Goal: Task Accomplishment & Management: Manage account settings

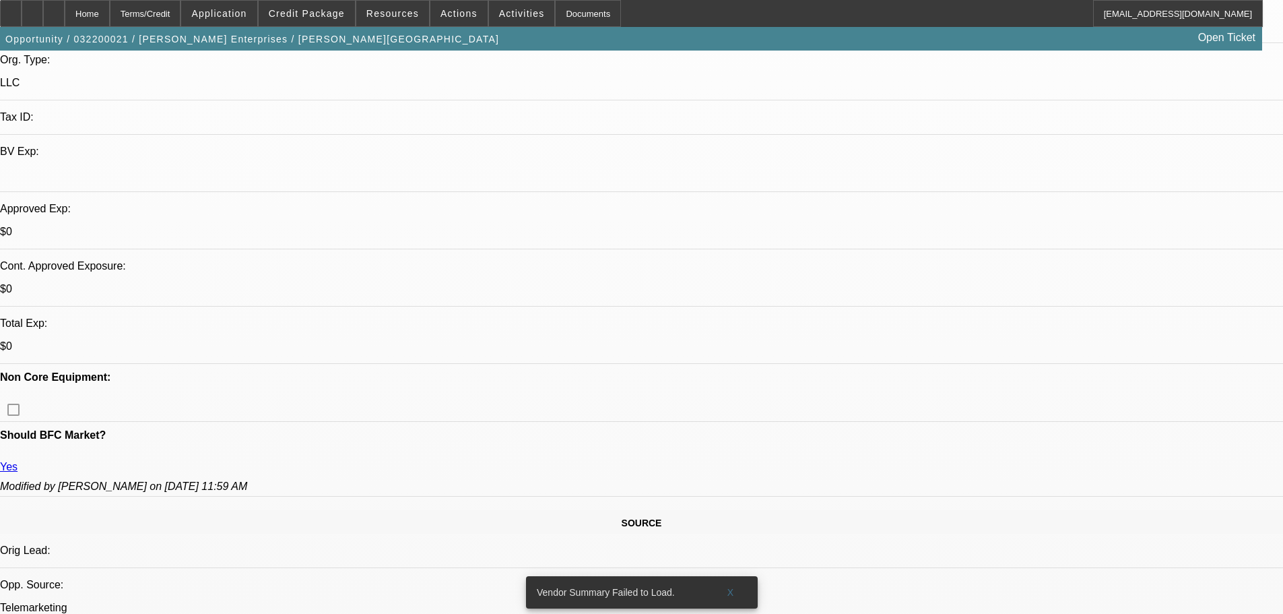
select select "0"
select select "2"
select select "0.1"
select select "4"
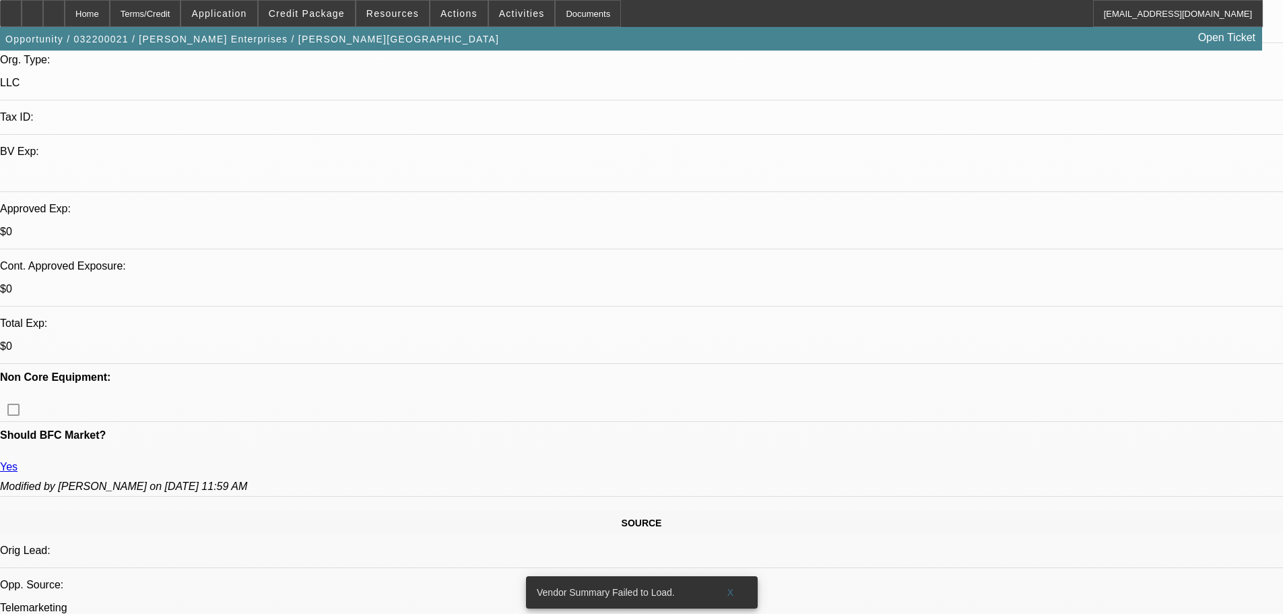
scroll to position [471, 0]
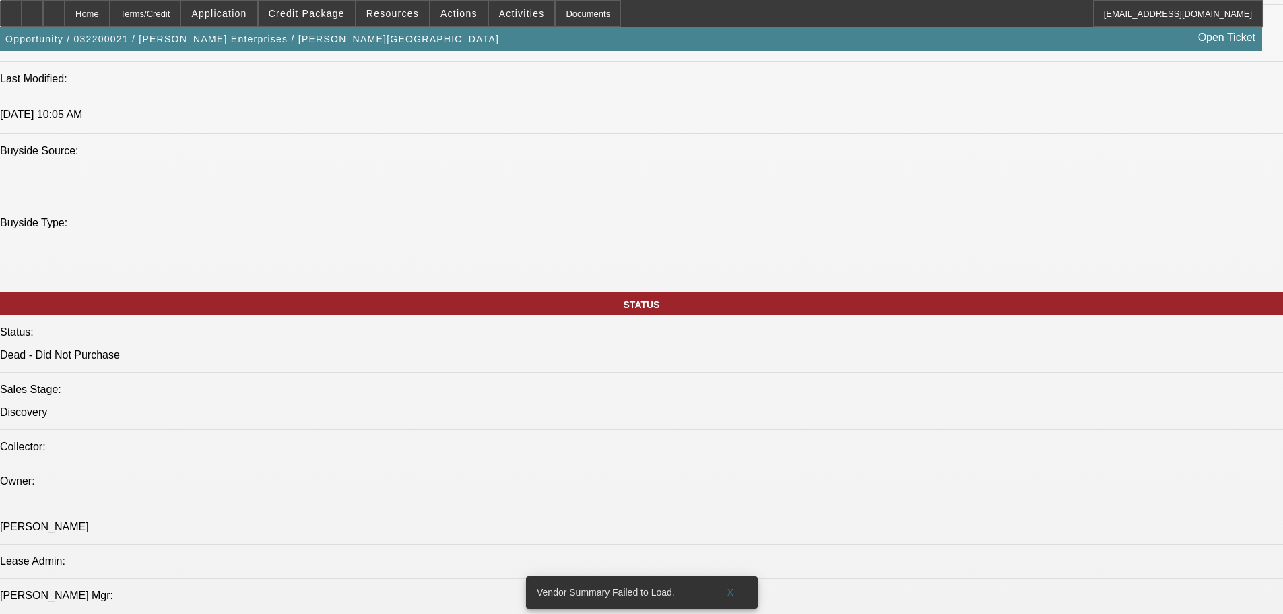
scroll to position [1347, 0]
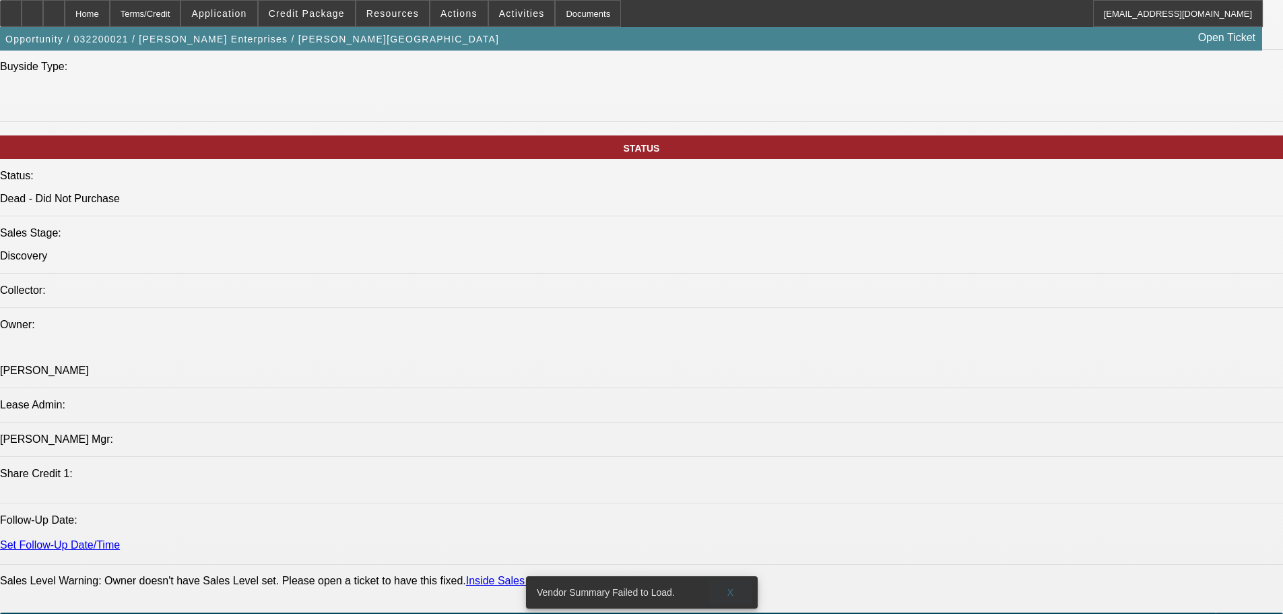
click at [731, 587] on span "X" at bounding box center [730, 592] width 7 height 11
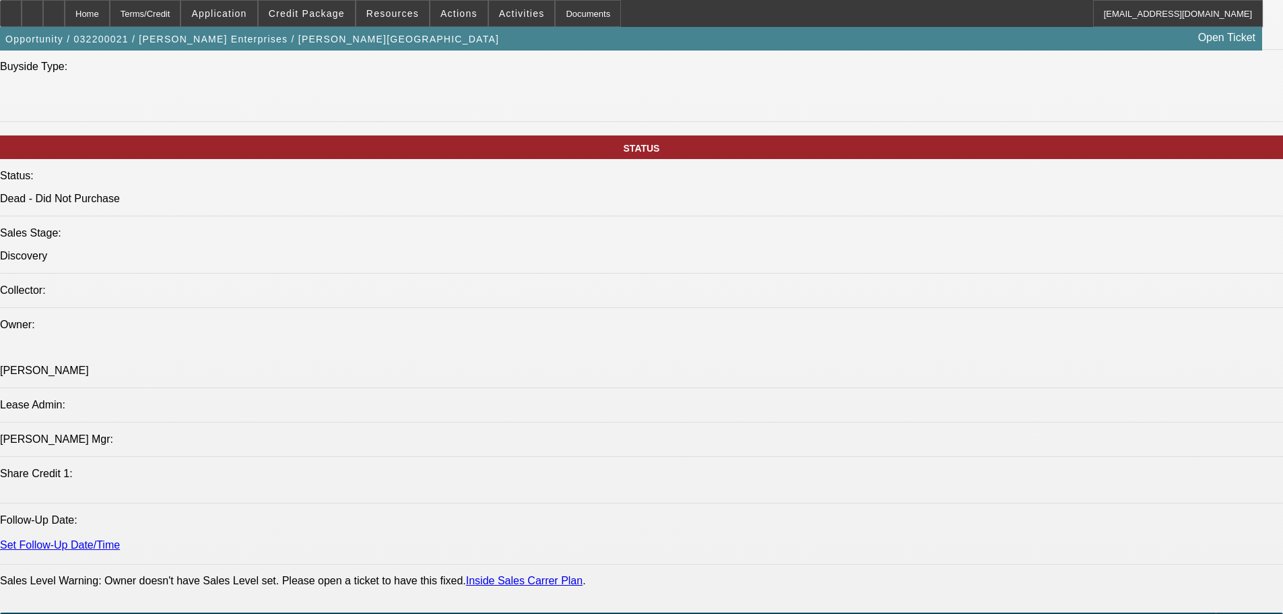
drag, startPoint x: 1044, startPoint y: 200, endPoint x: 1043, endPoint y: 133, distance: 66.7
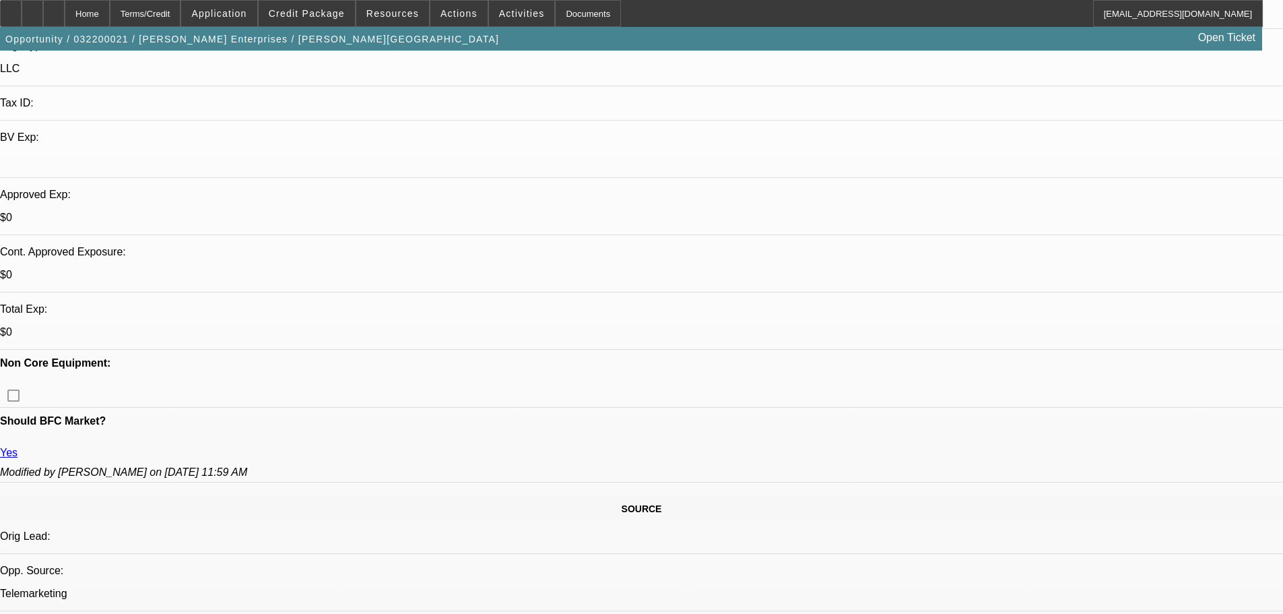
scroll to position [0, 0]
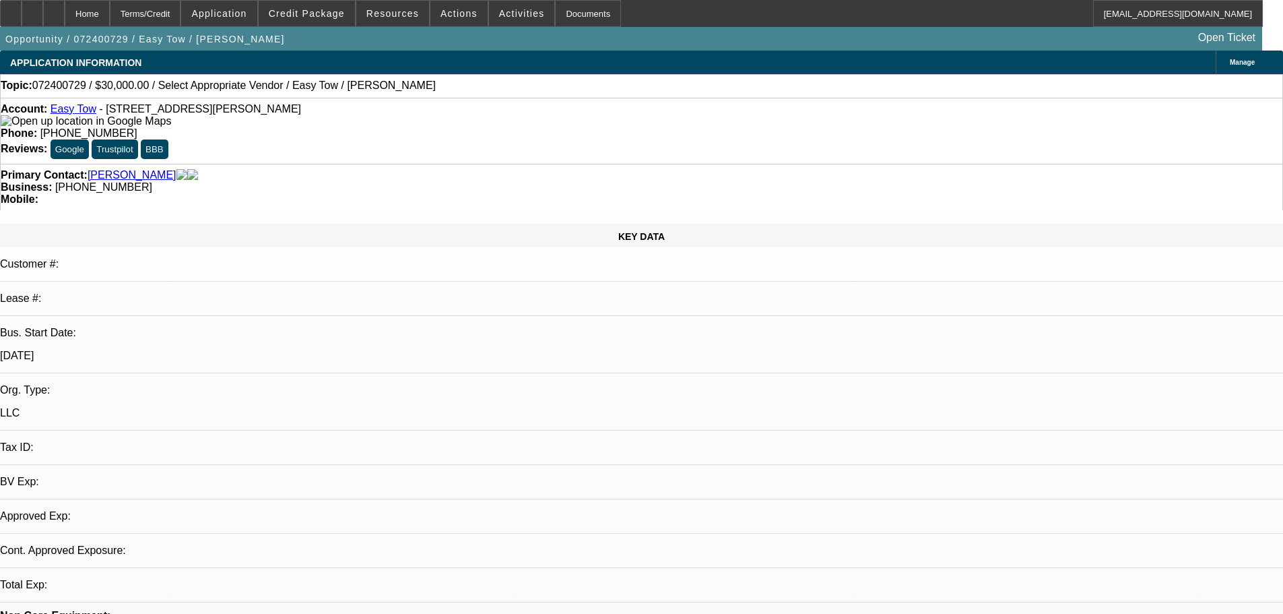
select select "0"
select select "2"
select select "0.1"
select select "4"
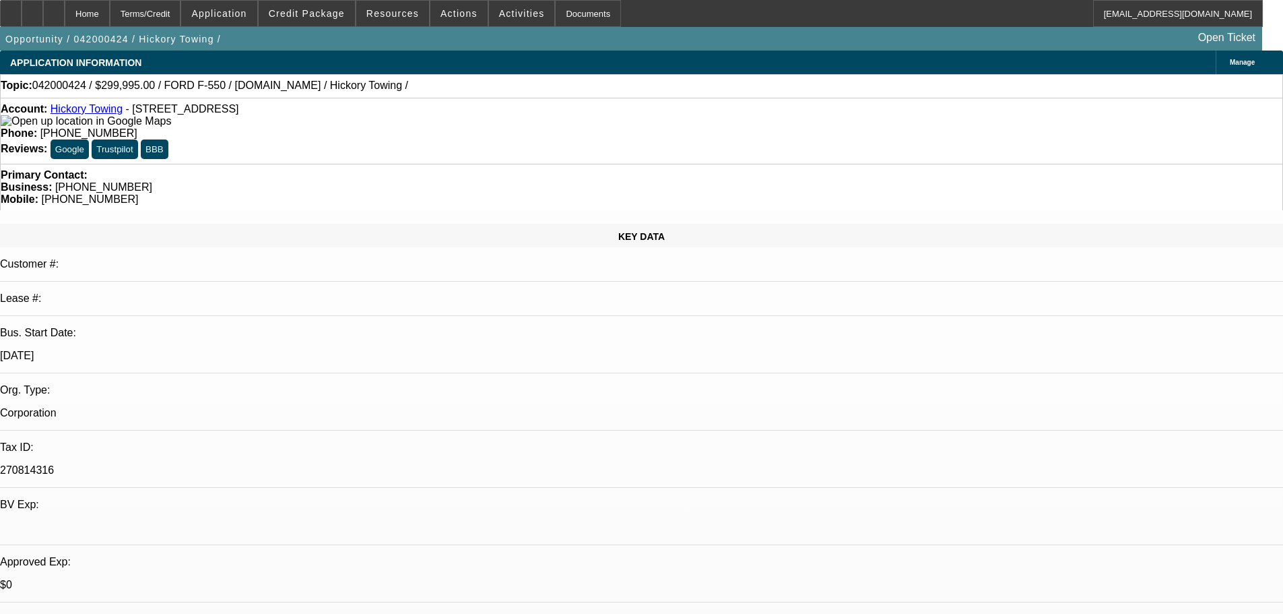
select select "0"
select select "2"
select select "0.1"
select select "4"
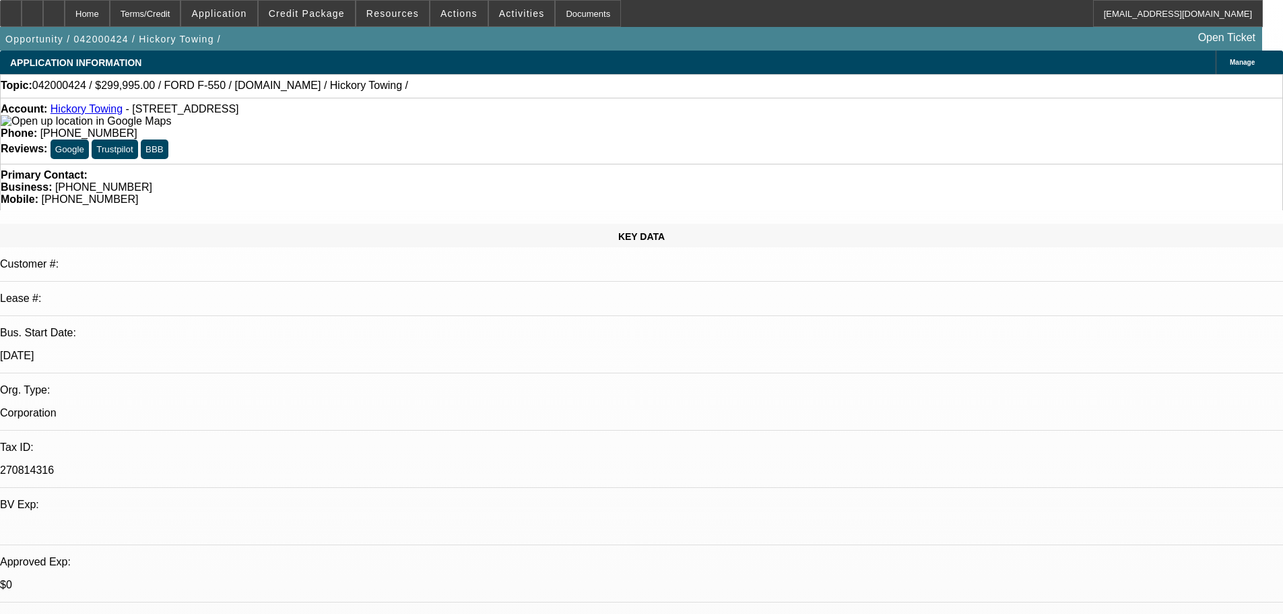
scroll to position [63, 0]
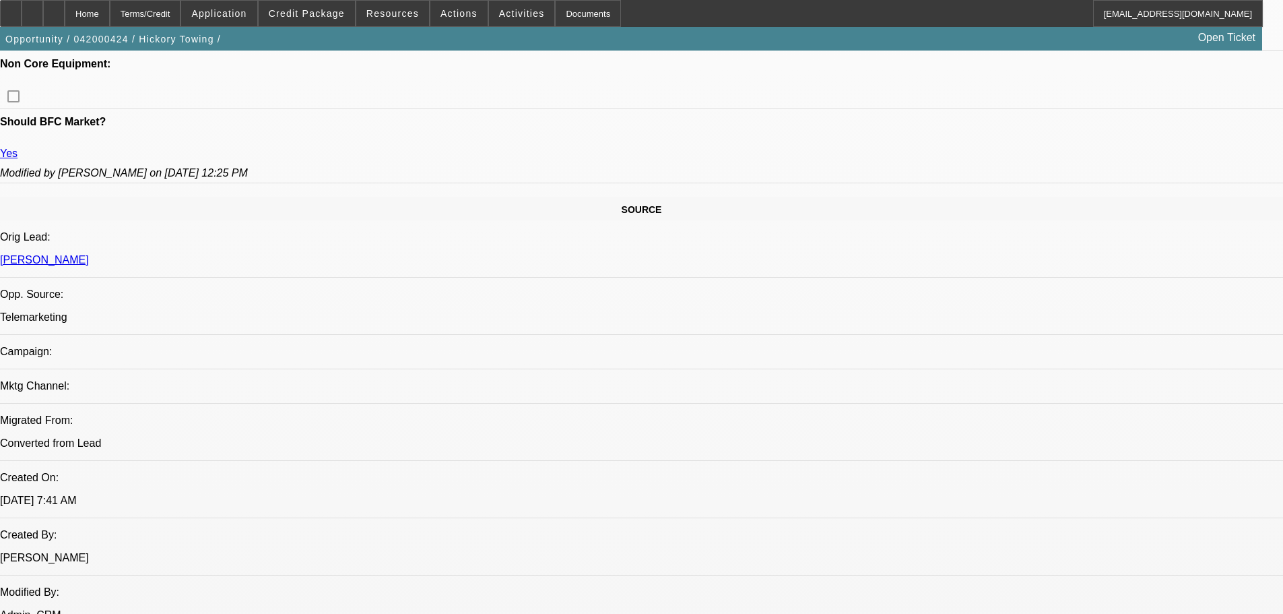
scroll to position [808, 0]
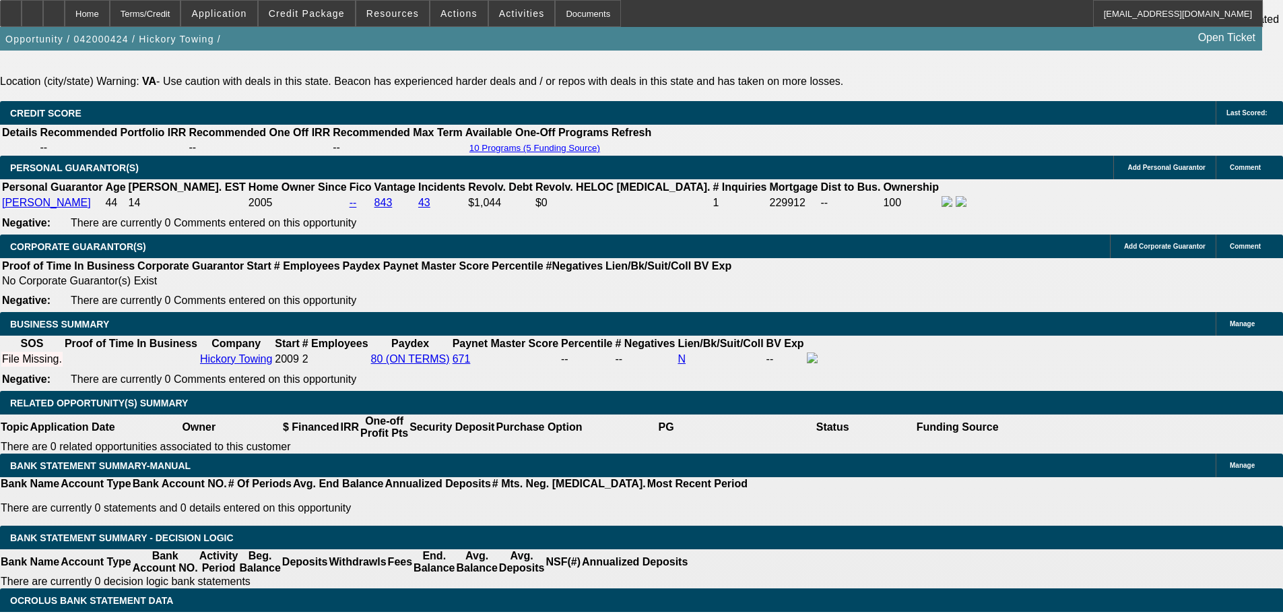
scroll to position [2088, 0]
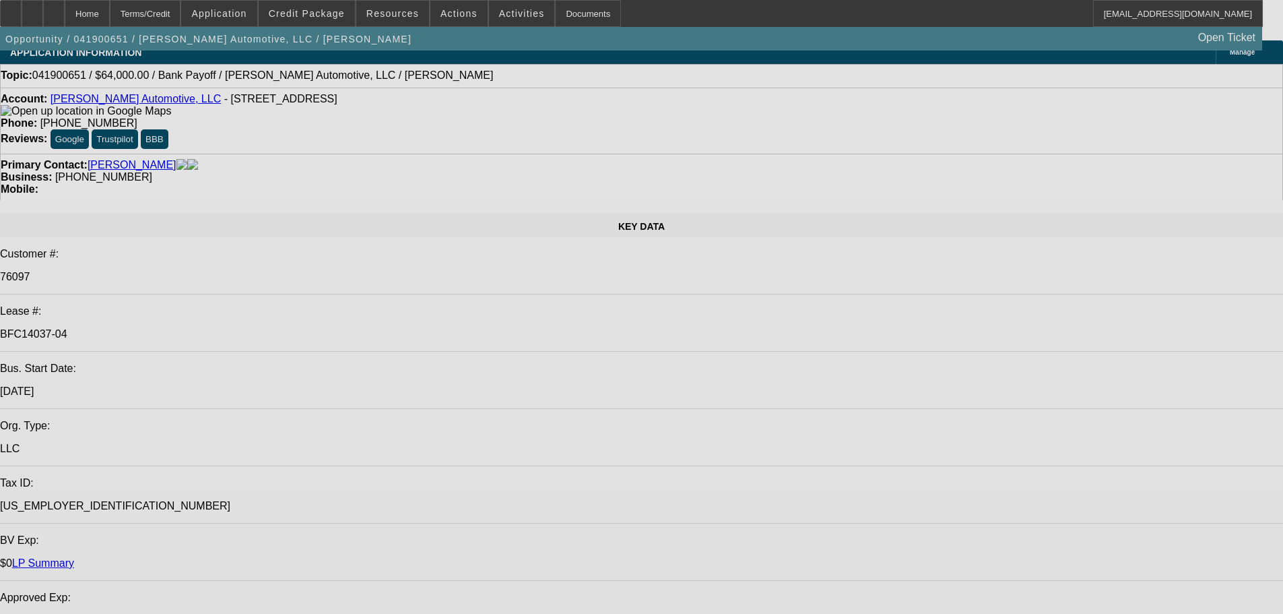
select select "0"
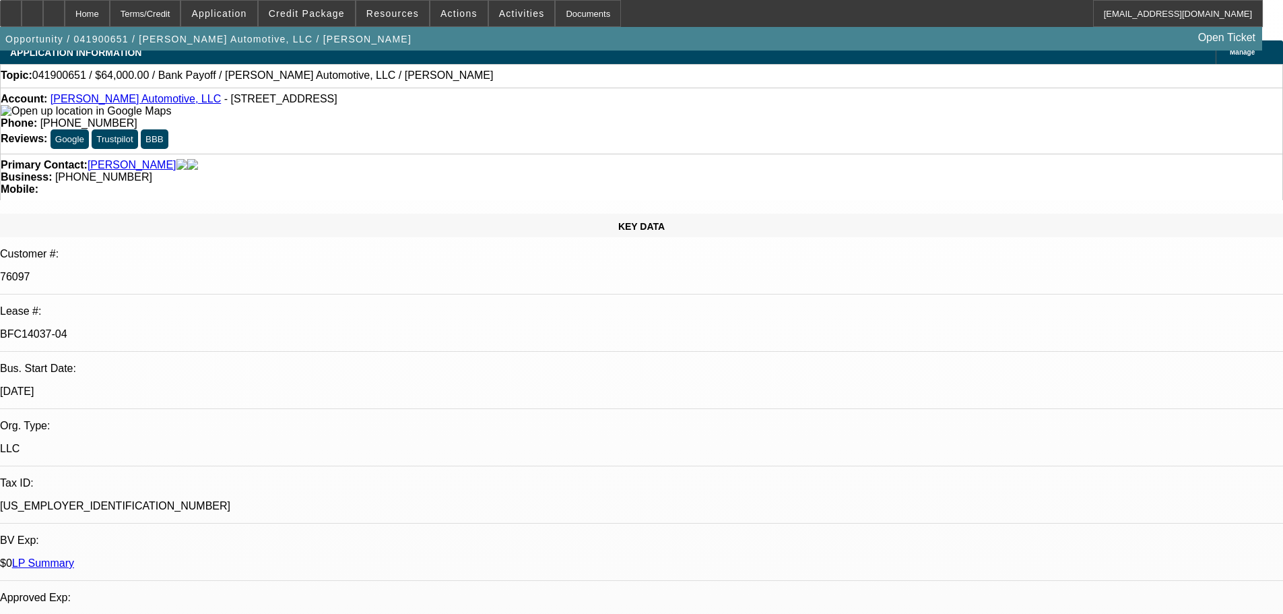
select select "0"
select select "3"
select select "0"
select select "6"
select select "0"
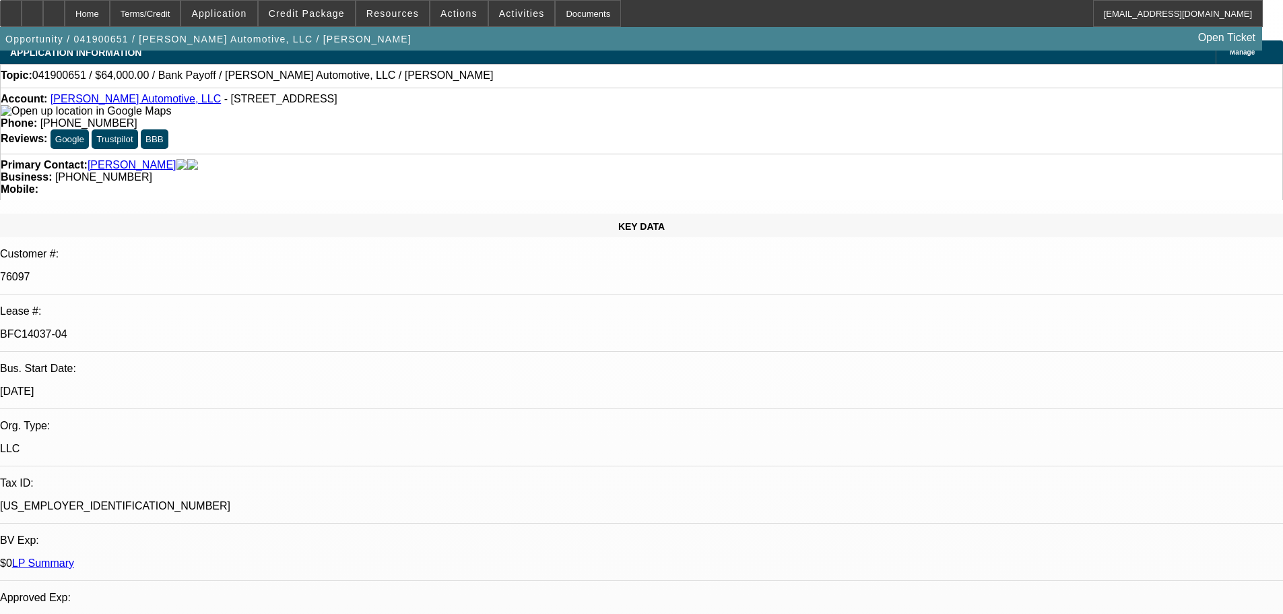
select select "0"
select select "3"
select select "0"
select select "6"
select select "0"
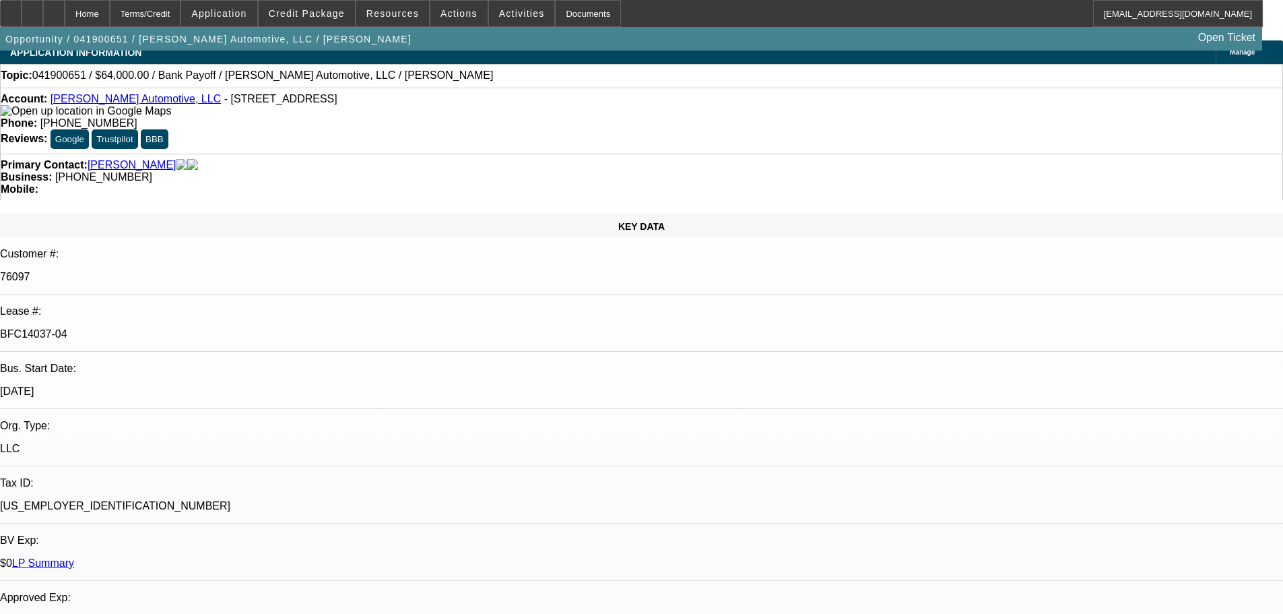
select select "0"
select select "6"
select select "0"
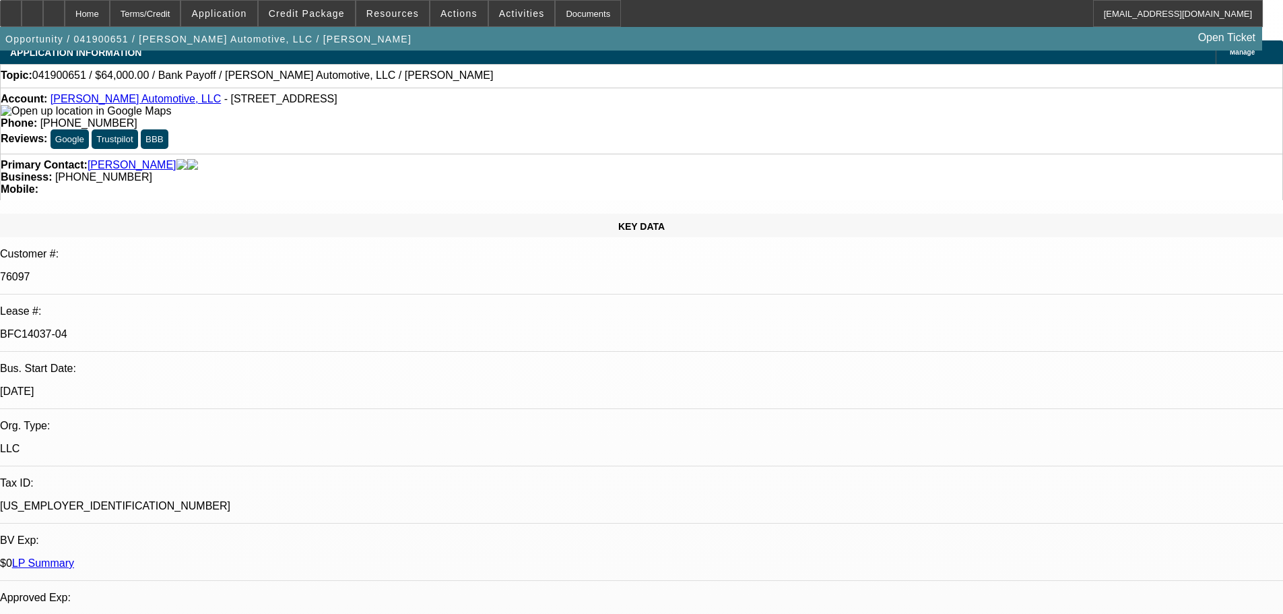
select select "0"
select select "6"
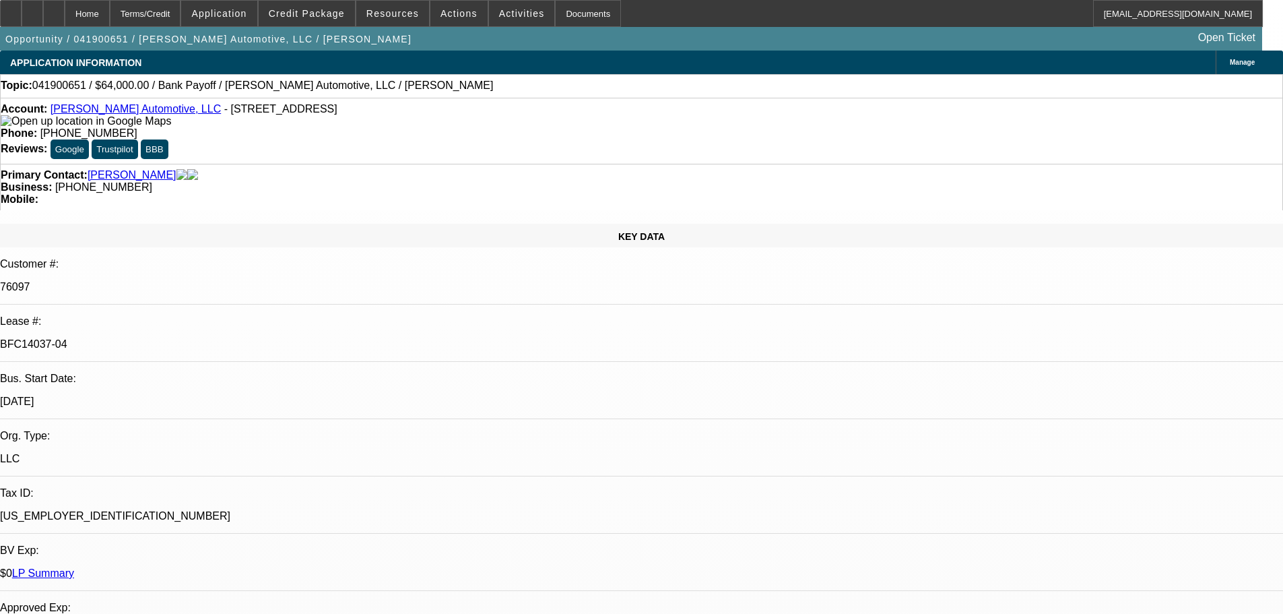
drag, startPoint x: 690, startPoint y: 256, endPoint x: 689, endPoint y: 214, distance: 42.5
click at [305, 15] on span "Credit Package" at bounding box center [307, 13] width 76 height 11
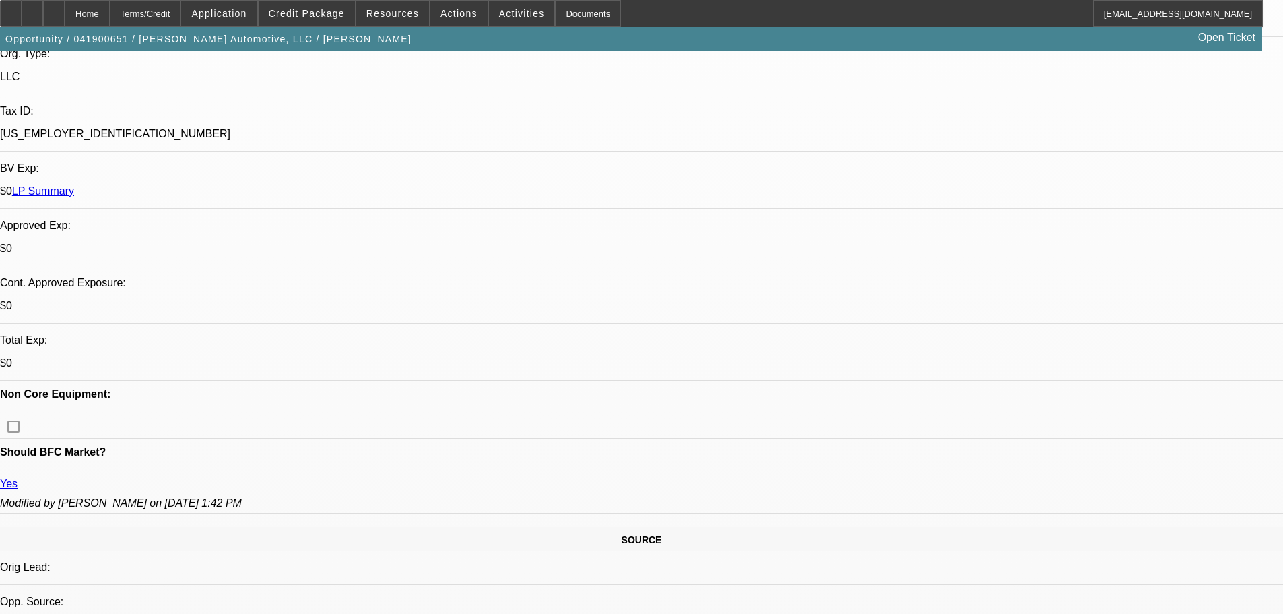
drag, startPoint x: 471, startPoint y: 504, endPoint x: 478, endPoint y: 539, distance: 35.5
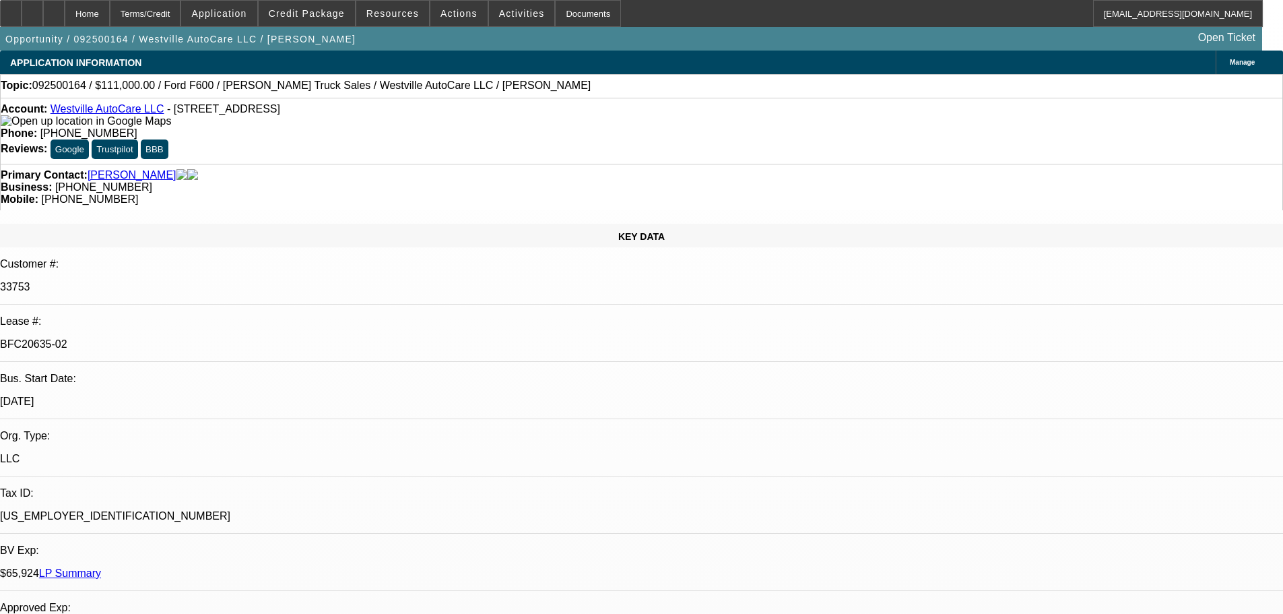
select select "0"
select select "2"
select select "0"
select select "6"
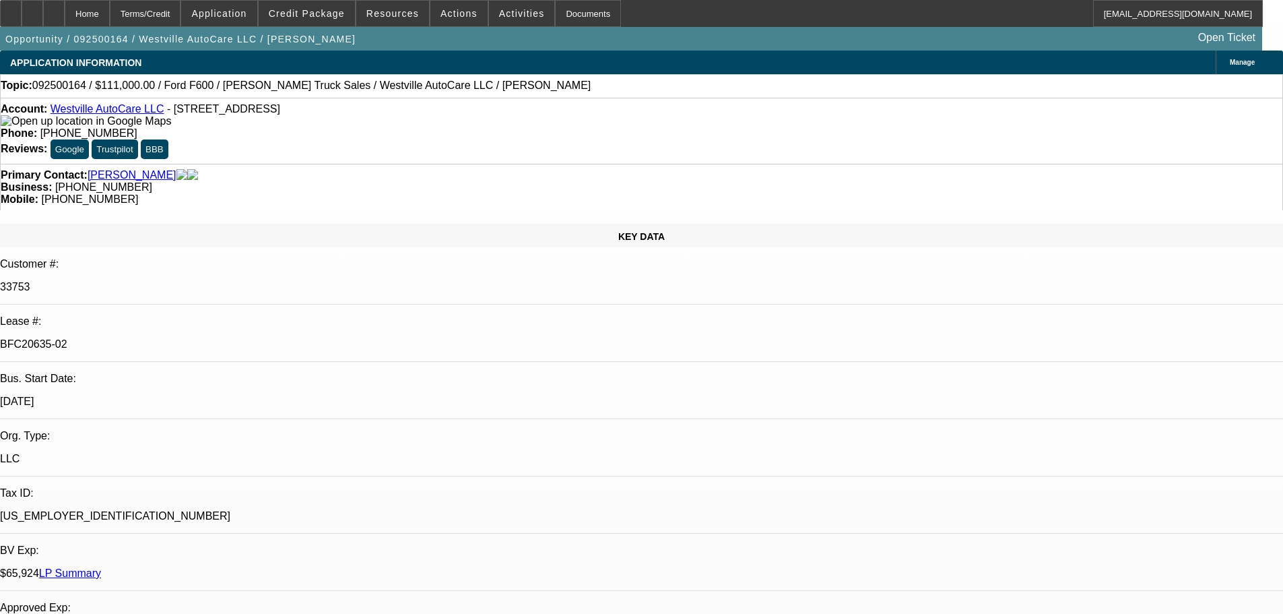
select select "0"
select select "2"
select select "0"
select select "6"
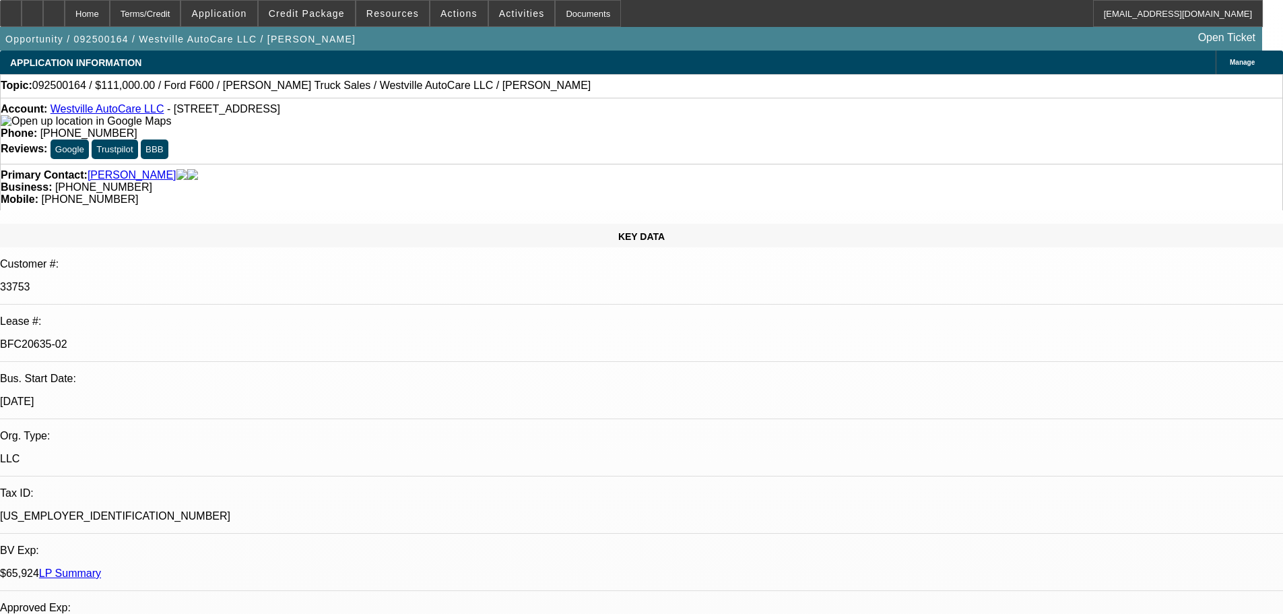
select select "0"
select select "2"
select select "0"
select select "6"
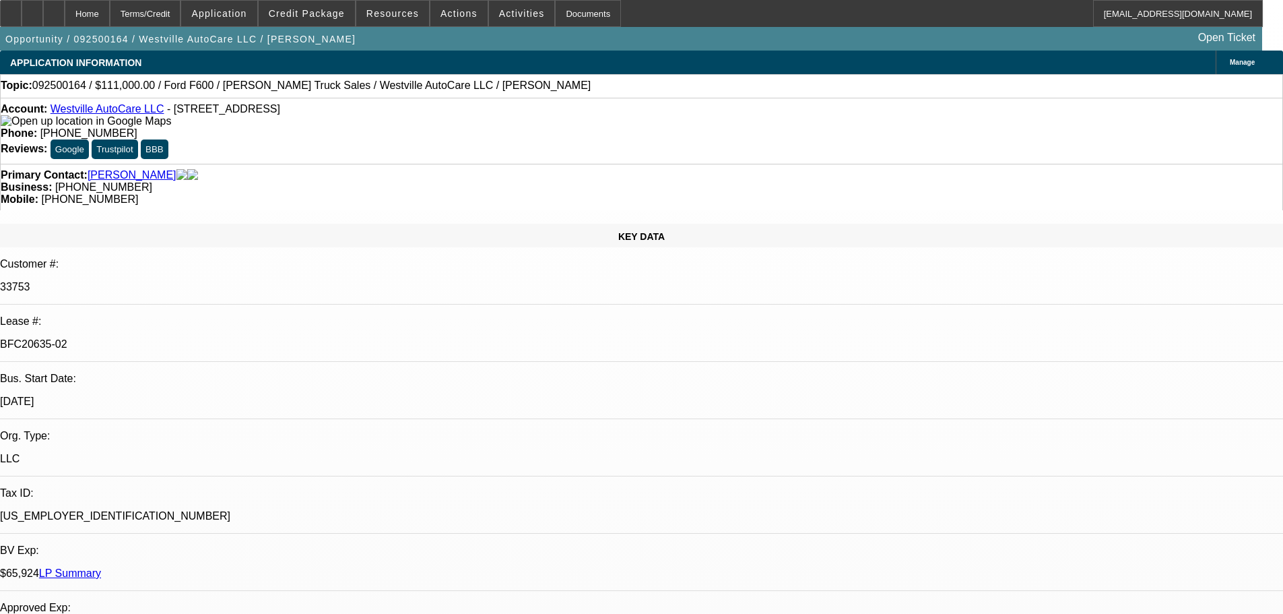
select select "0"
select select "2"
select select "0"
select select "6"
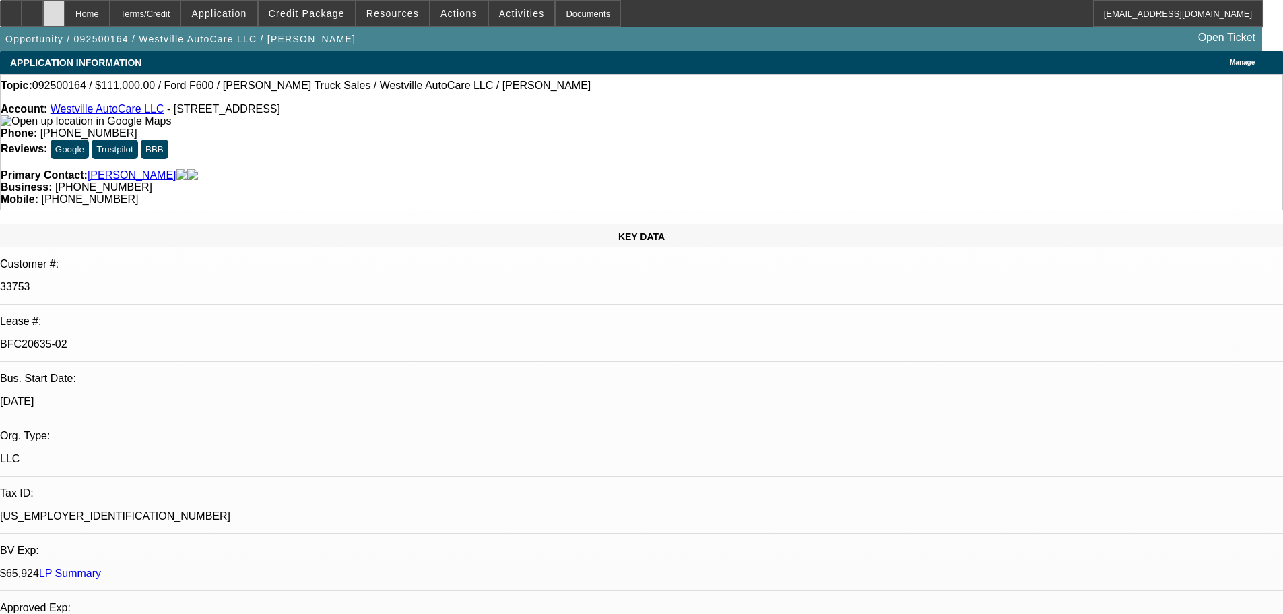
click at [65, 13] on div at bounding box center [54, 13] width 22 height 27
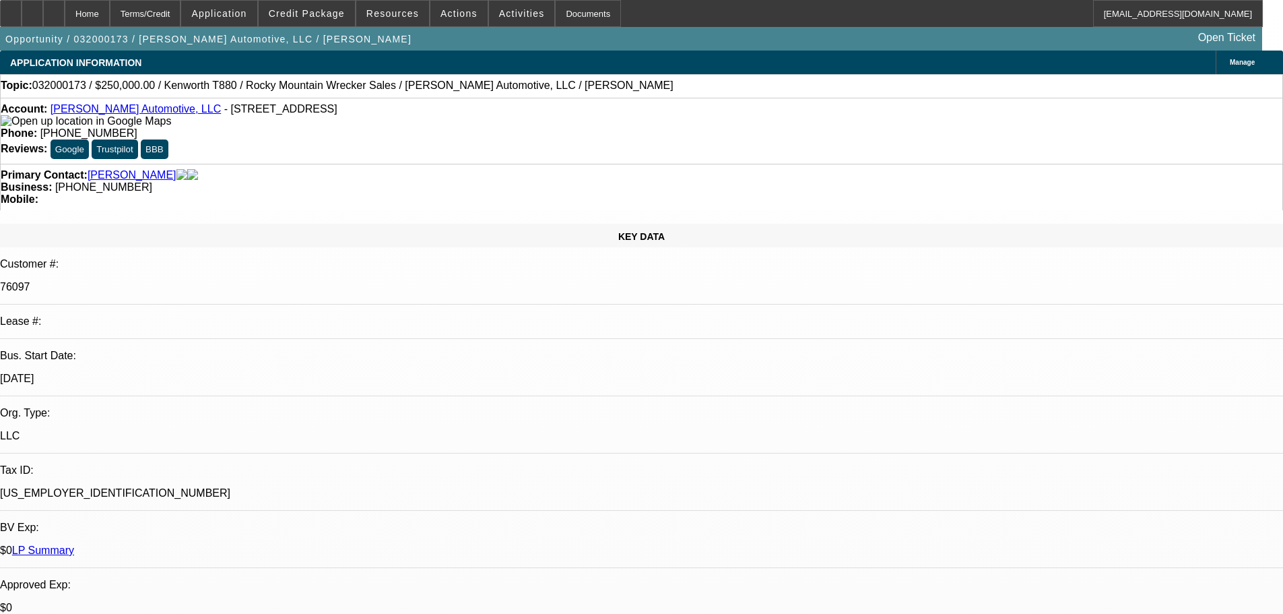
select select "0"
select select "2"
select select "0.1"
select select "4"
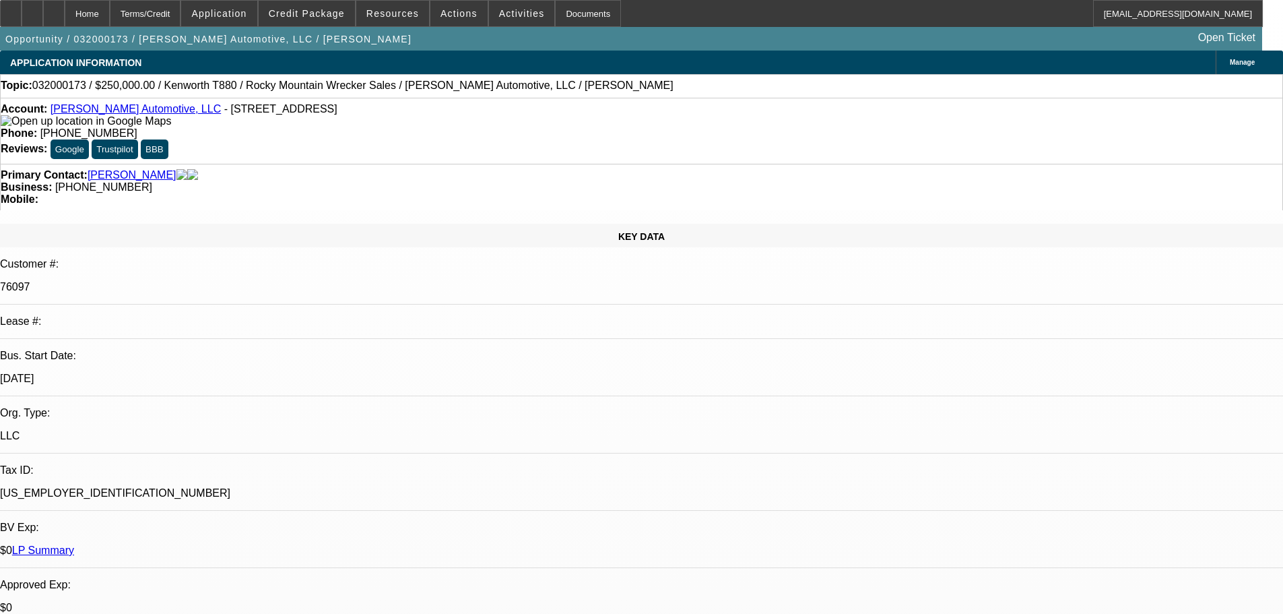
select select "0"
select select "2"
select select "0"
select select "6"
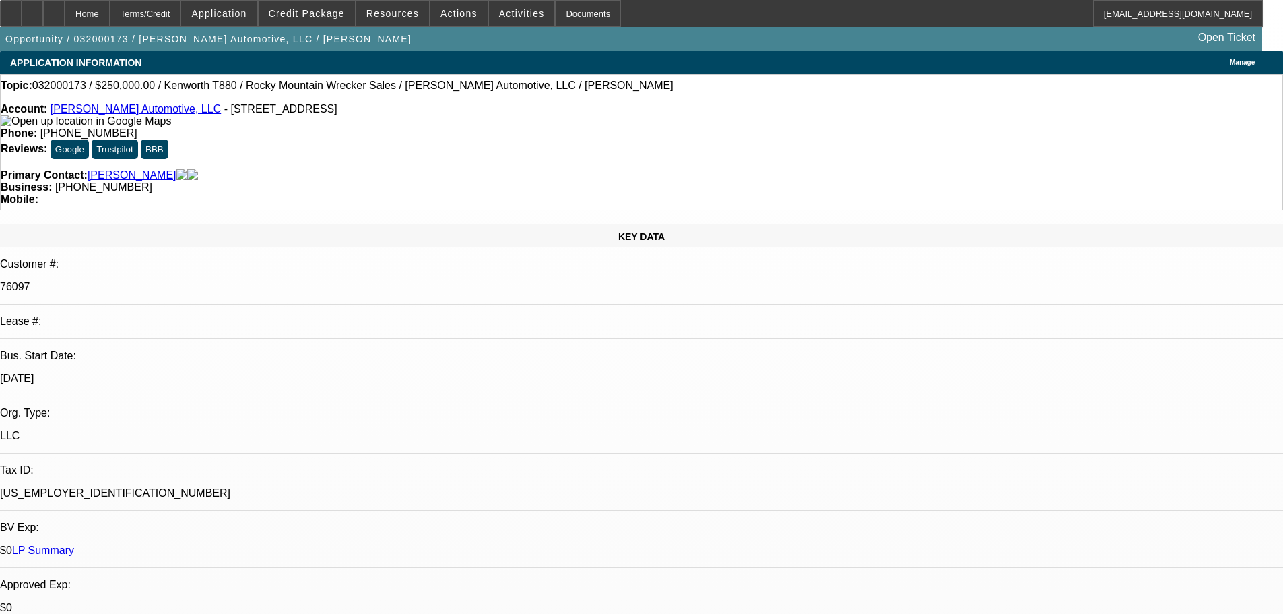
select select "0"
select select "6"
select select "0"
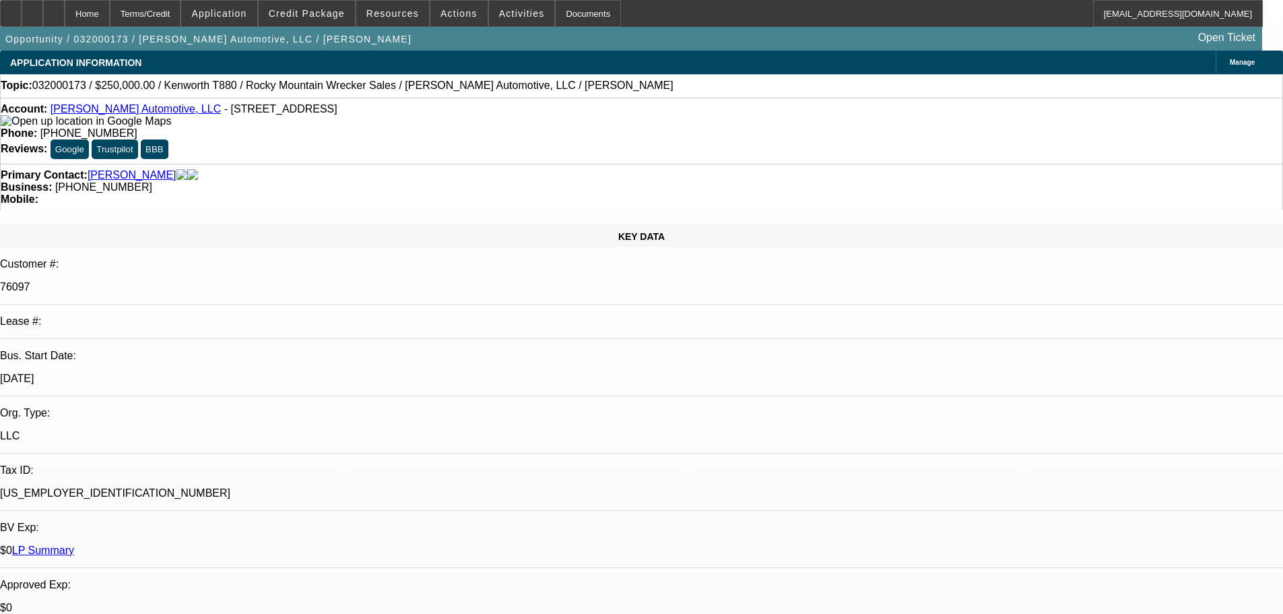
select select "0"
select select "2"
select select "0.1"
select select "4"
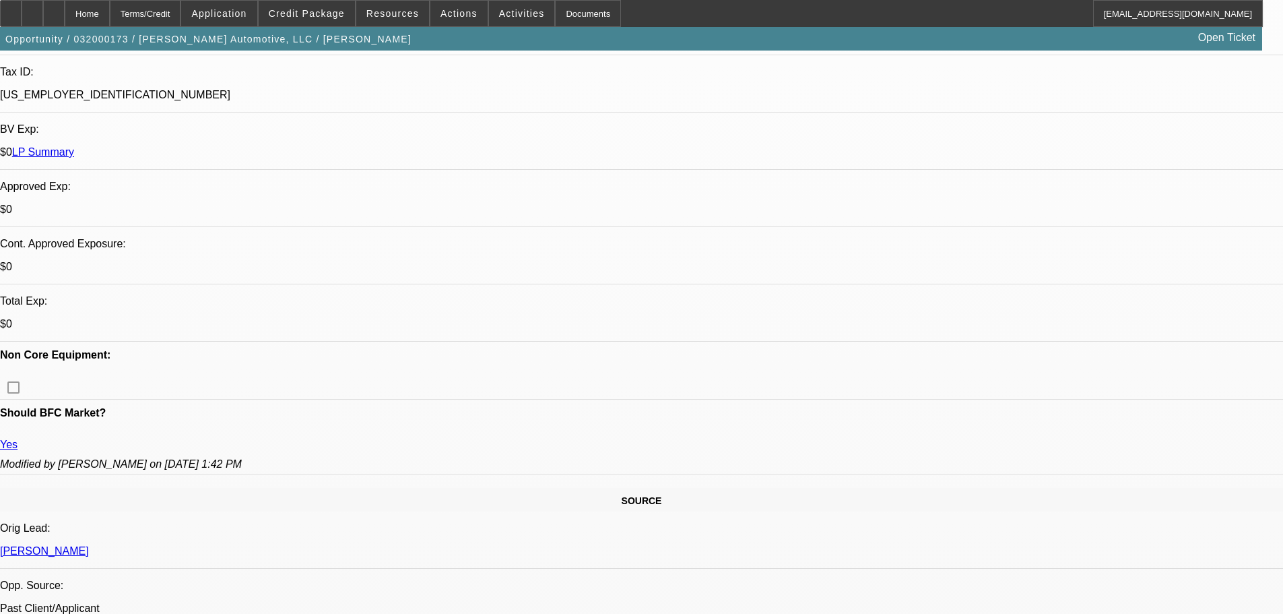
drag, startPoint x: 468, startPoint y: 350, endPoint x: 513, endPoint y: 509, distance: 165.2
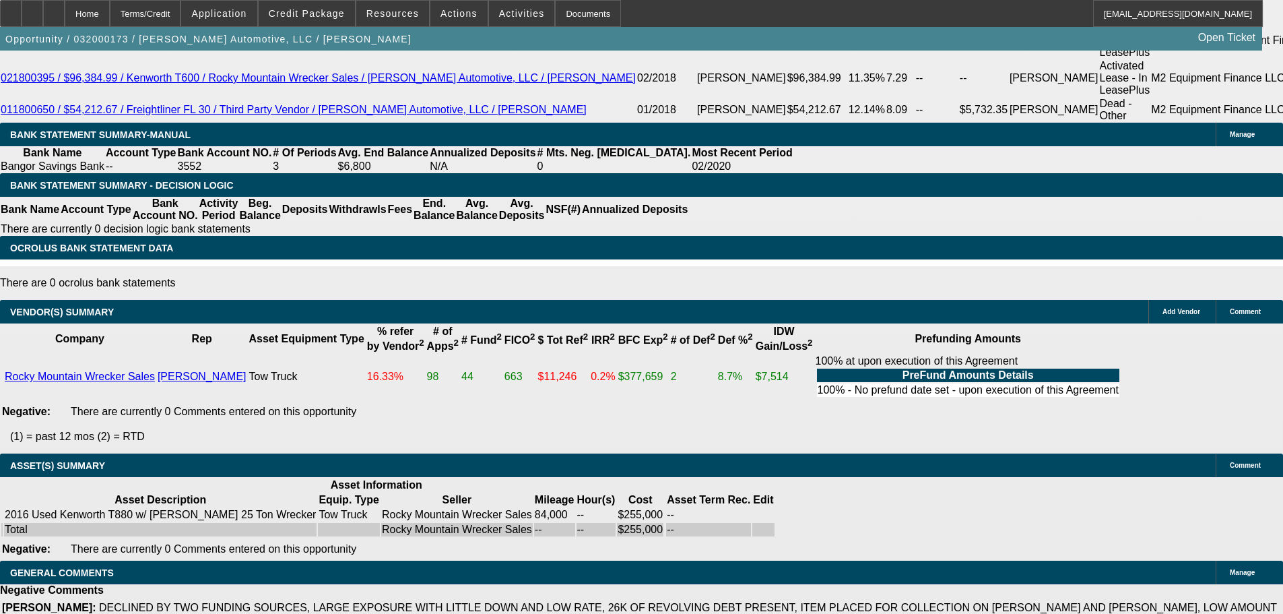
drag, startPoint x: 682, startPoint y: 390, endPoint x: 686, endPoint y: 461, distance: 71.5
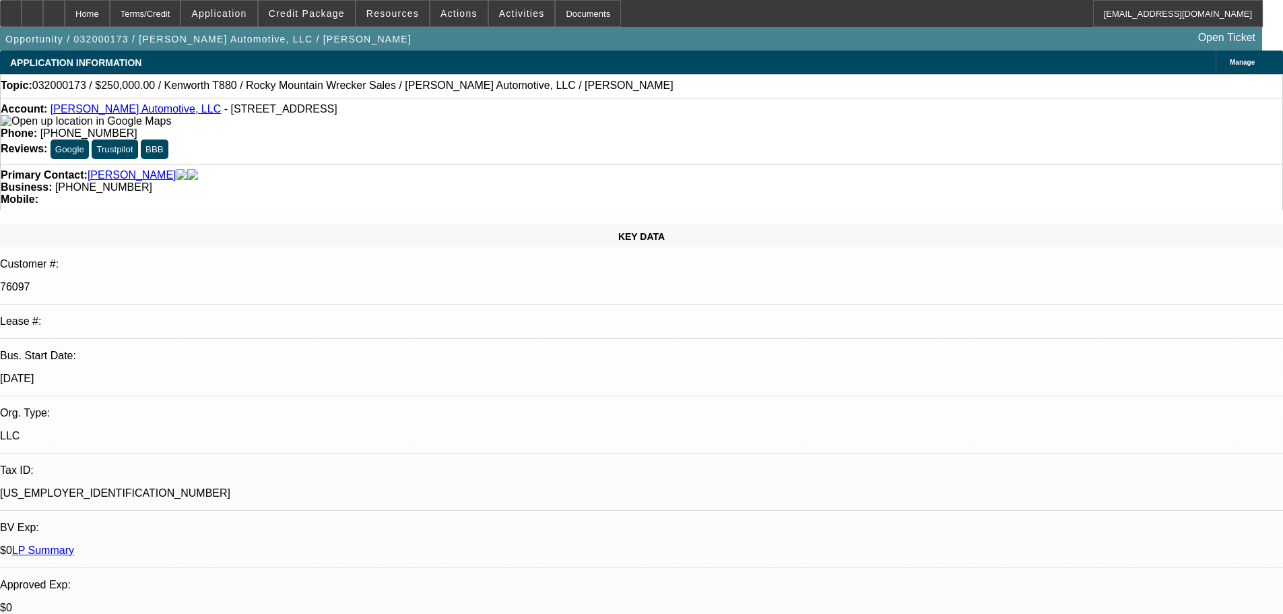
drag, startPoint x: 399, startPoint y: 96, endPoint x: 389, endPoint y: 59, distance: 37.9
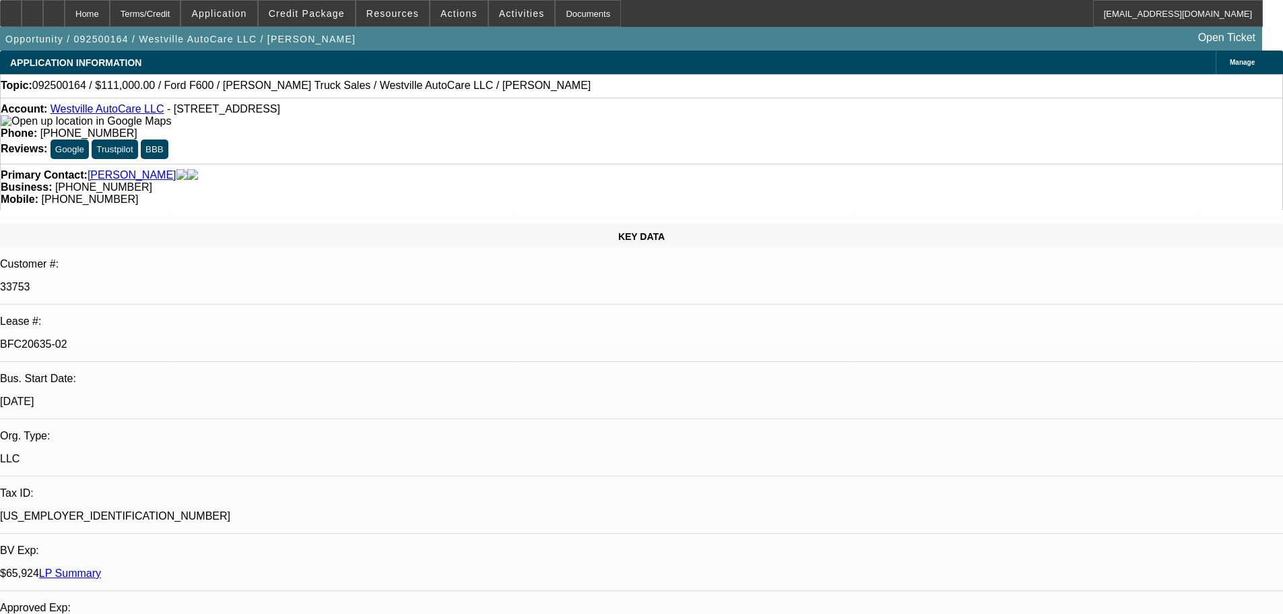
select select "0"
select select "2"
select select "0"
select select "6"
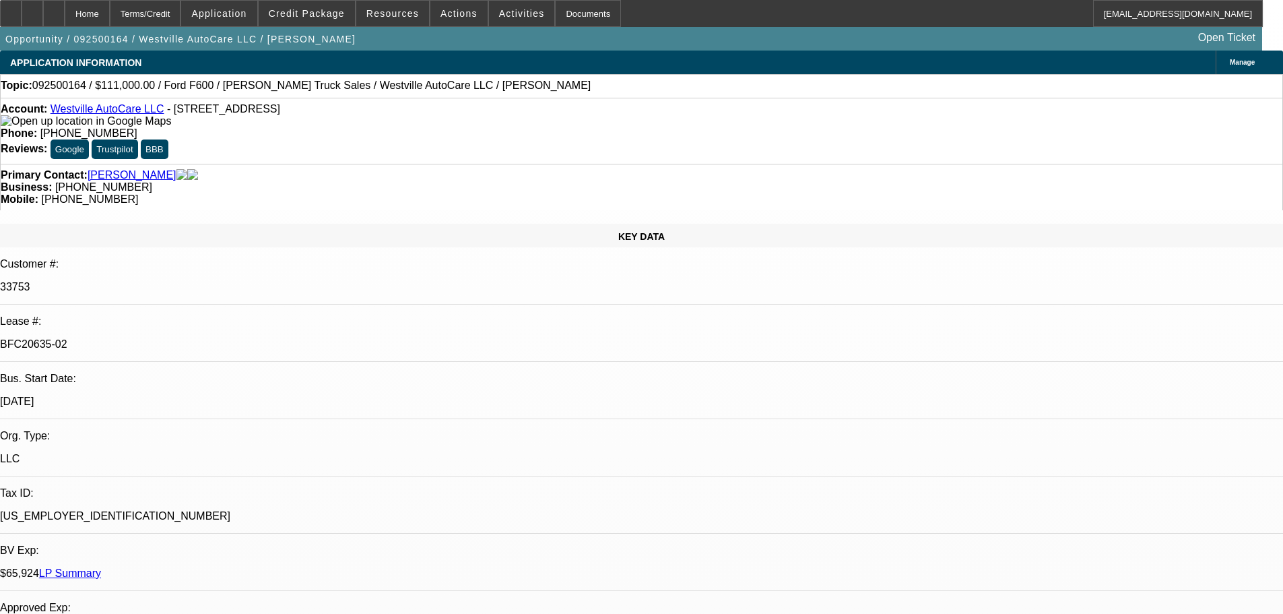
select select "0"
select select "2"
select select "0"
select select "6"
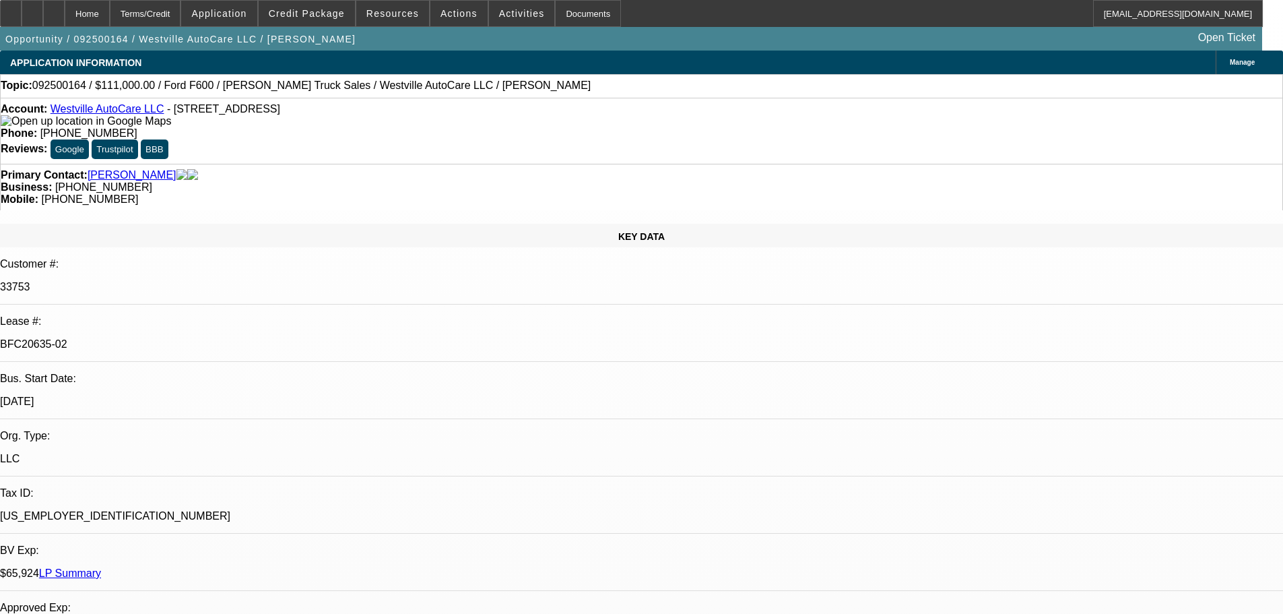
select select "0"
select select "2"
select select "0"
select select "6"
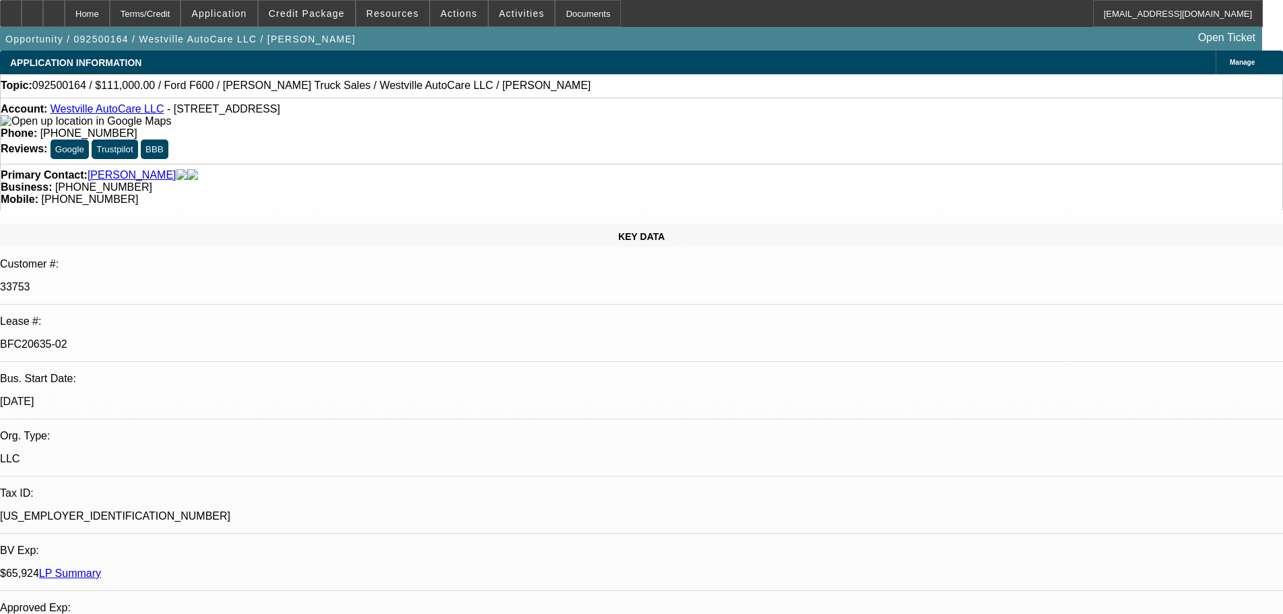
select select "0"
select select "2"
select select "0"
select select "6"
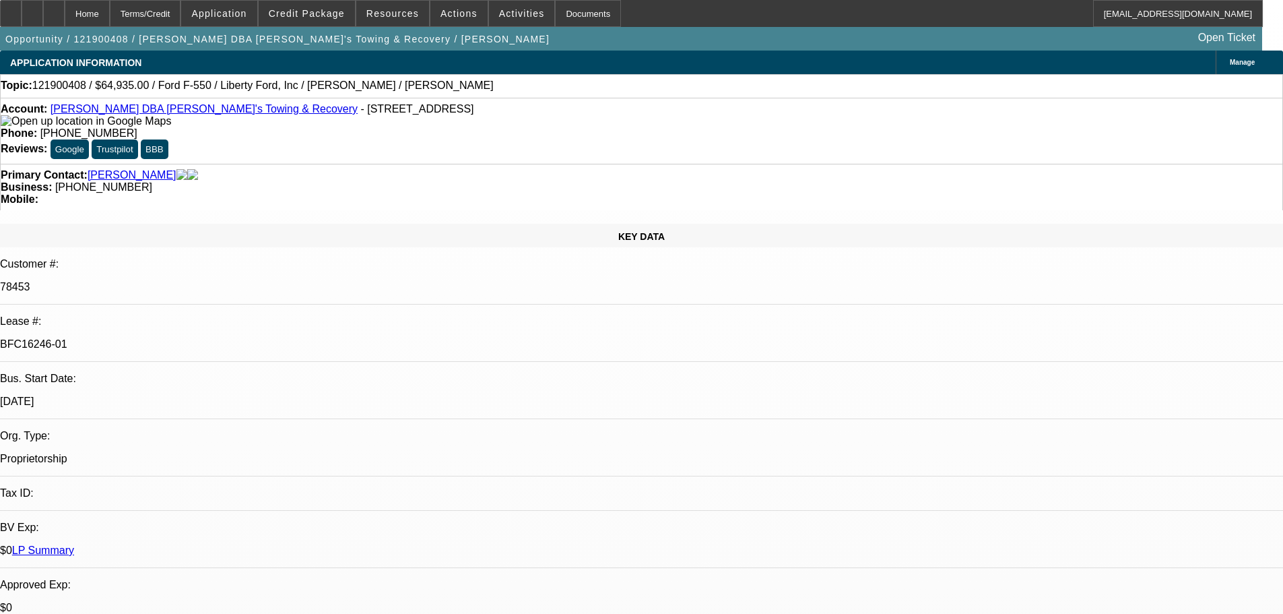
select select "0"
select select "2"
select select "0.1"
select select "4"
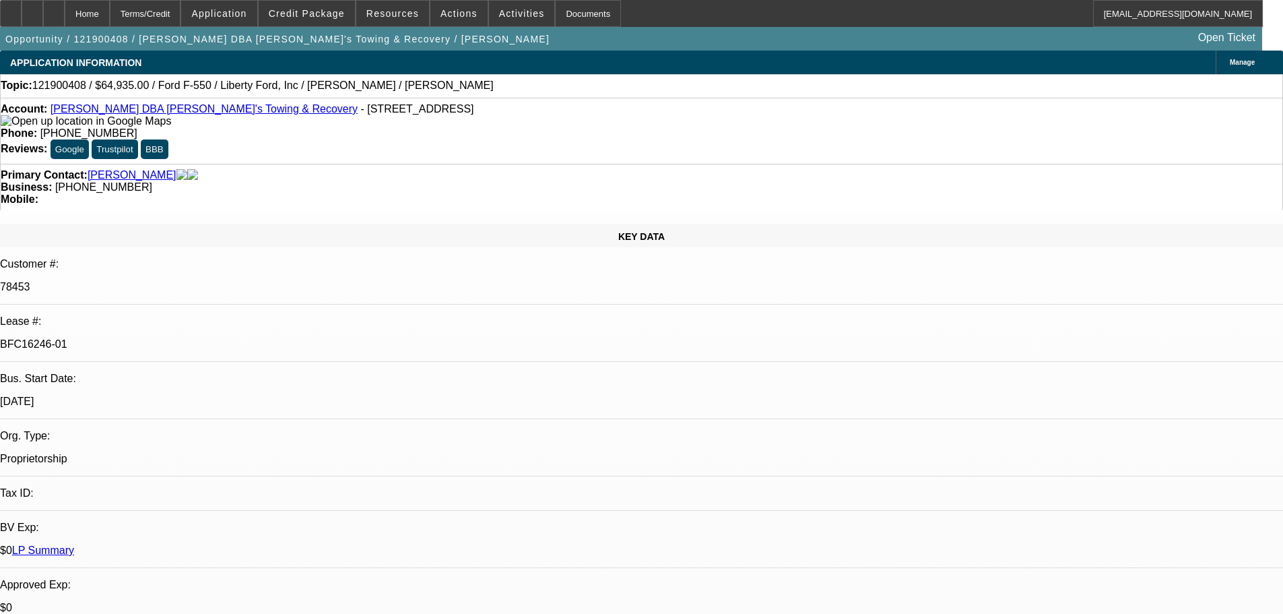
select select "0"
select select "2"
select select "0.1"
select select "4"
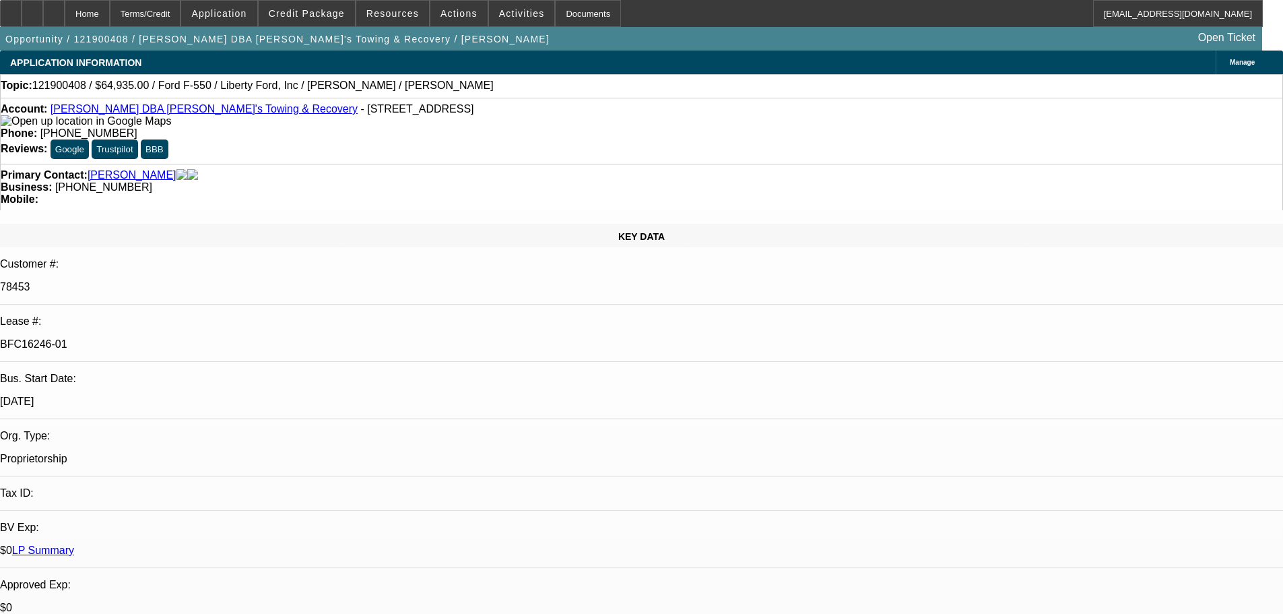
select select "0"
select select "0.1"
select select "4"
select select "0"
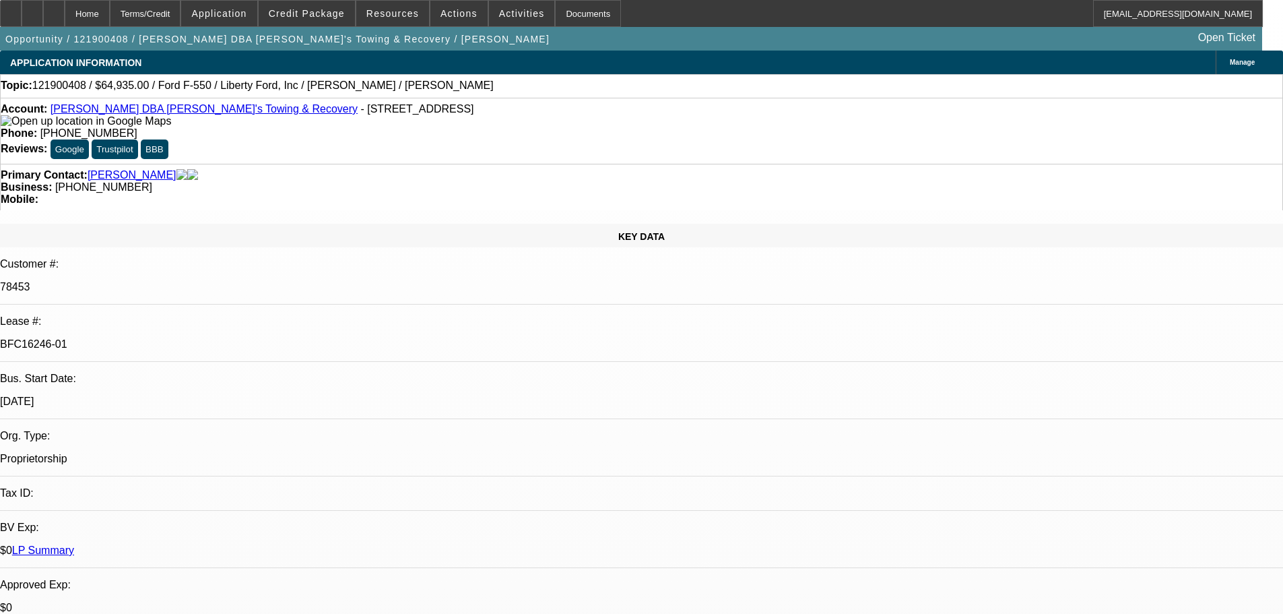
select select "0"
select select "0.1"
select select "4"
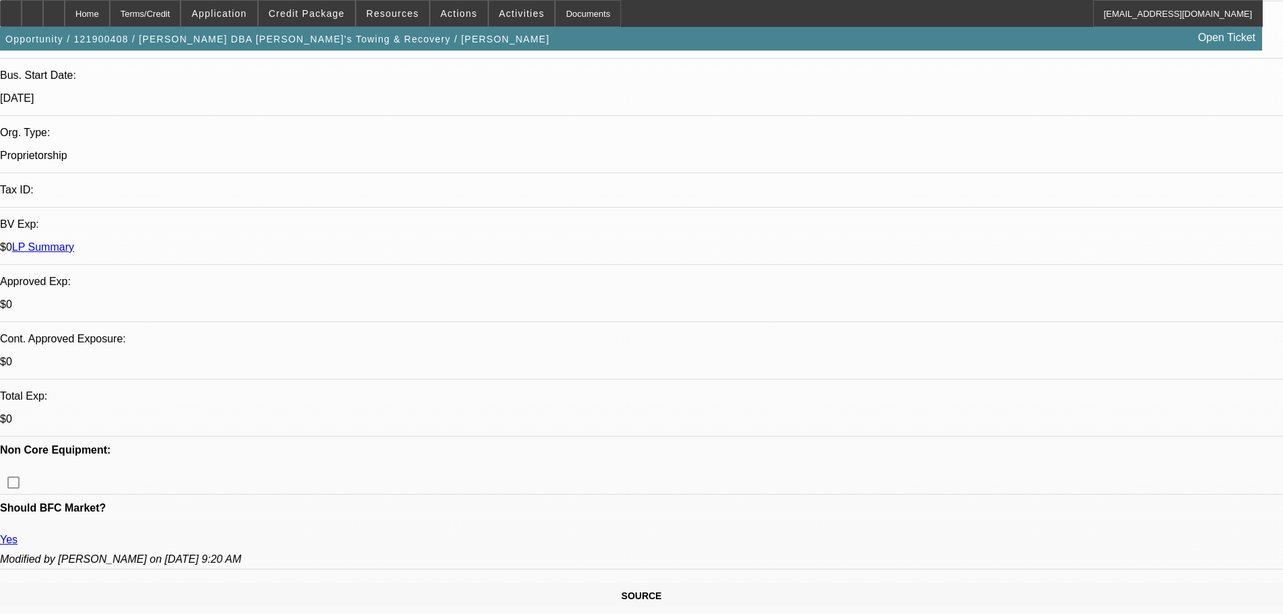
scroll to position [337, 0]
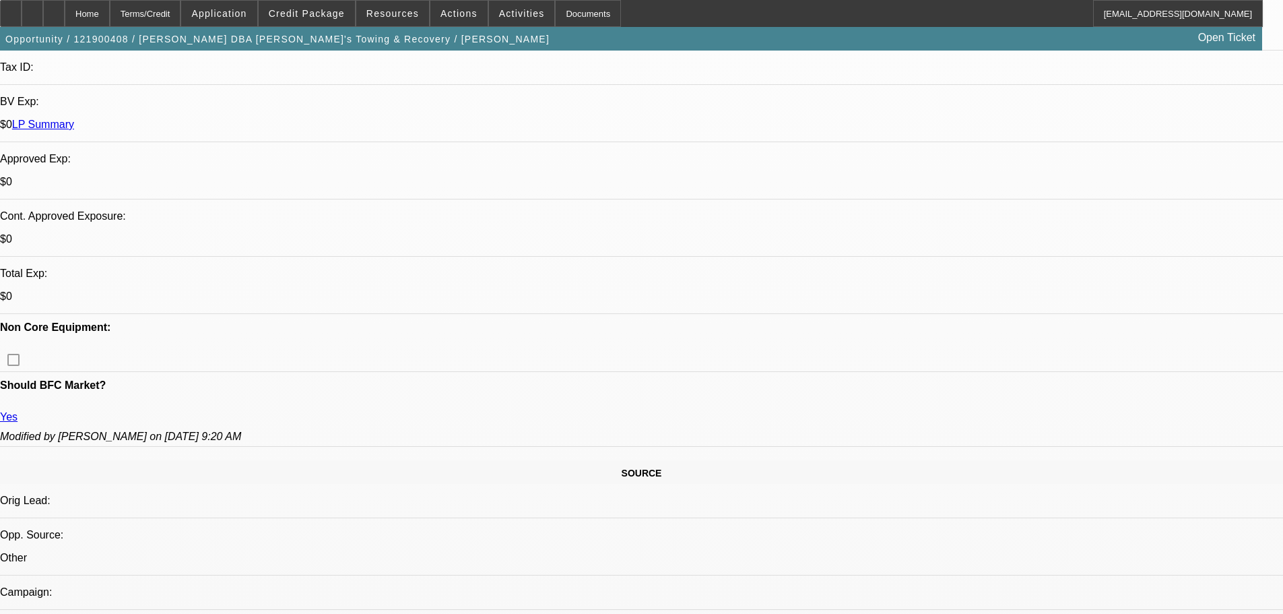
drag, startPoint x: 434, startPoint y: 217, endPoint x: 445, endPoint y: 352, distance: 135.1
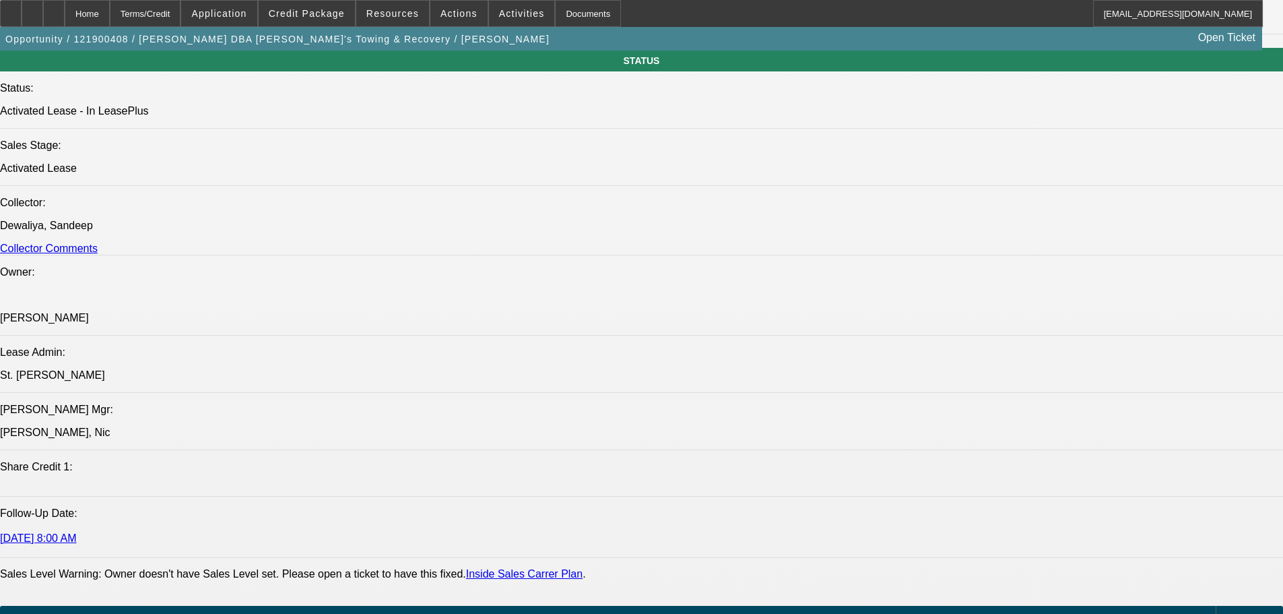
drag, startPoint x: 547, startPoint y: 319, endPoint x: 552, endPoint y: 384, distance: 64.8
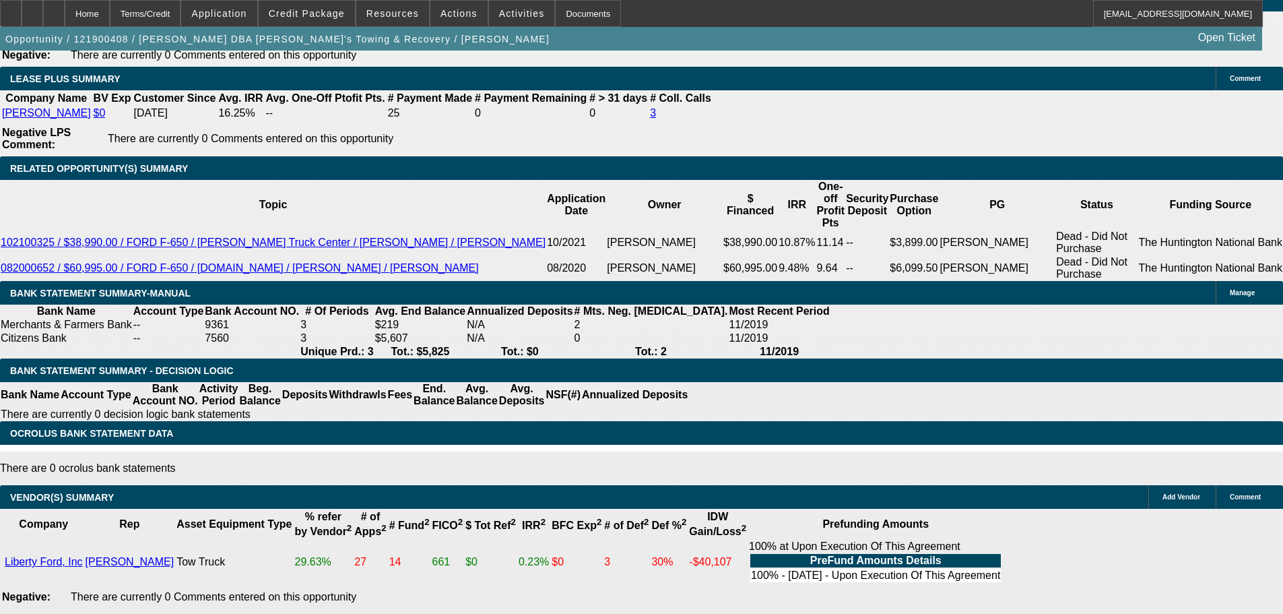
scroll to position [1977, 0]
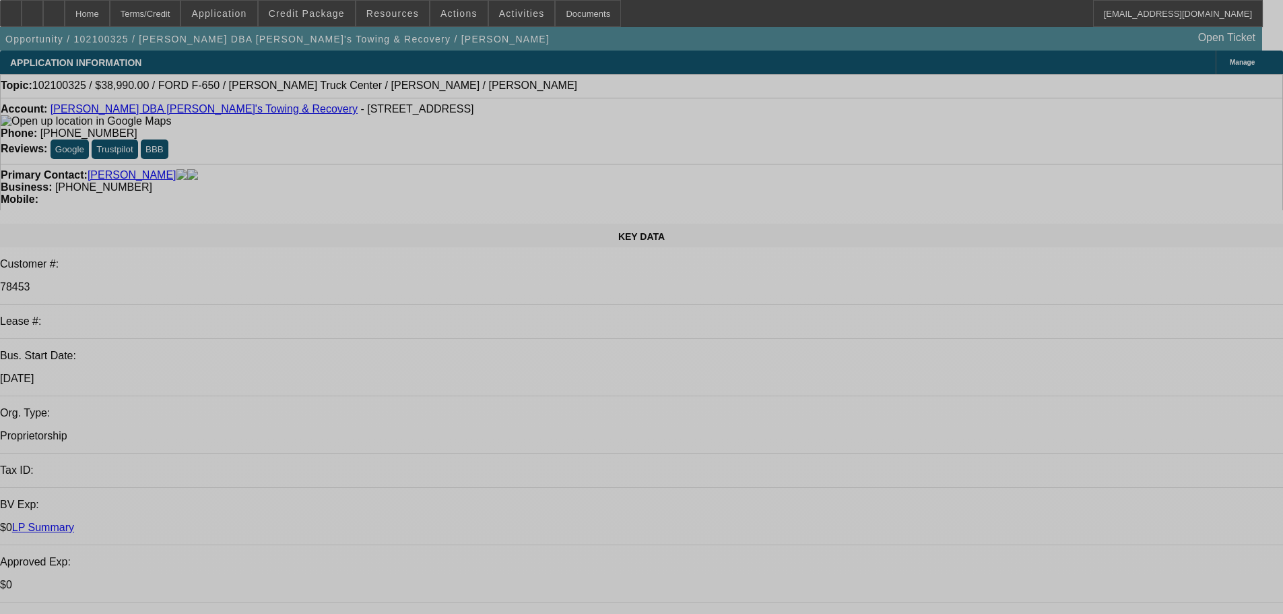
select select "0"
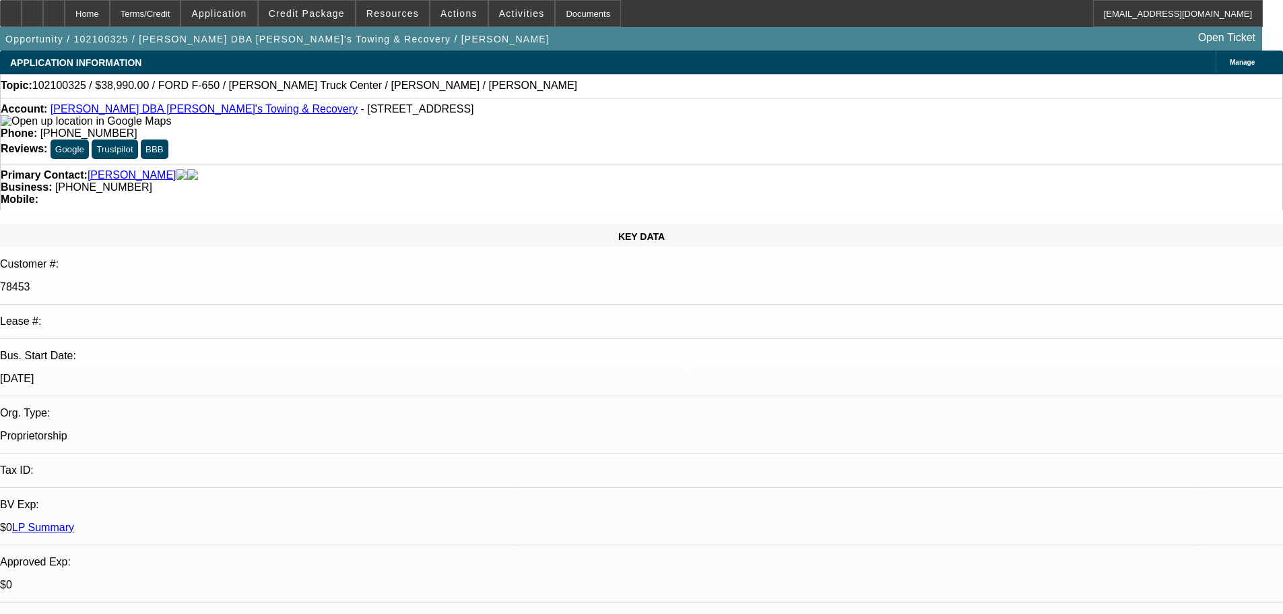
select select "0"
select select "0.1"
select select "4"
select select "0"
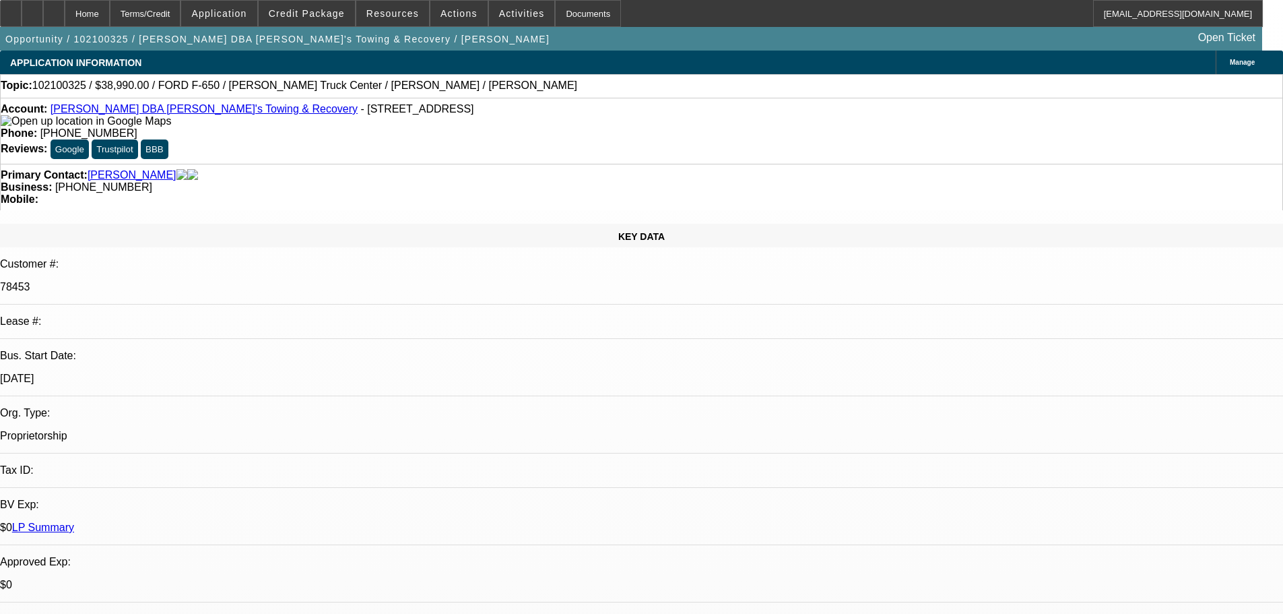
select select "0.1"
select select "4"
select select "0"
select select "0.1"
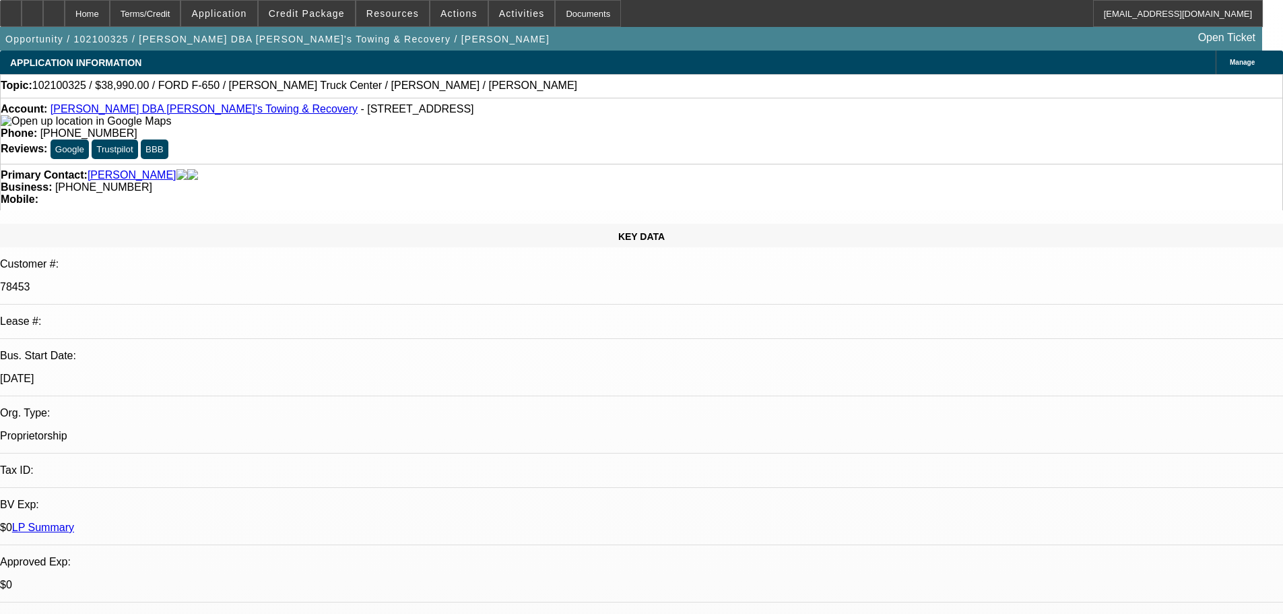
select select "4"
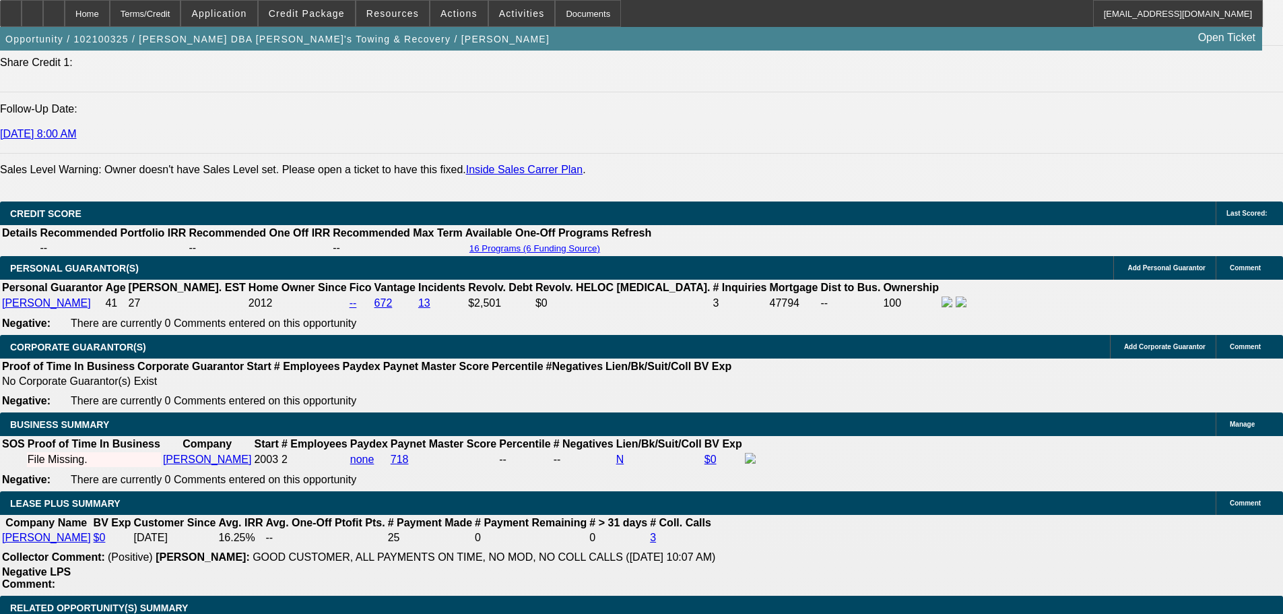
drag, startPoint x: 456, startPoint y: 309, endPoint x: 552, endPoint y: 554, distance: 263.2
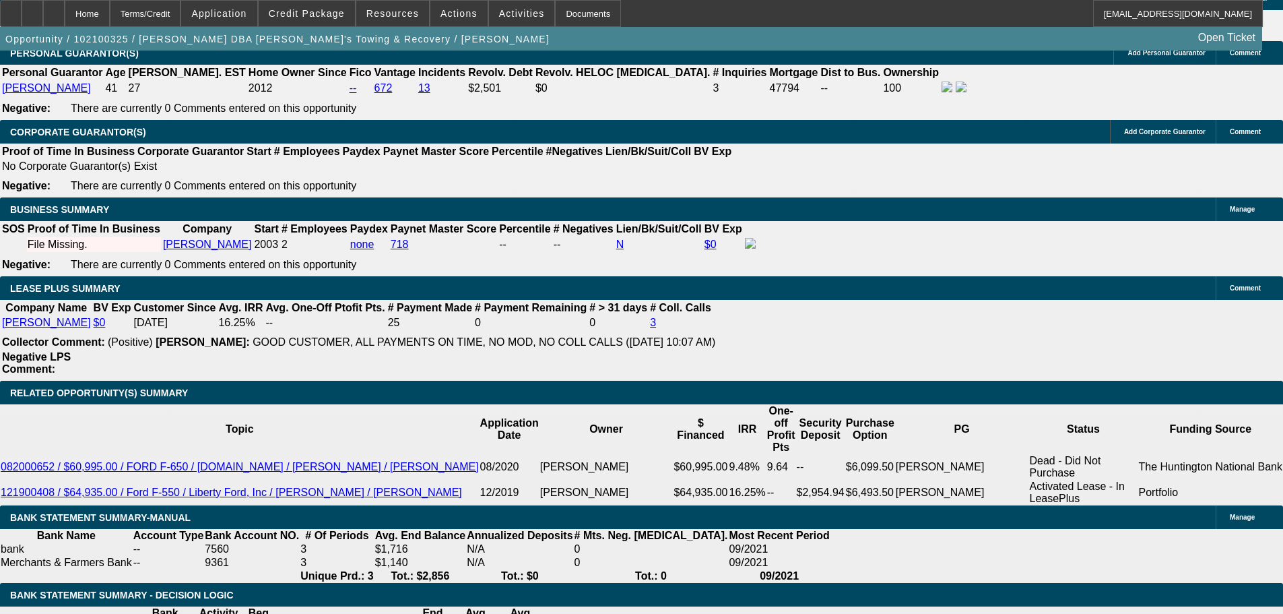
scroll to position [2040, 0]
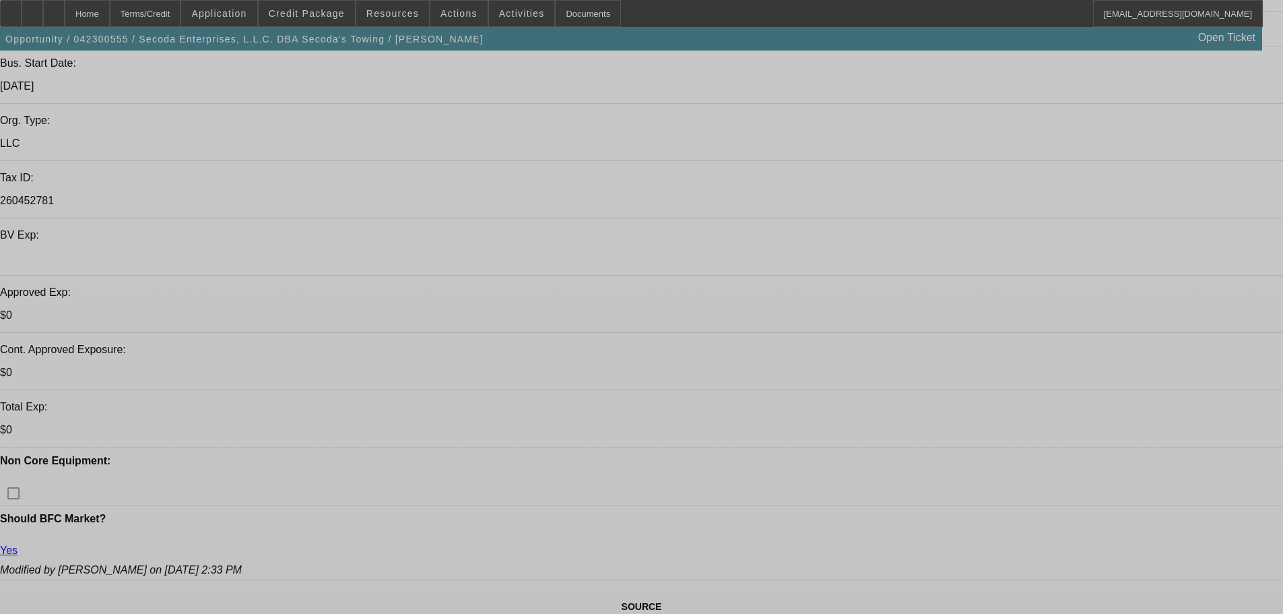
select select "0"
select select "2"
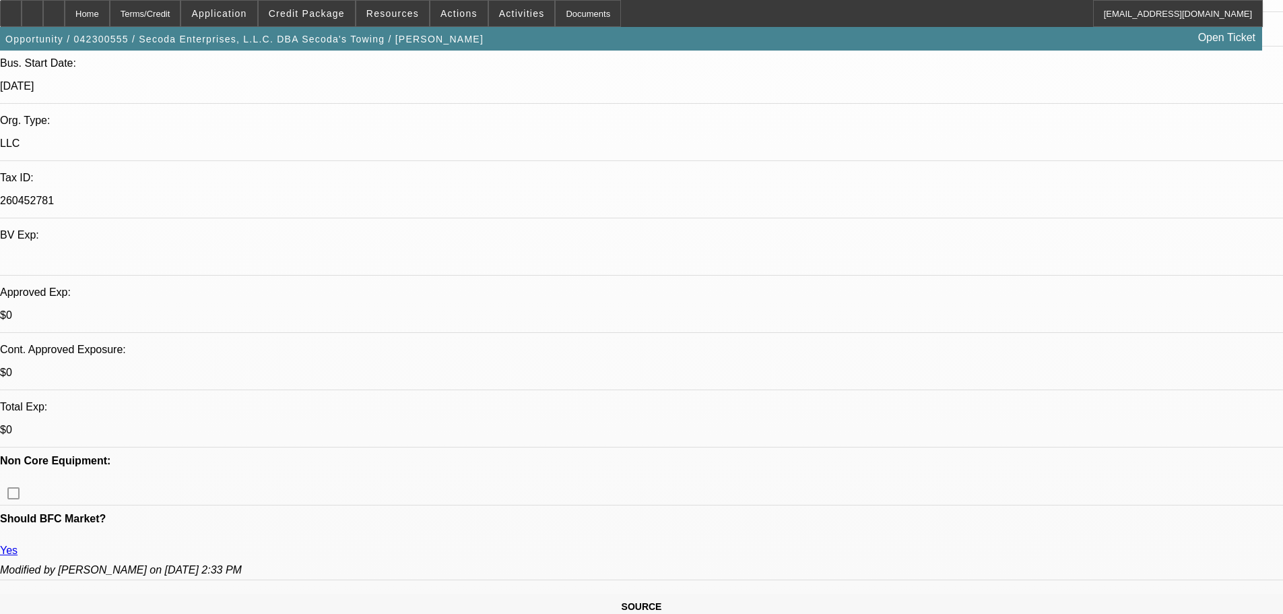
select select "0"
select select "6"
select select "0"
select select "2"
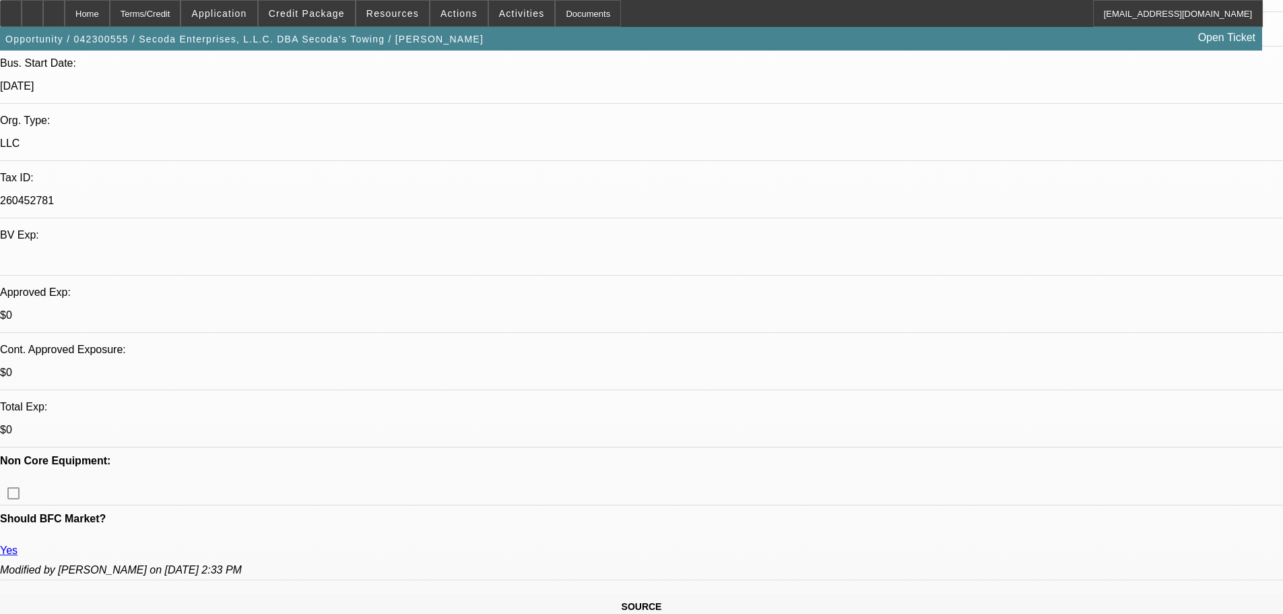
select select "0"
select select "6"
select select "0"
select select "2"
select select "0"
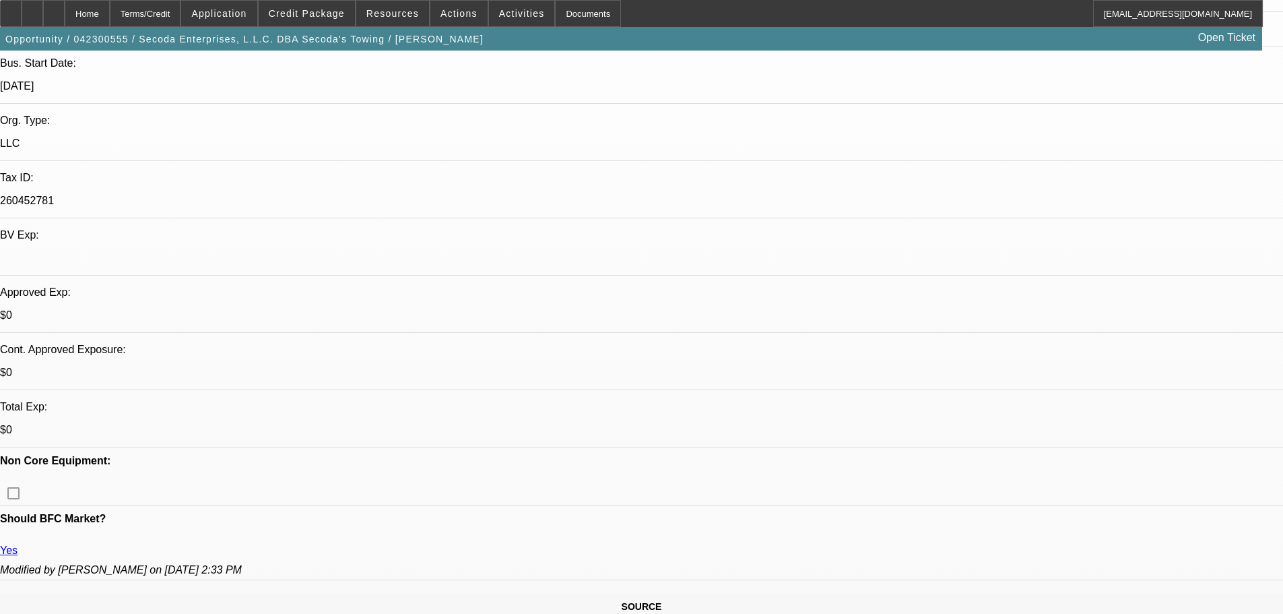
select select "6"
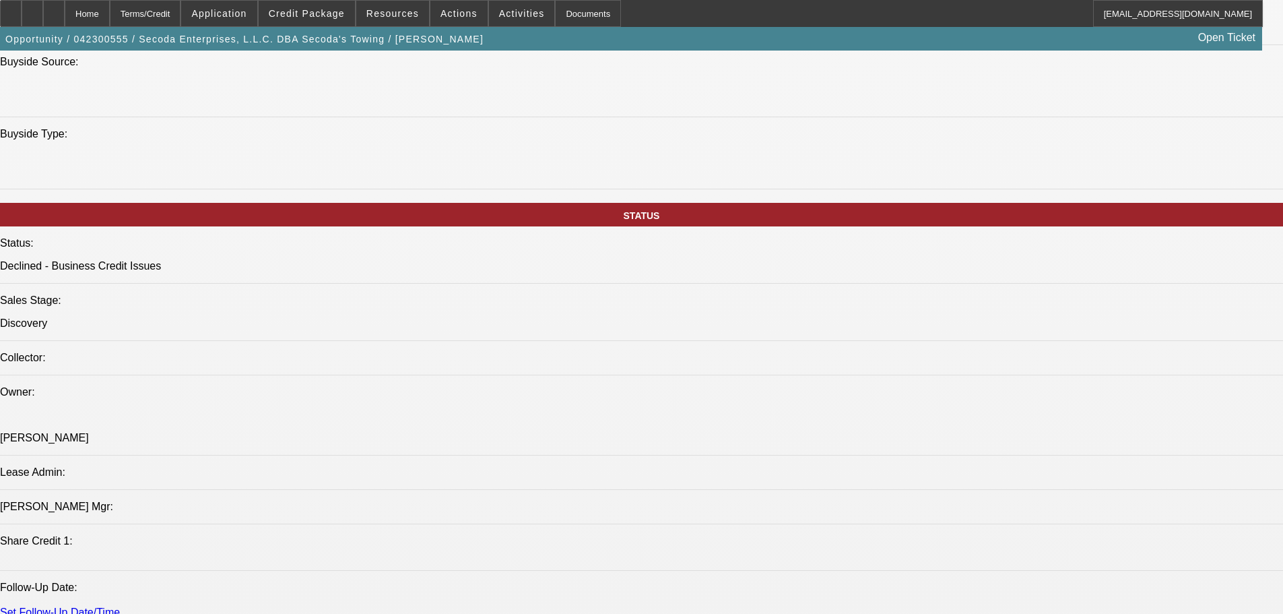
drag, startPoint x: 426, startPoint y: 323, endPoint x: 450, endPoint y: 416, distance: 96.1
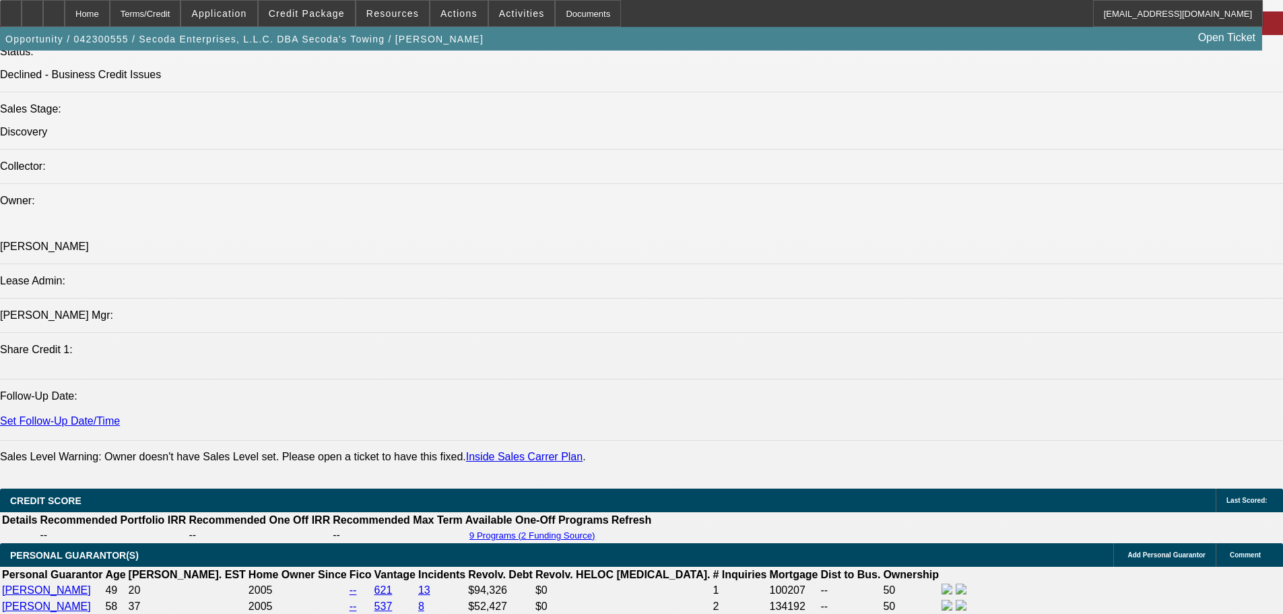
scroll to position [1911, 0]
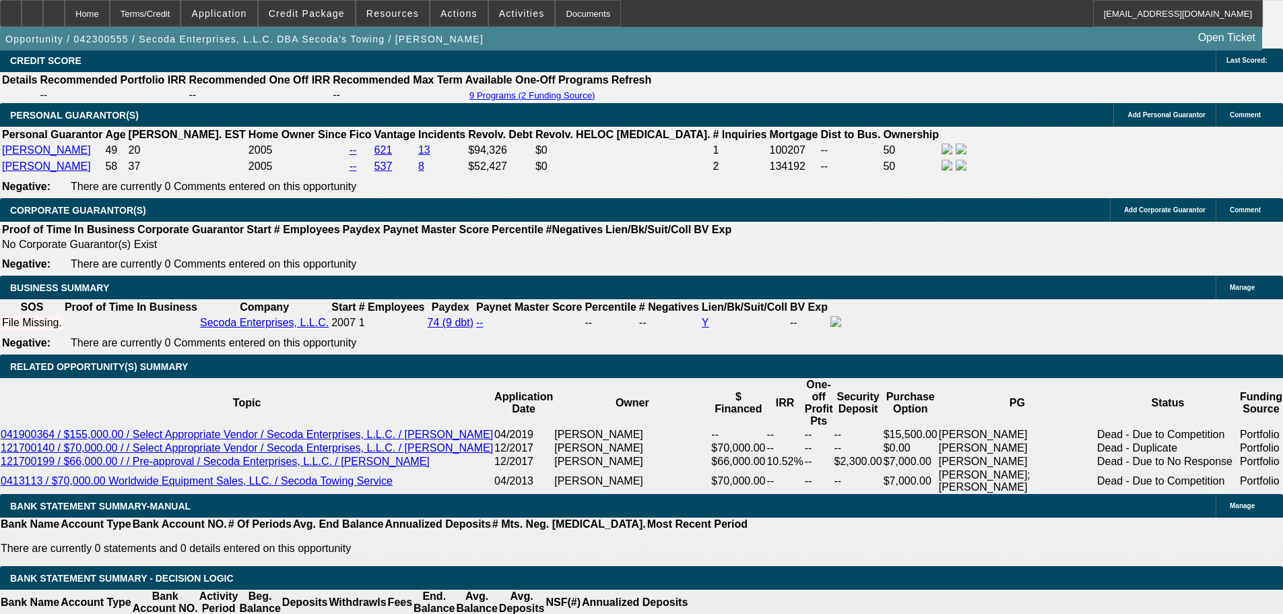
drag, startPoint x: 537, startPoint y: 378, endPoint x: 545, endPoint y: 426, distance: 48.5
click at [309, 20] on span at bounding box center [307, 13] width 96 height 32
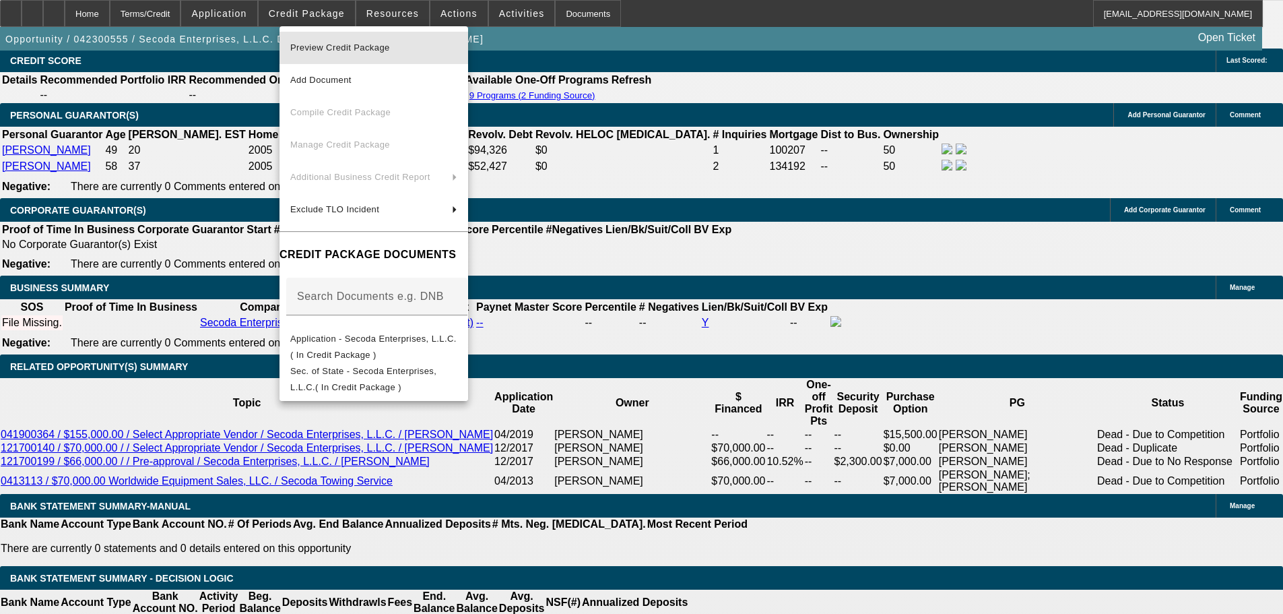
click at [418, 50] on span "Preview Credit Package" at bounding box center [373, 48] width 167 height 16
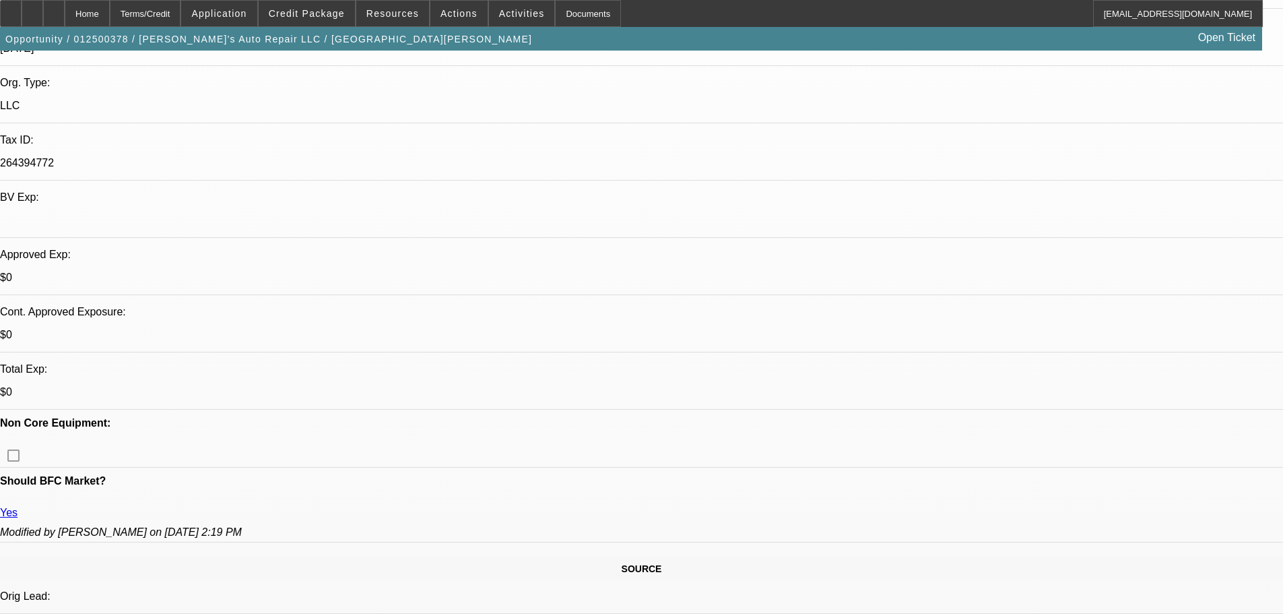
select select "0"
select select "2"
select select "0"
select select "6"
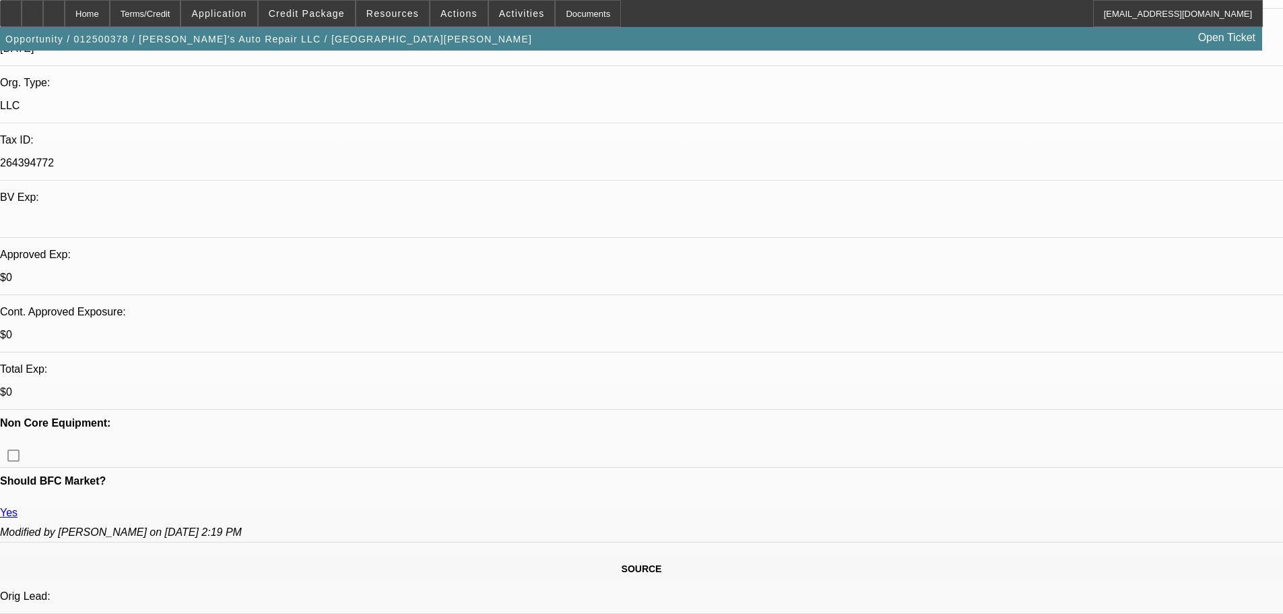
select select "0"
select select "2"
select select "0"
select select "6"
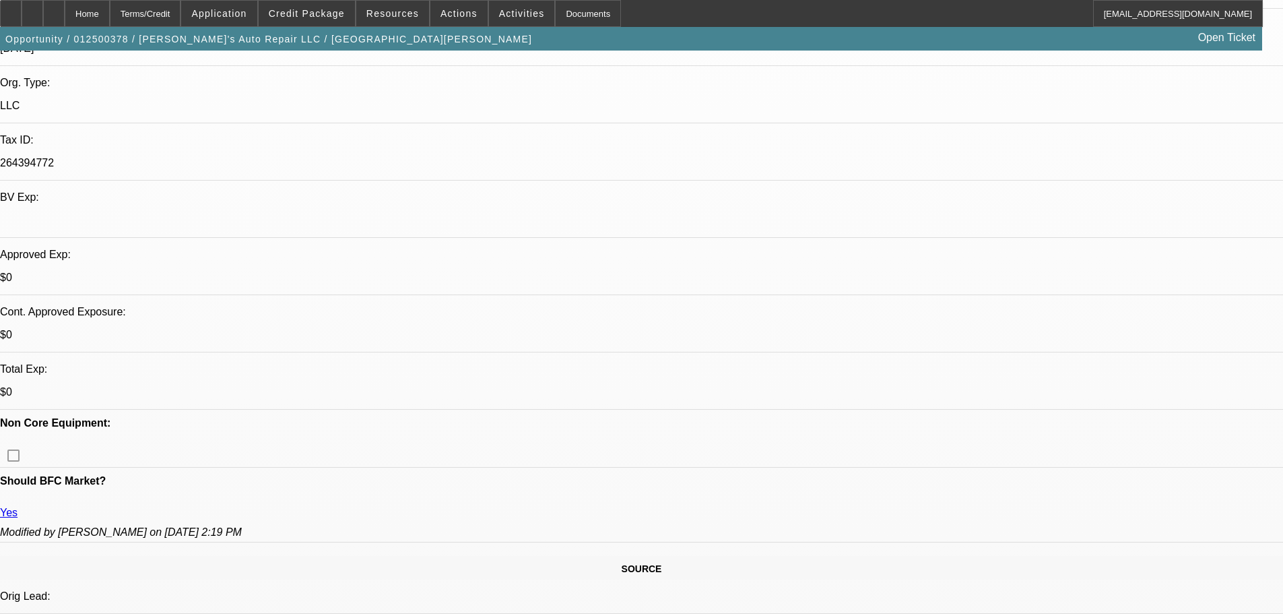
select select "0"
select select "2"
select select "0"
select select "6"
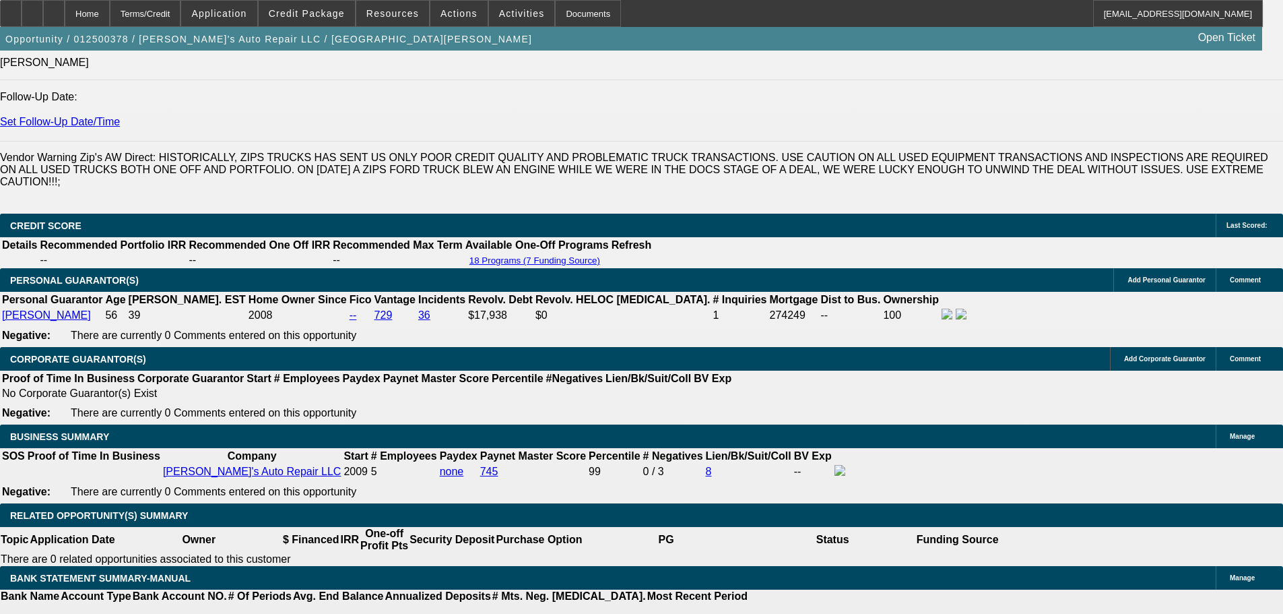
scroll to position [1684, 0]
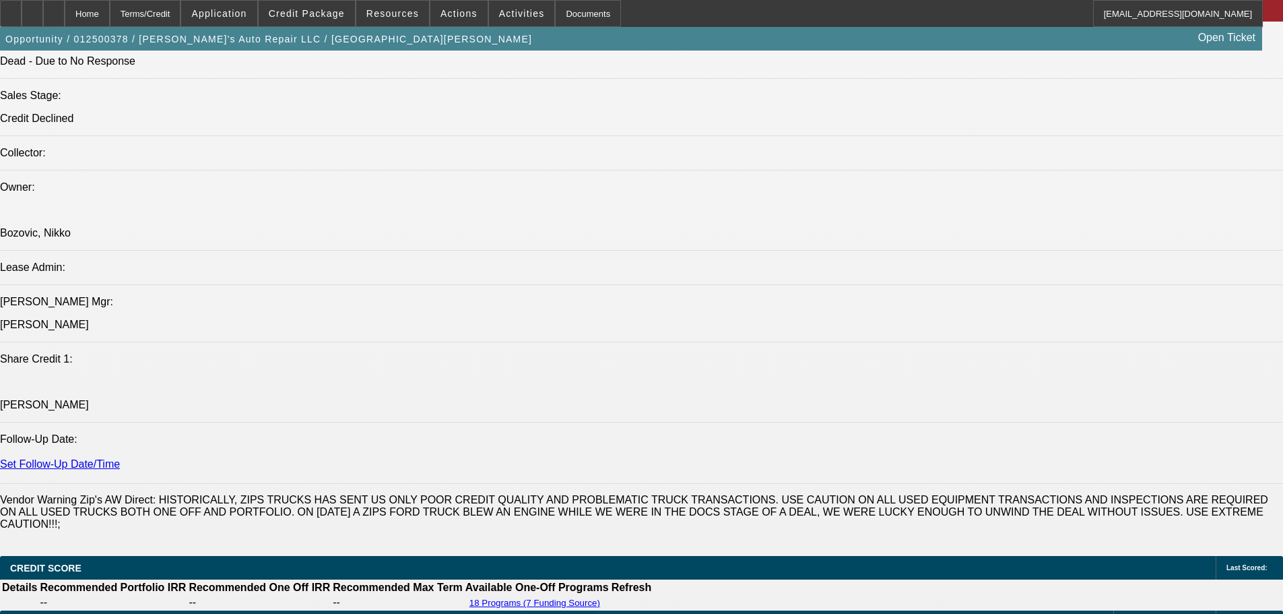
drag, startPoint x: 727, startPoint y: 376, endPoint x: 710, endPoint y: 260, distance: 117.2
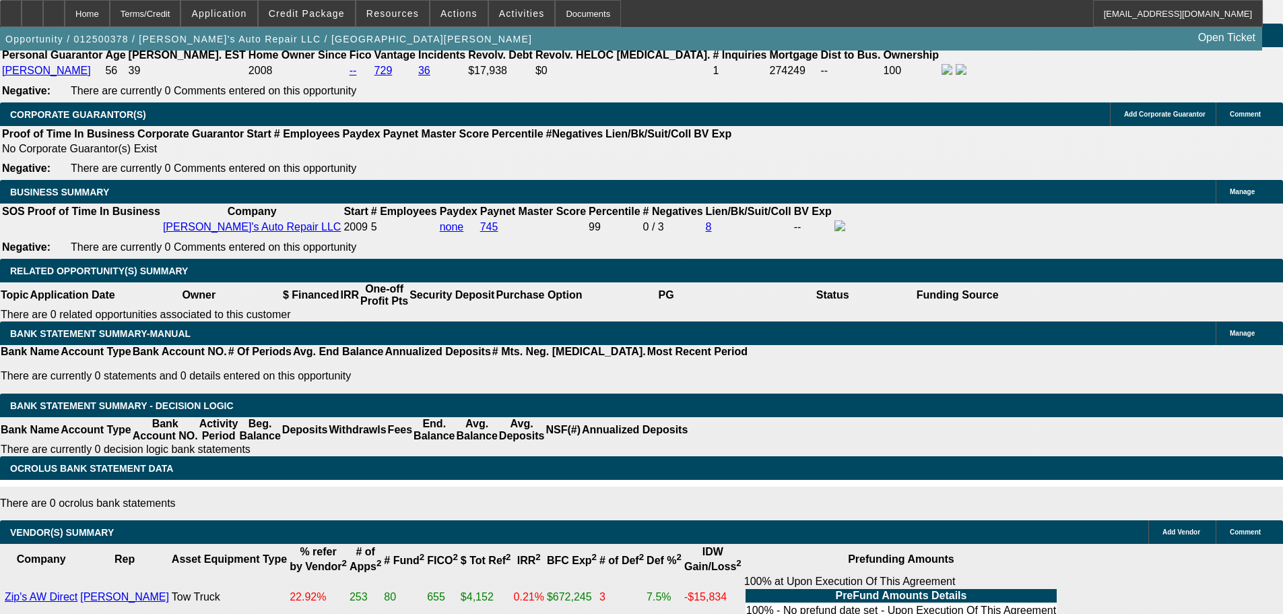
scroll to position [1965, 0]
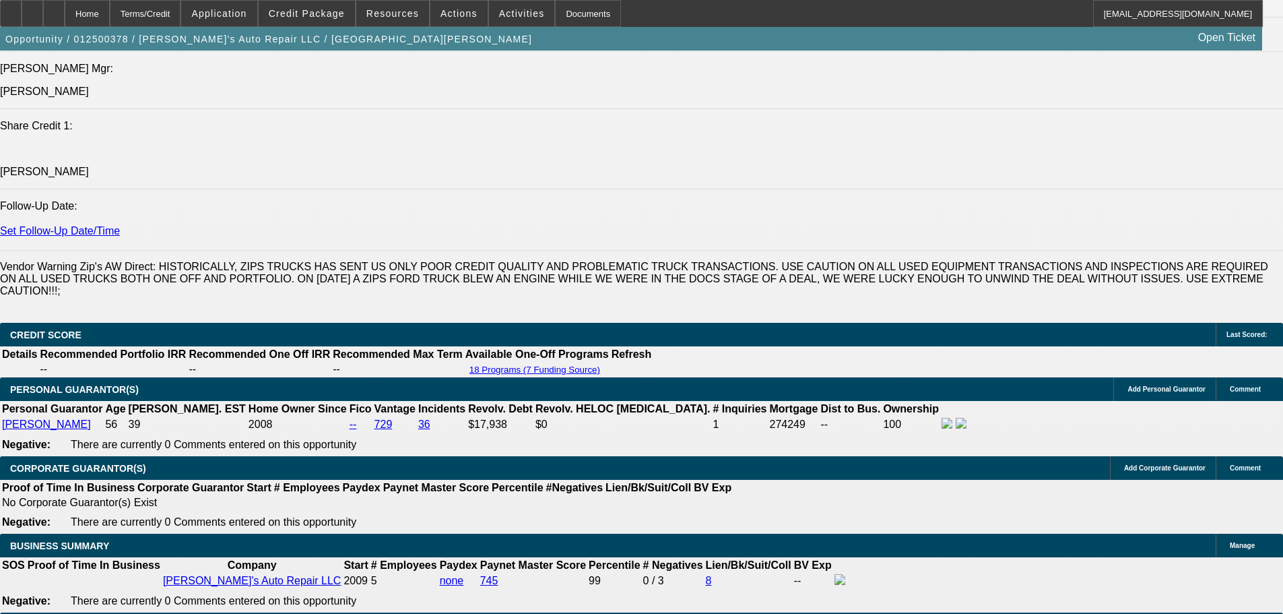
drag, startPoint x: 732, startPoint y: 374, endPoint x: 733, endPoint y: 229, distance: 144.8
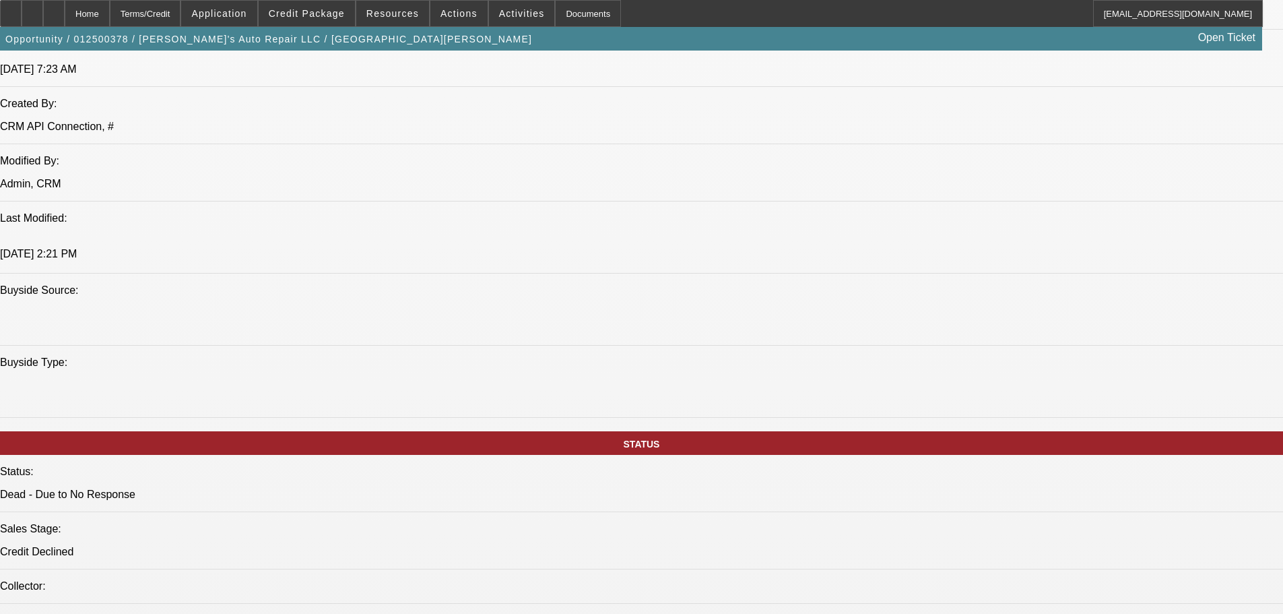
drag, startPoint x: 604, startPoint y: 247, endPoint x: 604, endPoint y: 228, distance: 19.5
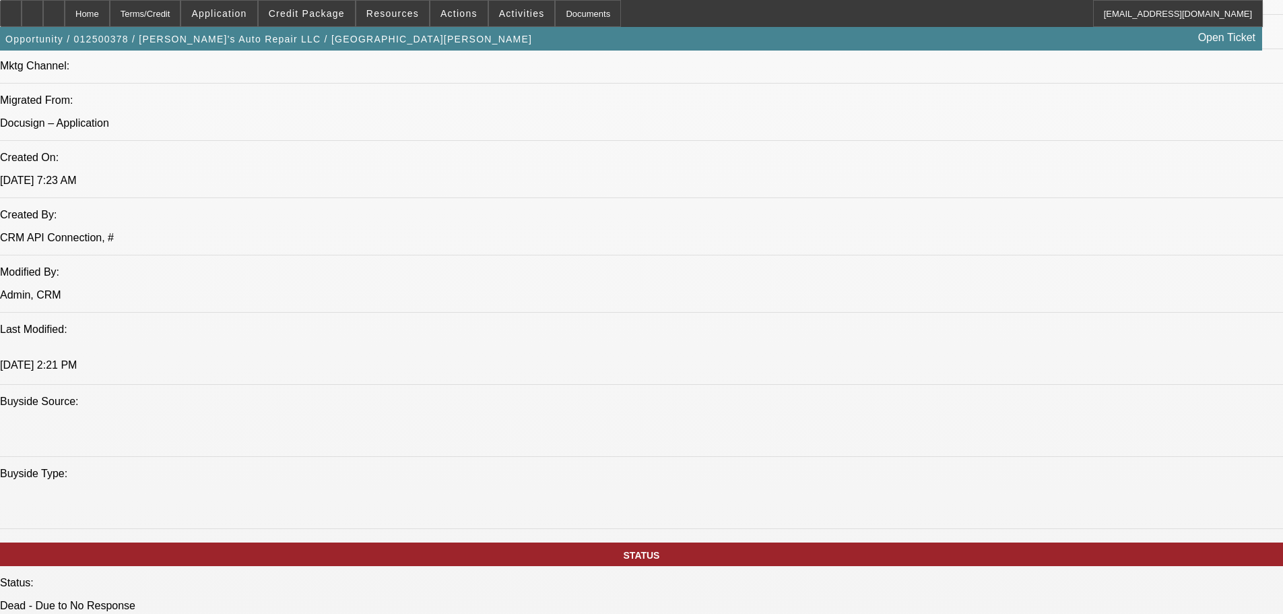
drag, startPoint x: 527, startPoint y: 295, endPoint x: 529, endPoint y: 219, distance: 76.1
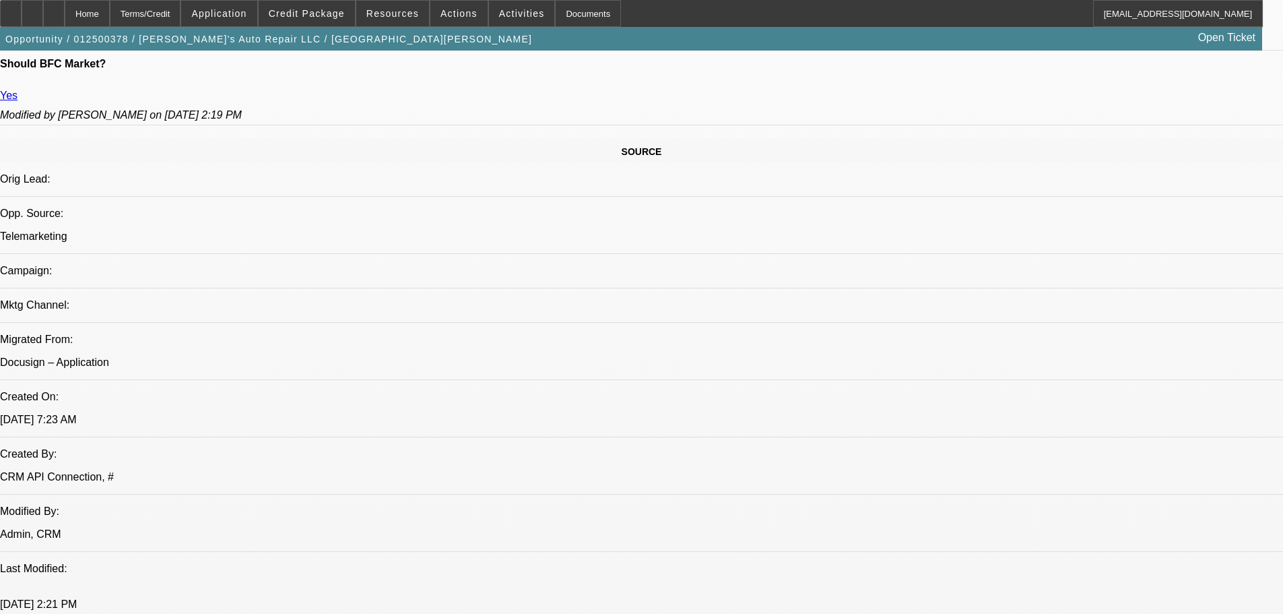
drag, startPoint x: 482, startPoint y: 348, endPoint x: 507, endPoint y: 207, distance: 143.1
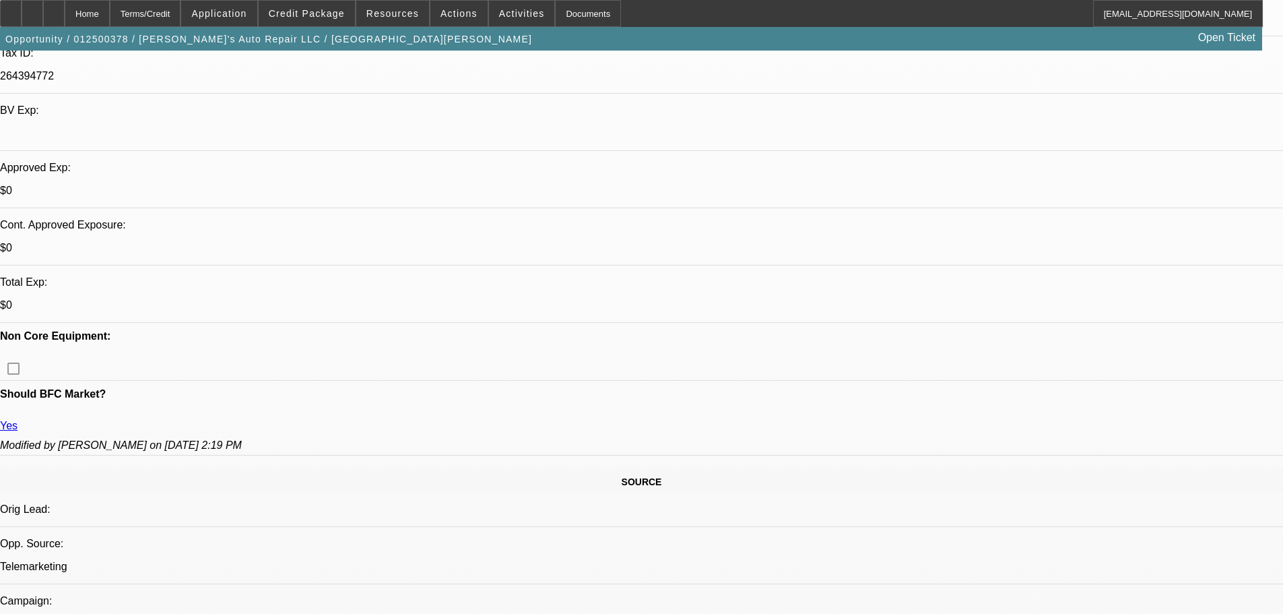
drag, startPoint x: 512, startPoint y: 306, endPoint x: 531, endPoint y: 178, distance: 128.8
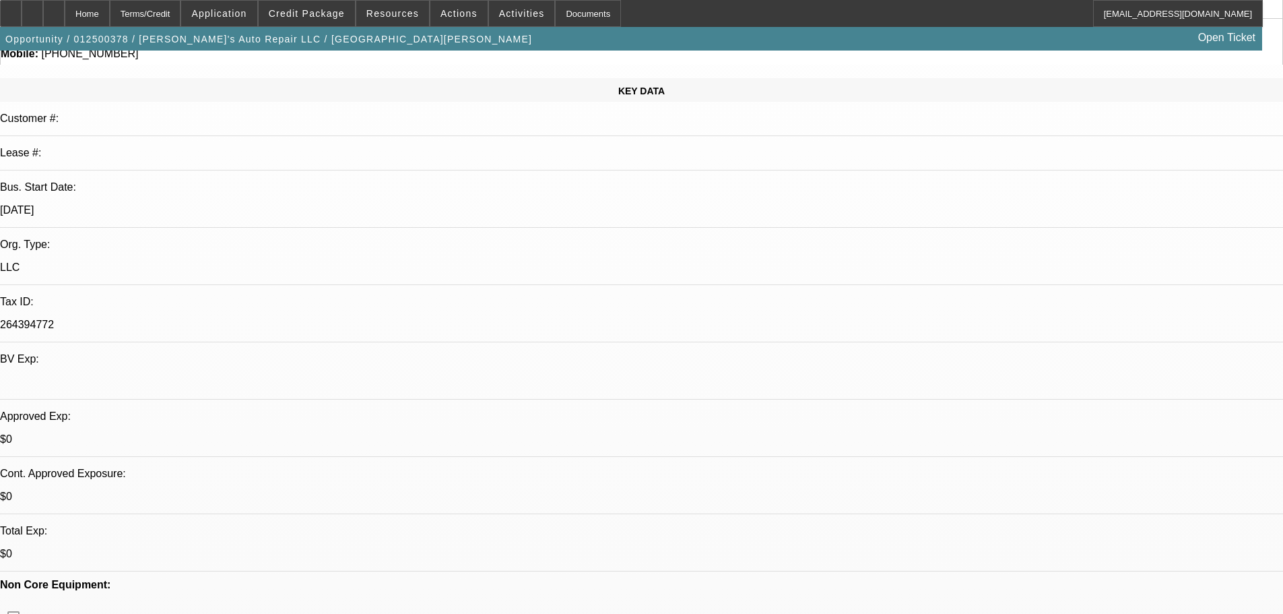
drag, startPoint x: 506, startPoint y: 280, endPoint x: 504, endPoint y: 143, distance: 136.7
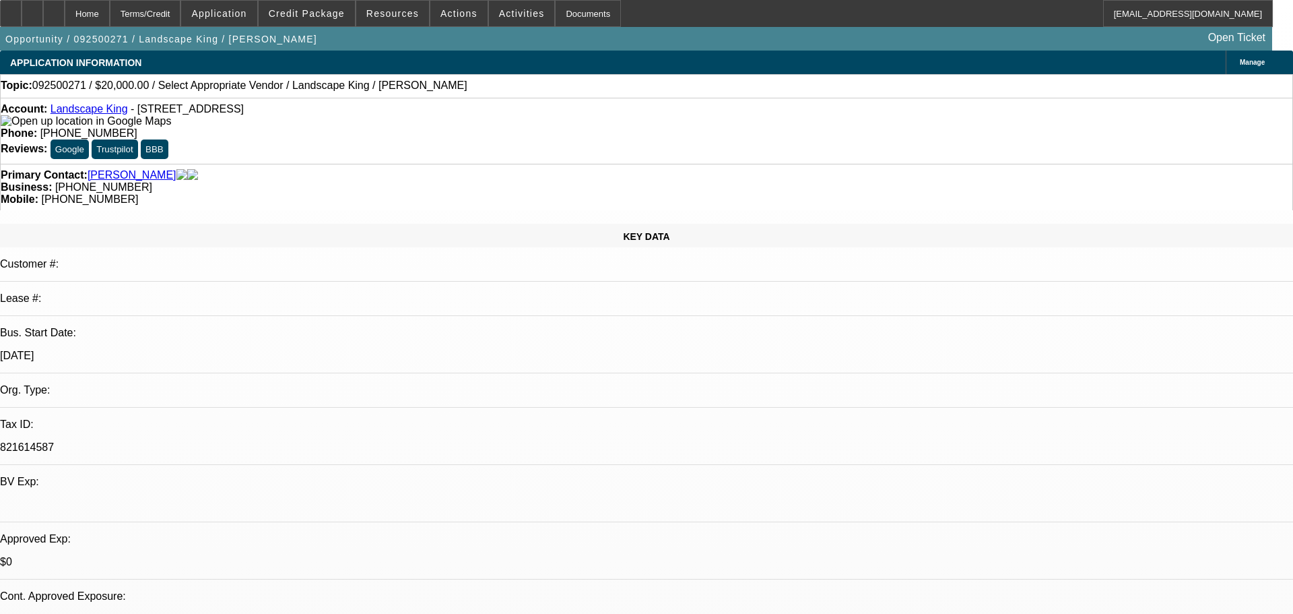
select select "0"
select select "2"
select select "0"
select select "6"
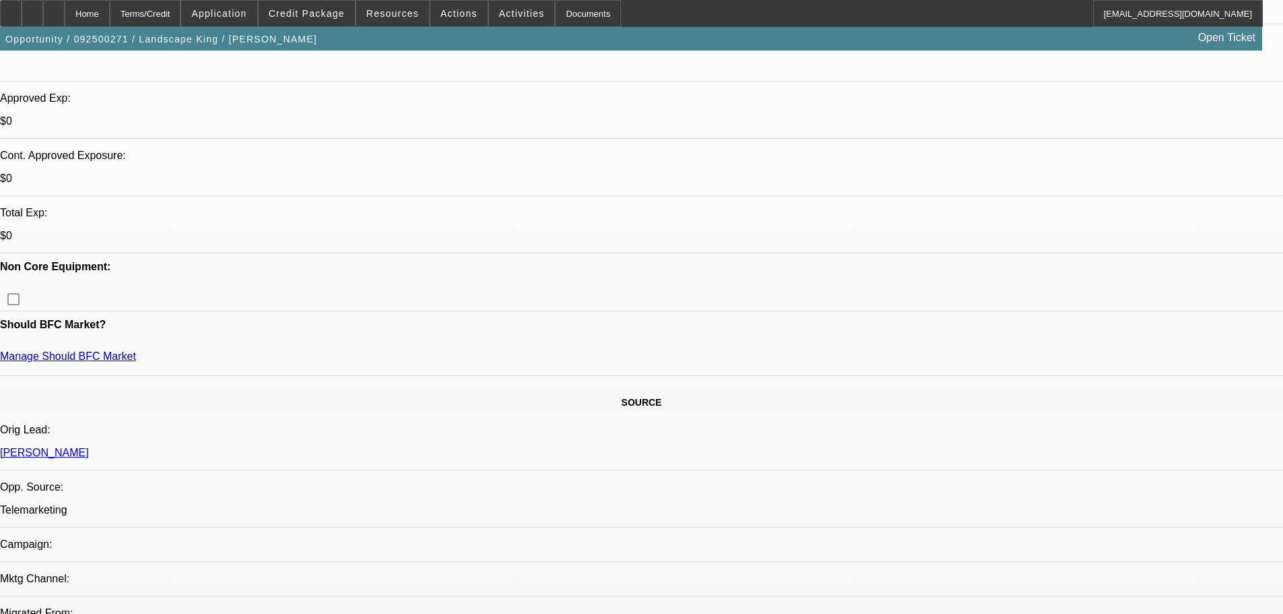
scroll to position [539, 0]
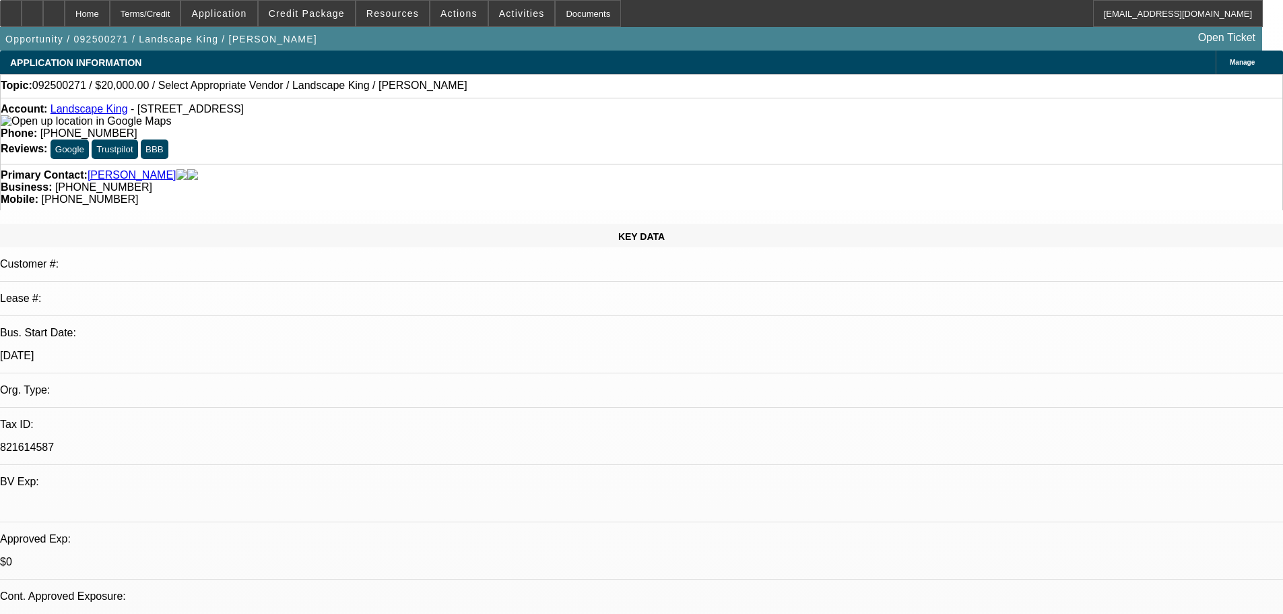
select select "0"
select select "2"
select select "0"
select select "6"
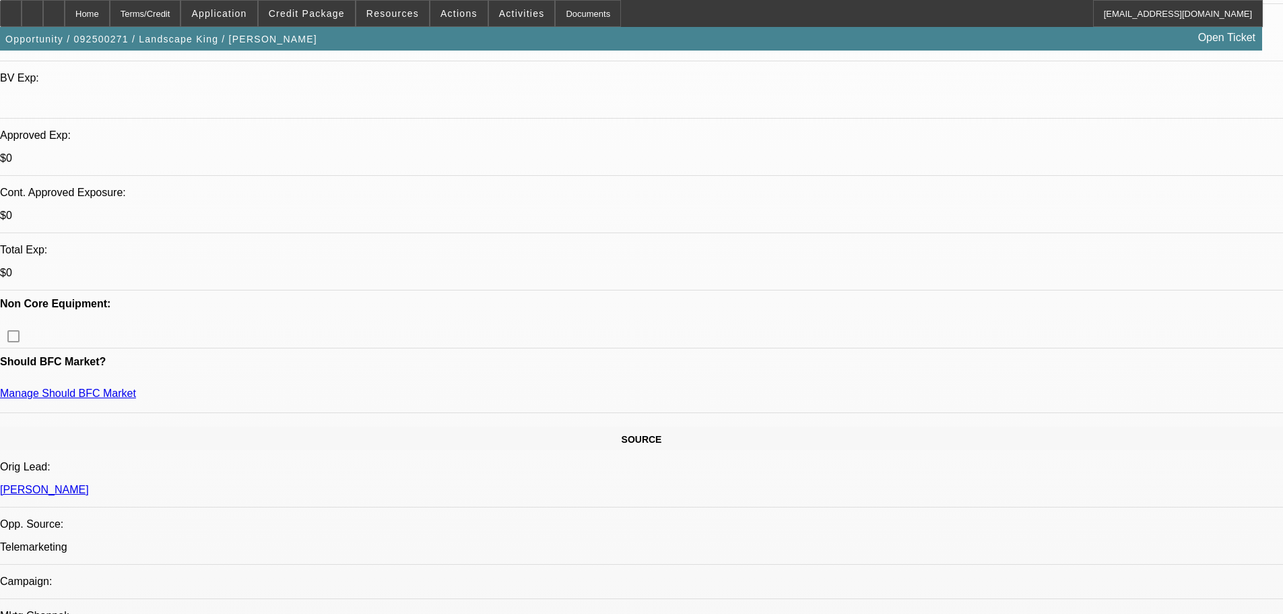
scroll to position [539, 0]
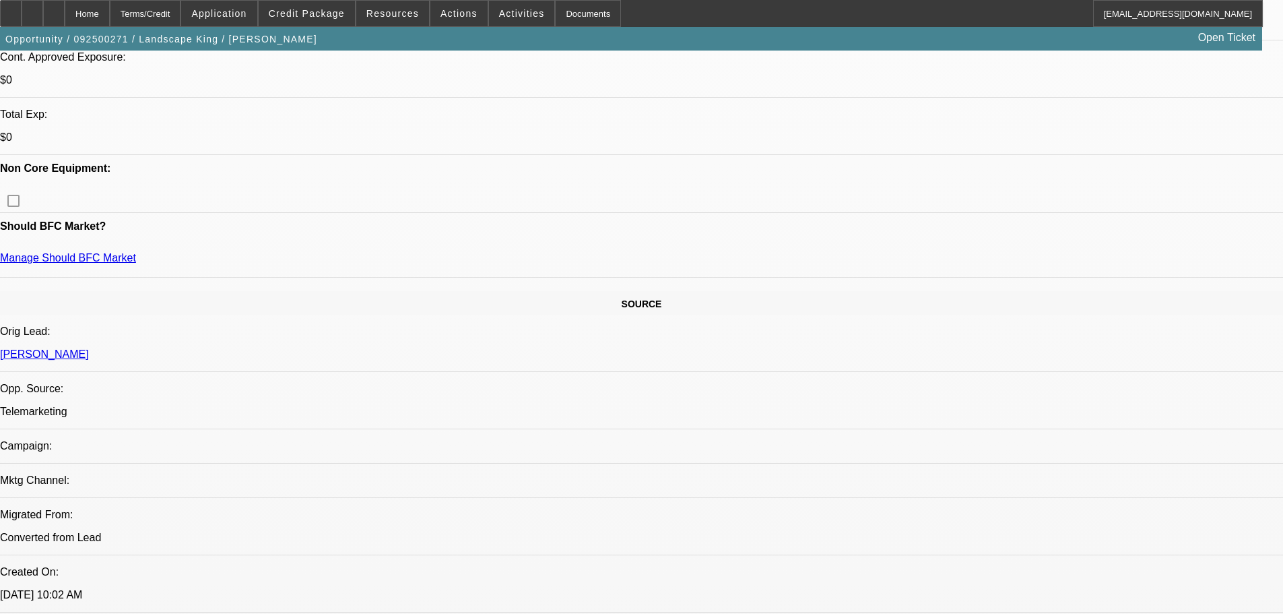
drag, startPoint x: 1068, startPoint y: 184, endPoint x: 1068, endPoint y: 176, distance: 7.4
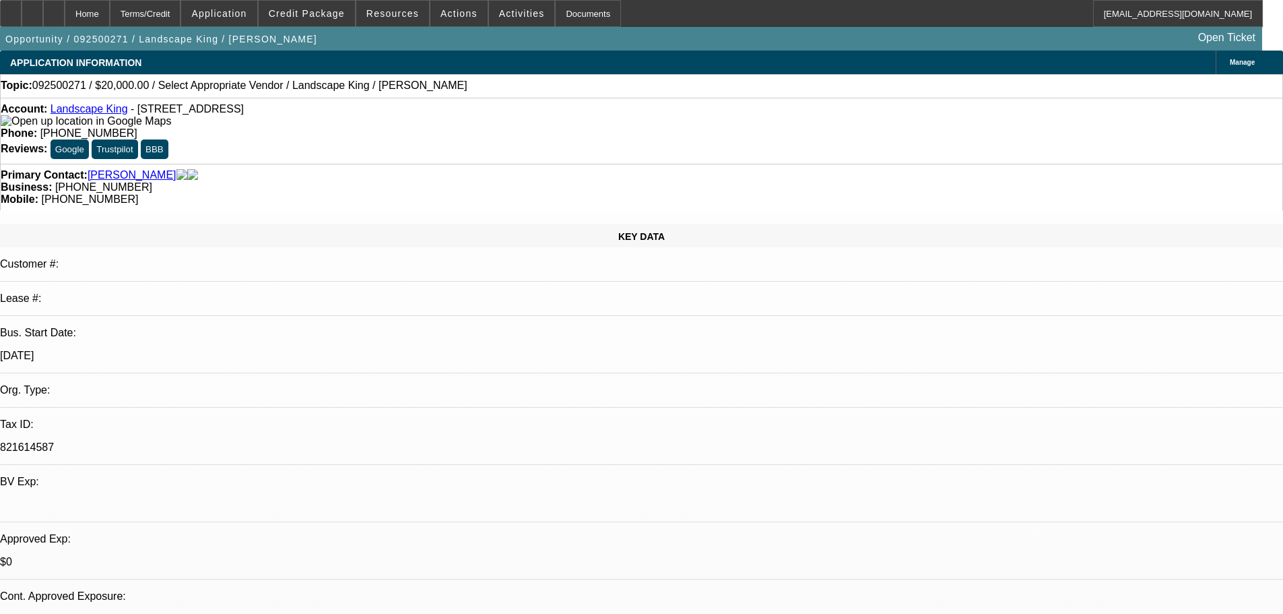
drag, startPoint x: 430, startPoint y: 442, endPoint x: 467, endPoint y: 108, distance: 336.1
drag, startPoint x: 742, startPoint y: 151, endPoint x: 672, endPoint y: 152, distance: 70.1
click at [672, 193] on div "Mobile: (225) 369-9531" at bounding box center [642, 199] width 1282 height 12
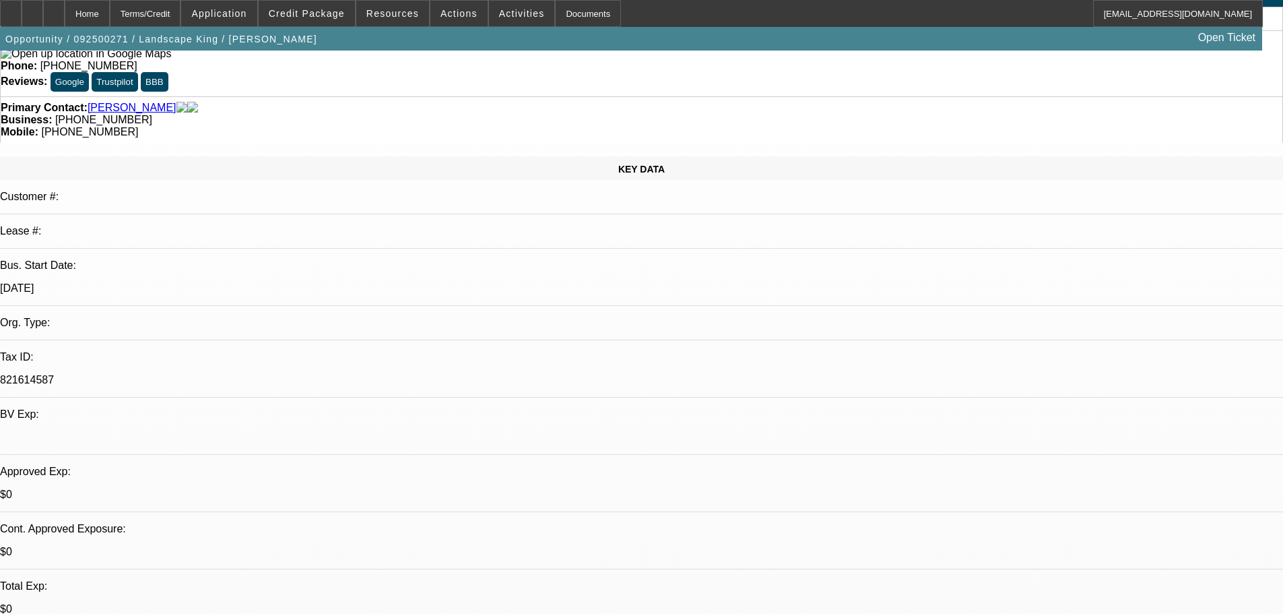
scroll to position [202, 0]
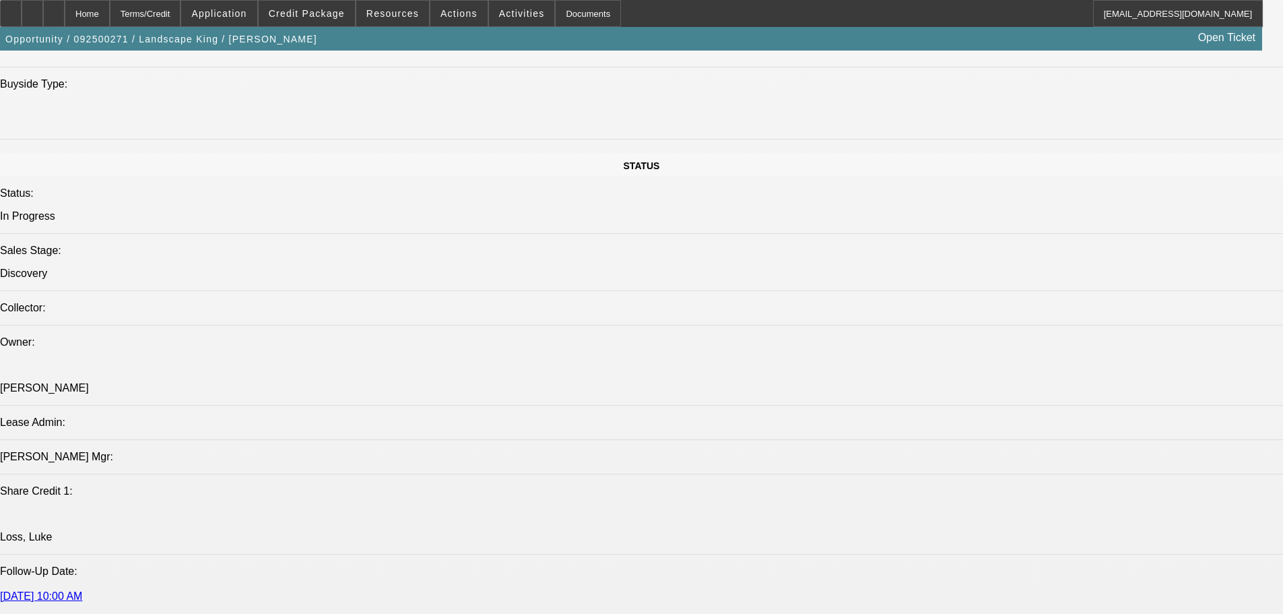
scroll to position [1347, 0]
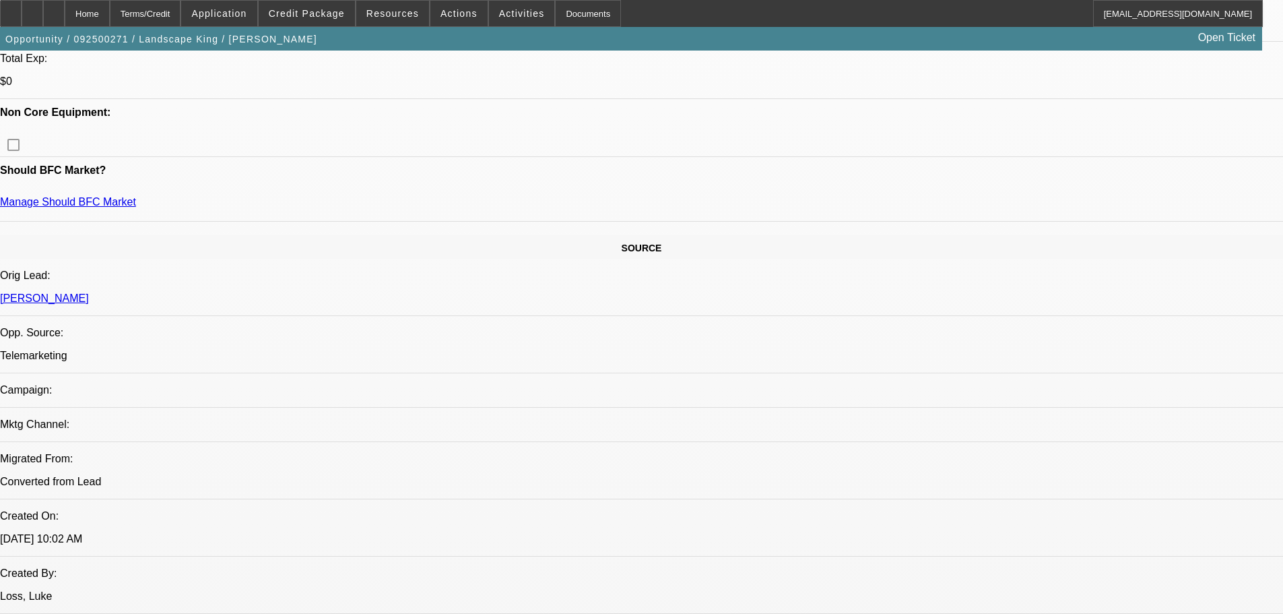
scroll to position [539, 0]
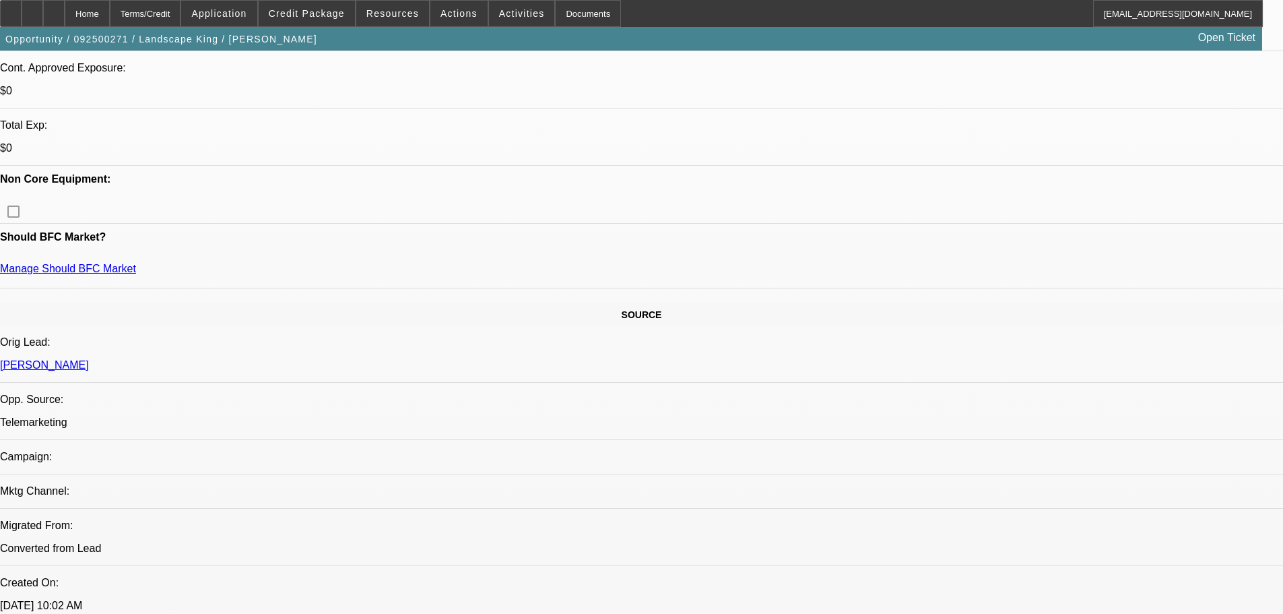
scroll to position [337, 0]
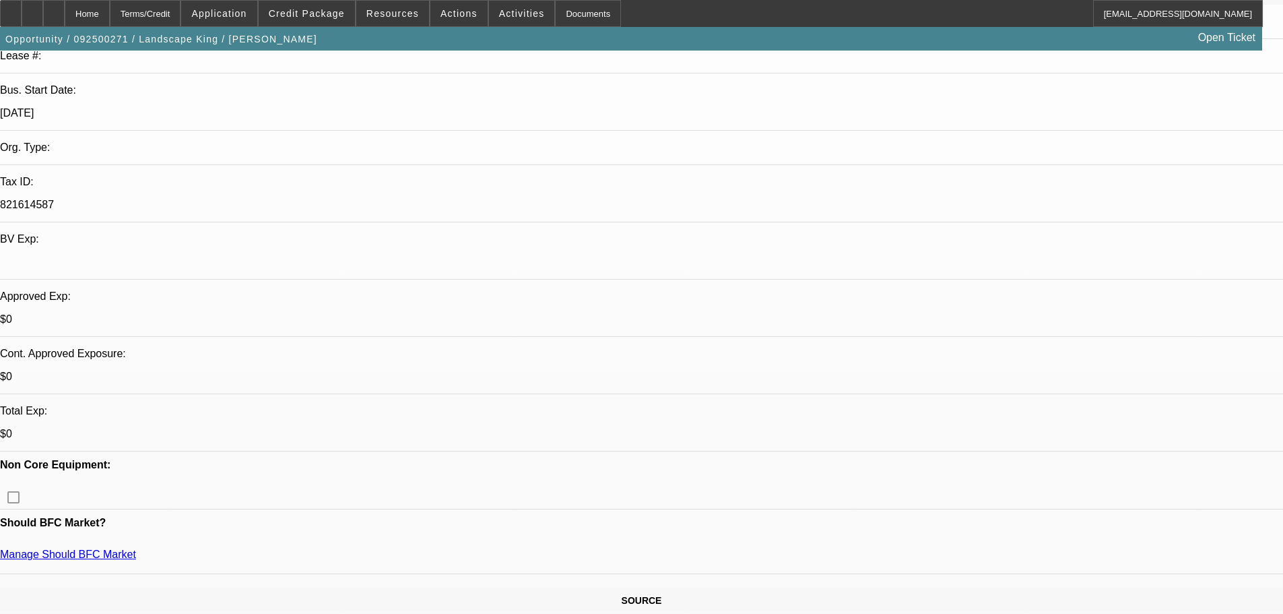
scroll to position [135, 0]
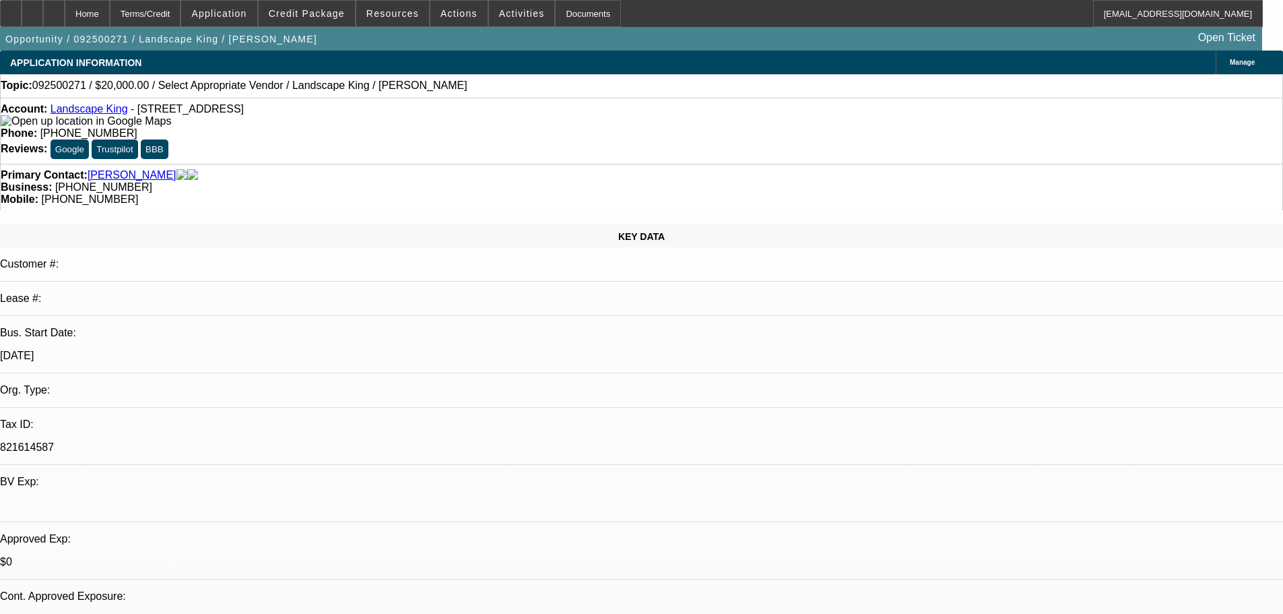
drag, startPoint x: 511, startPoint y: 267, endPoint x: 534, endPoint y: 127, distance: 142.0
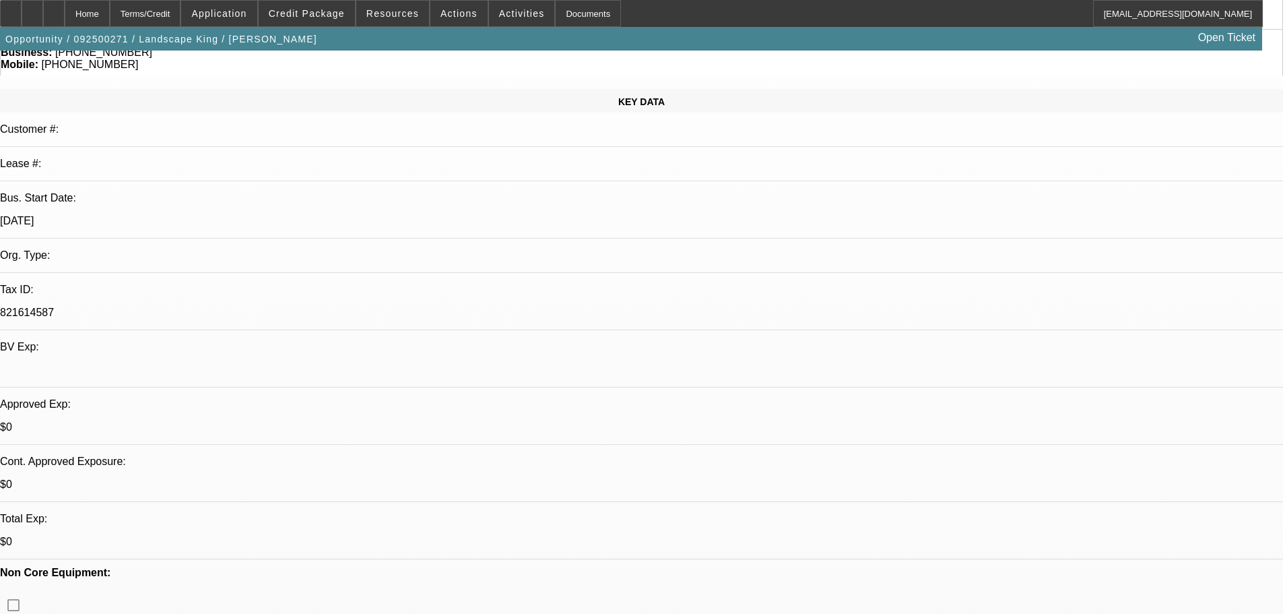
scroll to position [54, 0]
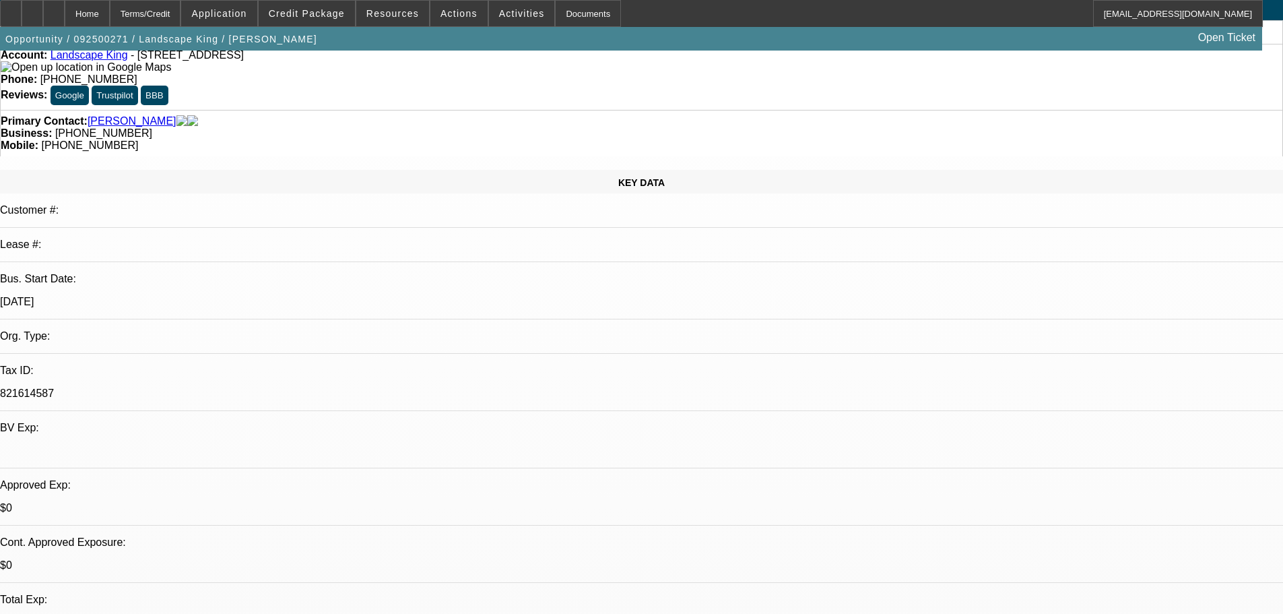
drag, startPoint x: 459, startPoint y: 302, endPoint x: 461, endPoint y: 204, distance: 98.4
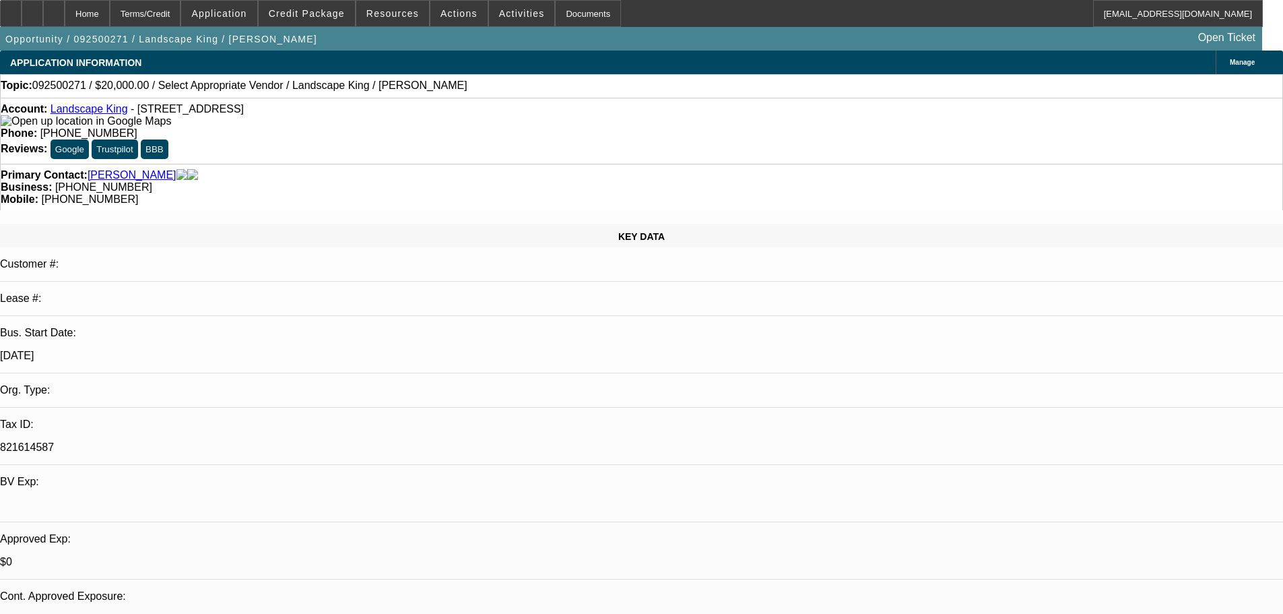
drag, startPoint x: 509, startPoint y: 177, endPoint x: 511, endPoint y: 145, distance: 32.4
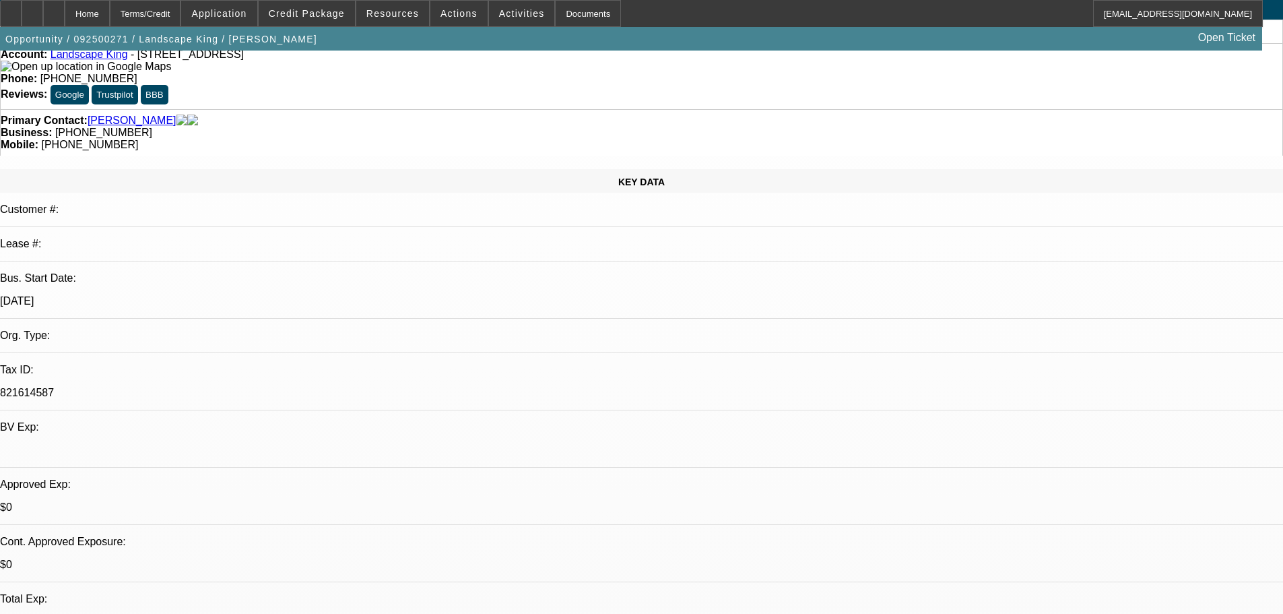
drag, startPoint x: 495, startPoint y: 381, endPoint x: 501, endPoint y: 449, distance: 68.3
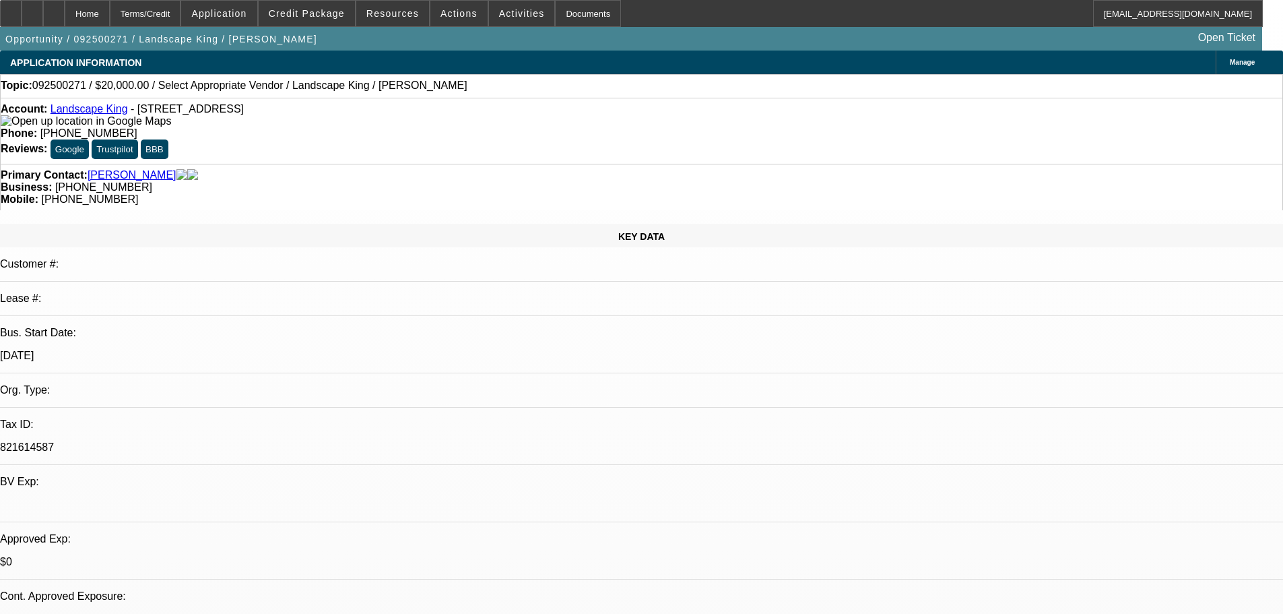
radio input "true"
type textarea "9/17 tt [PERSON_NAME], said he got excited over the phone & realized he doesnt …"
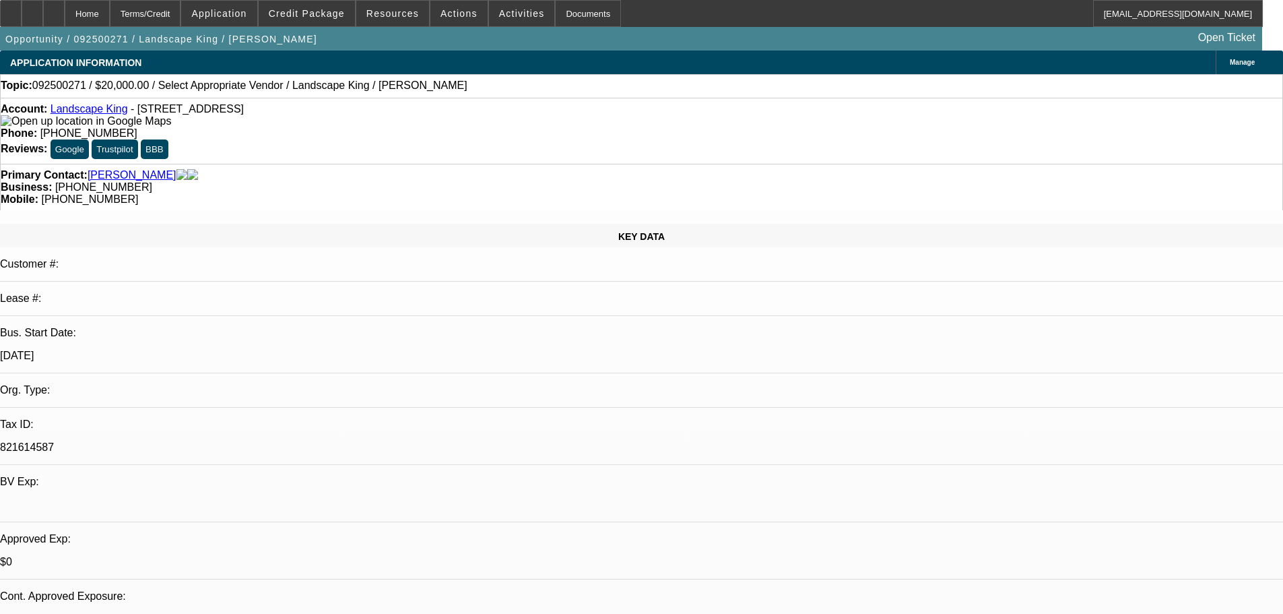
radio input "true"
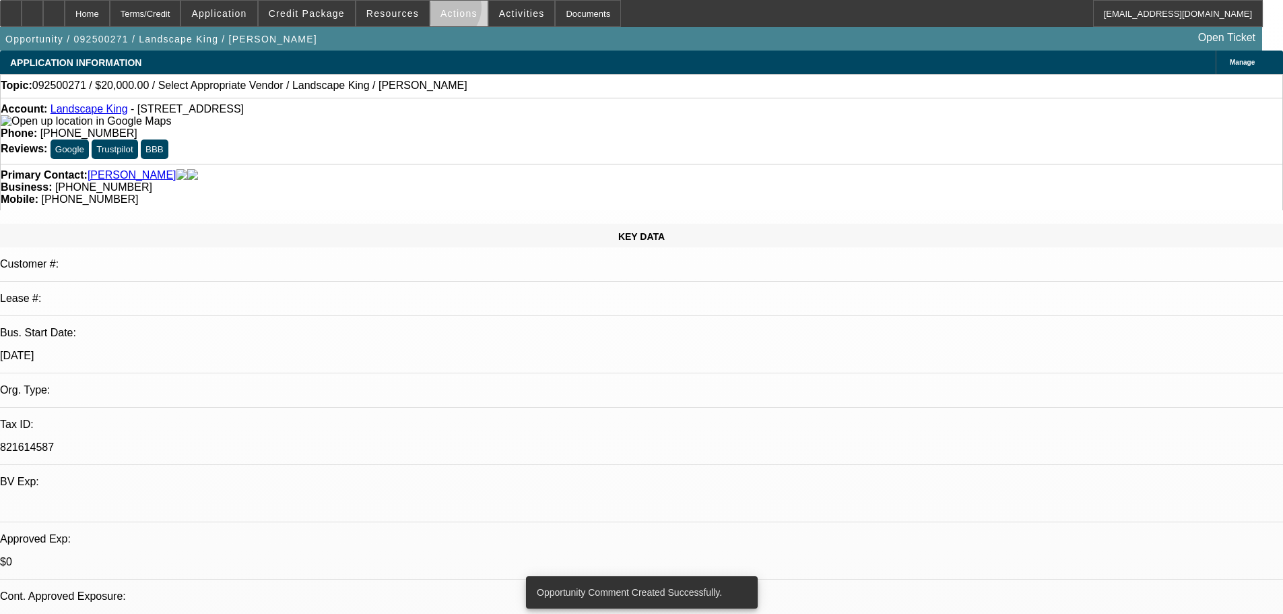
click at [440, 11] on span "Actions" at bounding box center [458, 13] width 37 height 11
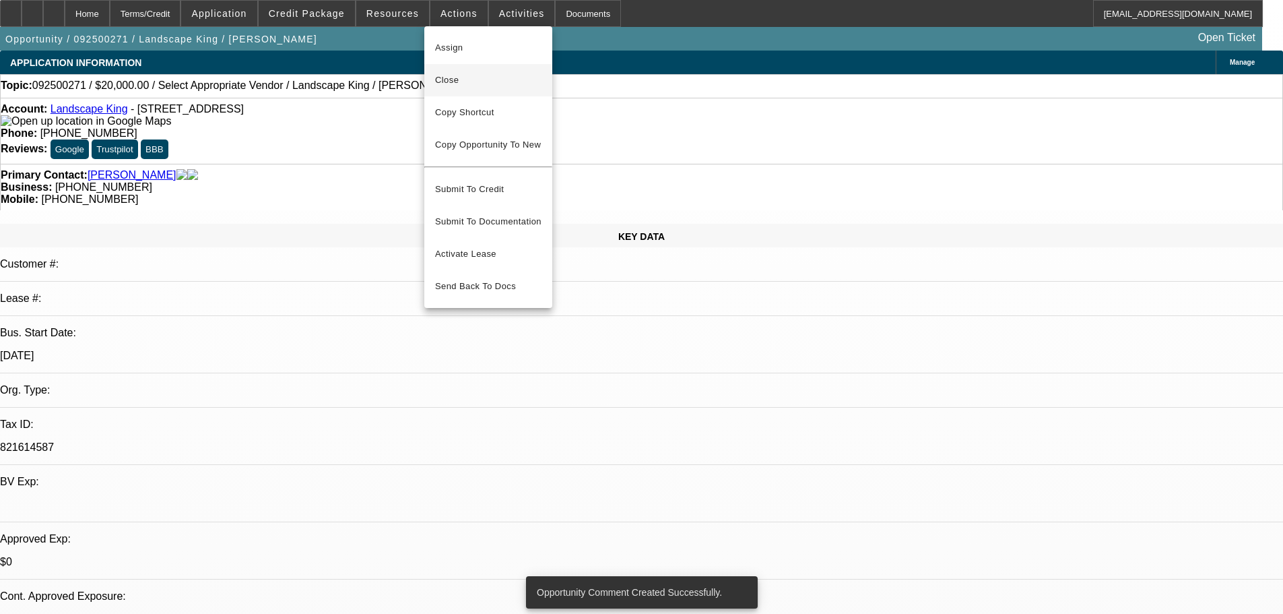
click at [504, 89] on button "Close" at bounding box center [488, 80] width 128 height 32
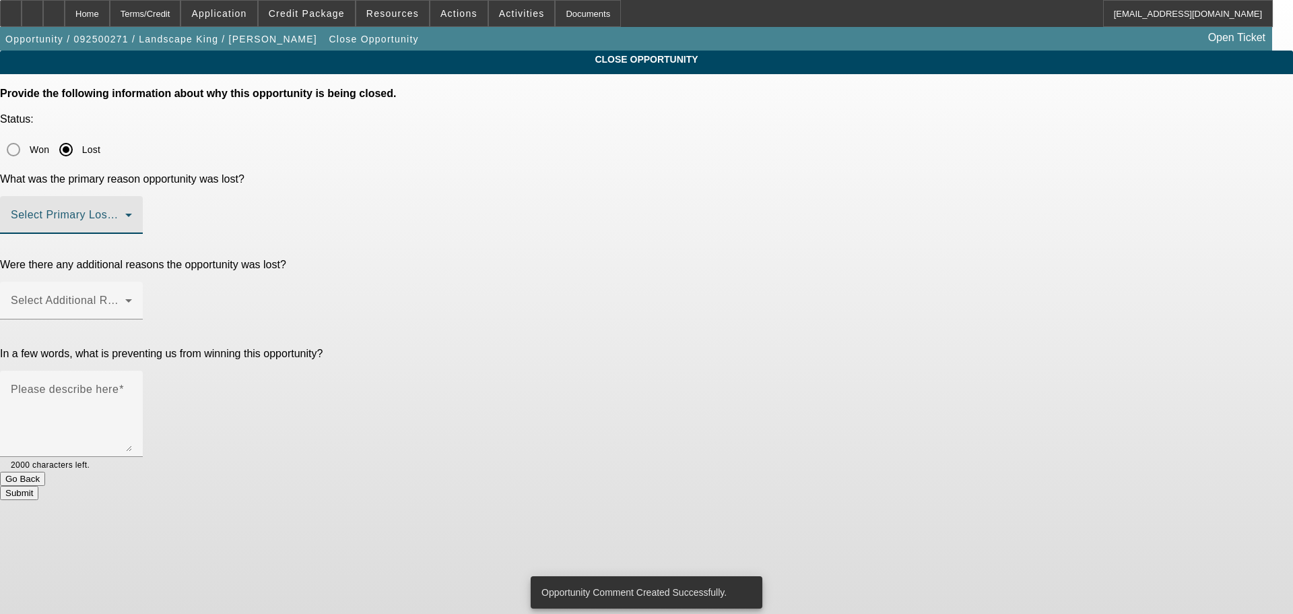
click at [125, 212] on span at bounding box center [68, 220] width 114 height 16
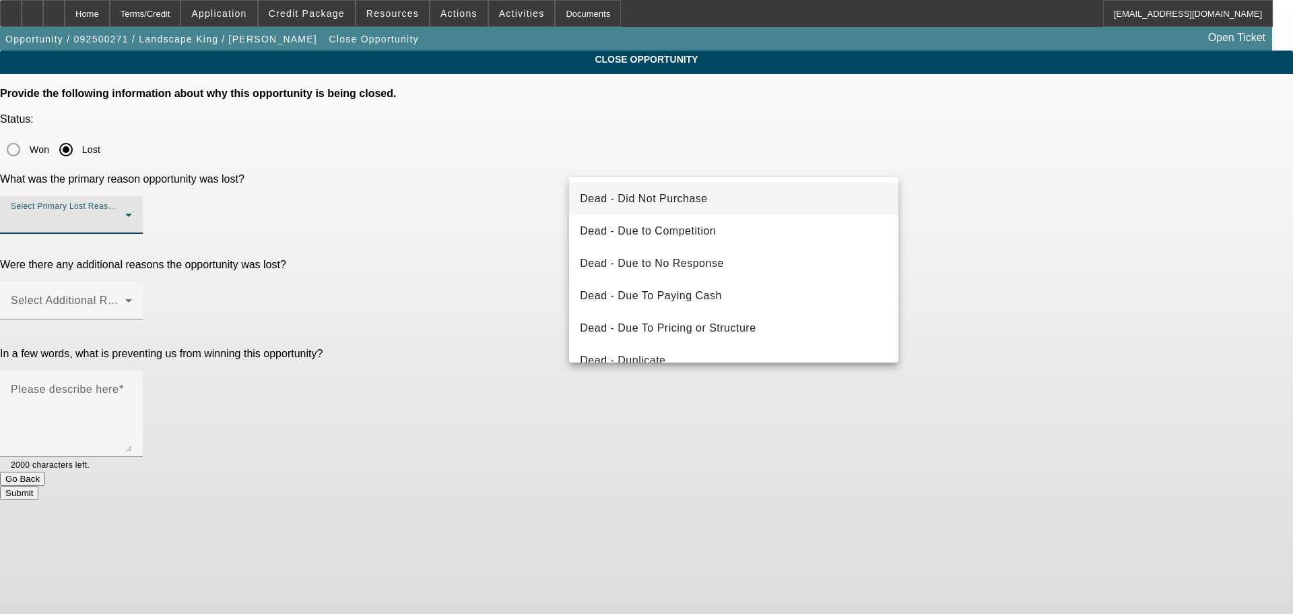
drag, startPoint x: 783, startPoint y: 206, endPoint x: 808, endPoint y: 206, distance: 25.6
click at [783, 206] on mat-option "Dead - Did Not Purchase" at bounding box center [733, 199] width 329 height 32
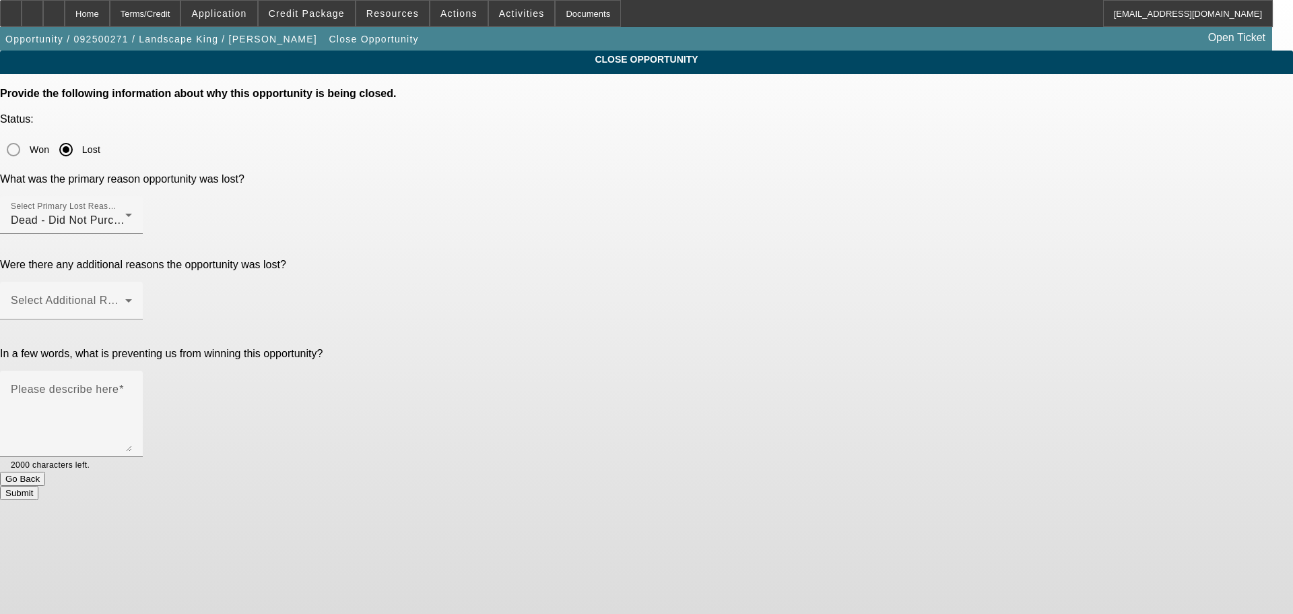
click at [971, 203] on div "CLOSE OPPORTUNITY Provide the following information about why this opportunity …" at bounding box center [646, 275] width 1293 height 449
click at [125, 298] on span at bounding box center [68, 306] width 114 height 16
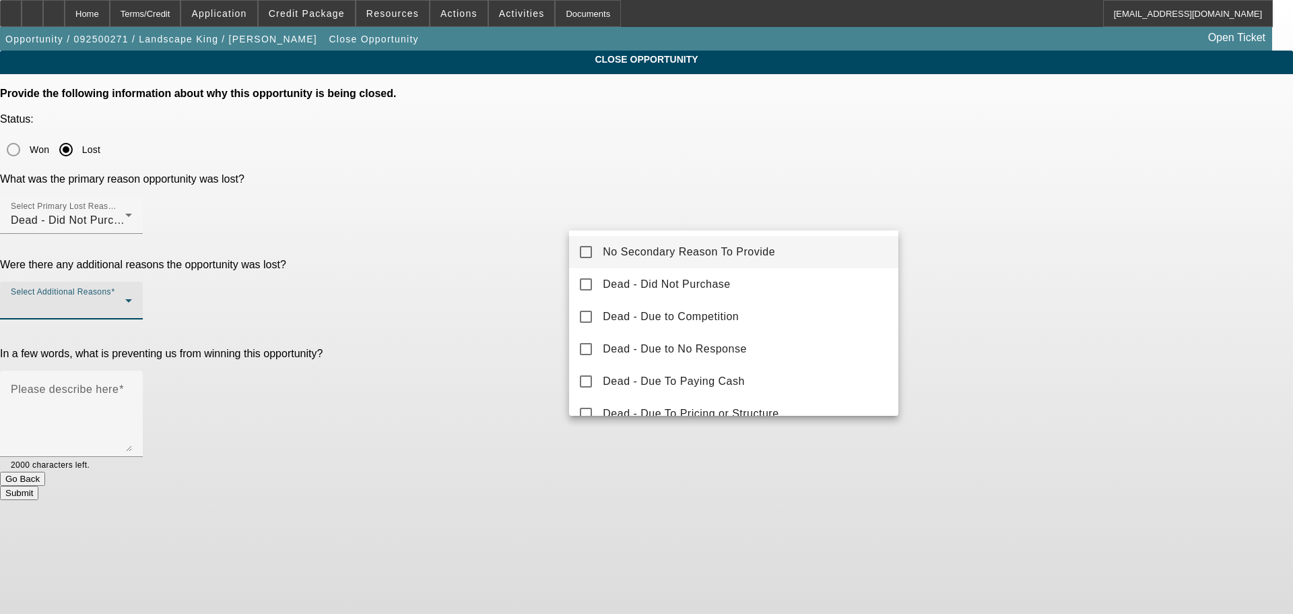
click at [814, 249] on mat-option "No Secondary Reason To Provide" at bounding box center [733, 252] width 329 height 32
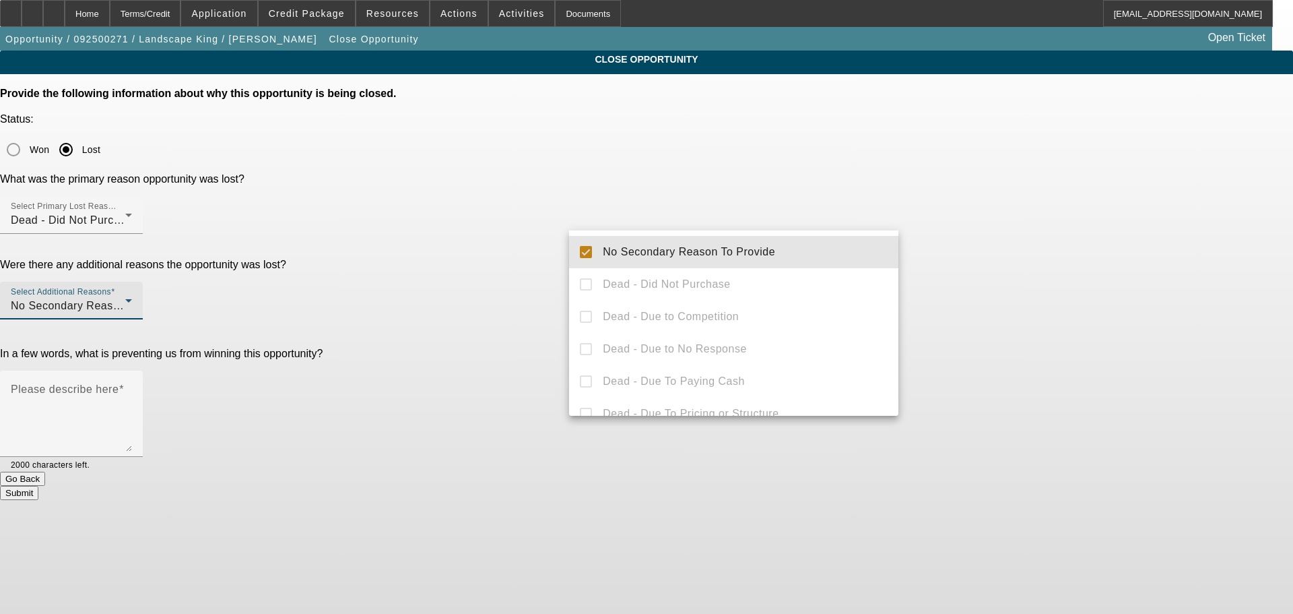
click at [945, 249] on div at bounding box center [646, 307] width 1293 height 614
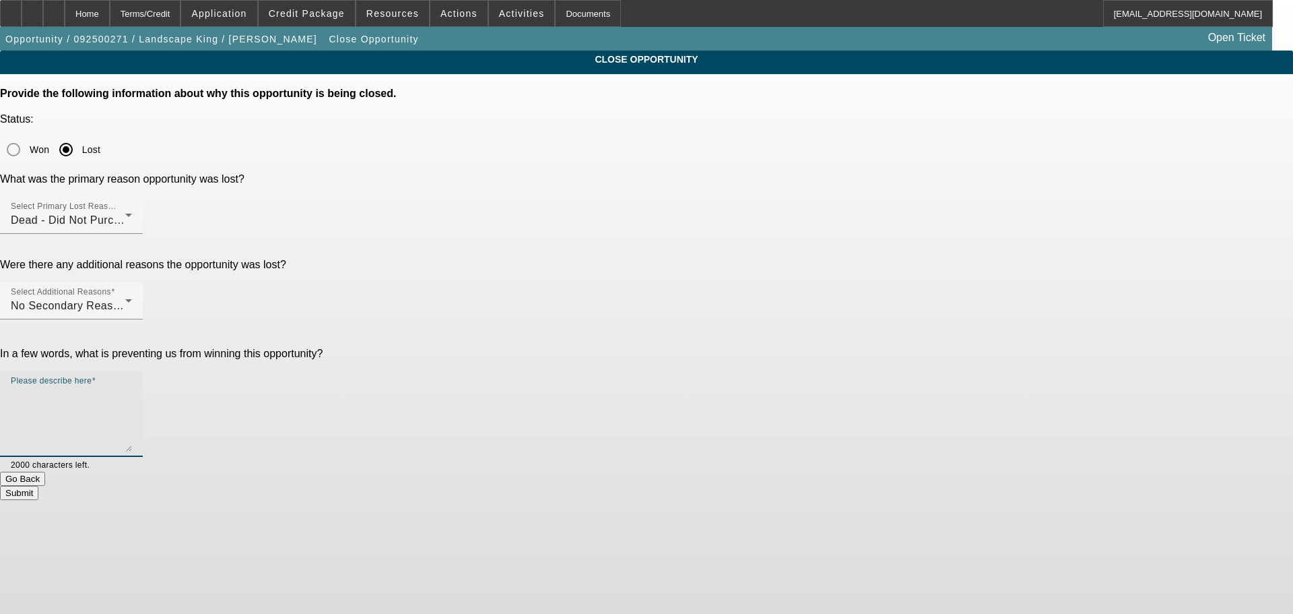
click at [132, 387] on textarea "Please describe here" at bounding box center [71, 419] width 121 height 65
type textarea "Applied with [PERSON_NAME] over the phone, connected with PG & let me know he i…"
click at [38, 486] on button "Submit" at bounding box center [19, 493] width 38 height 14
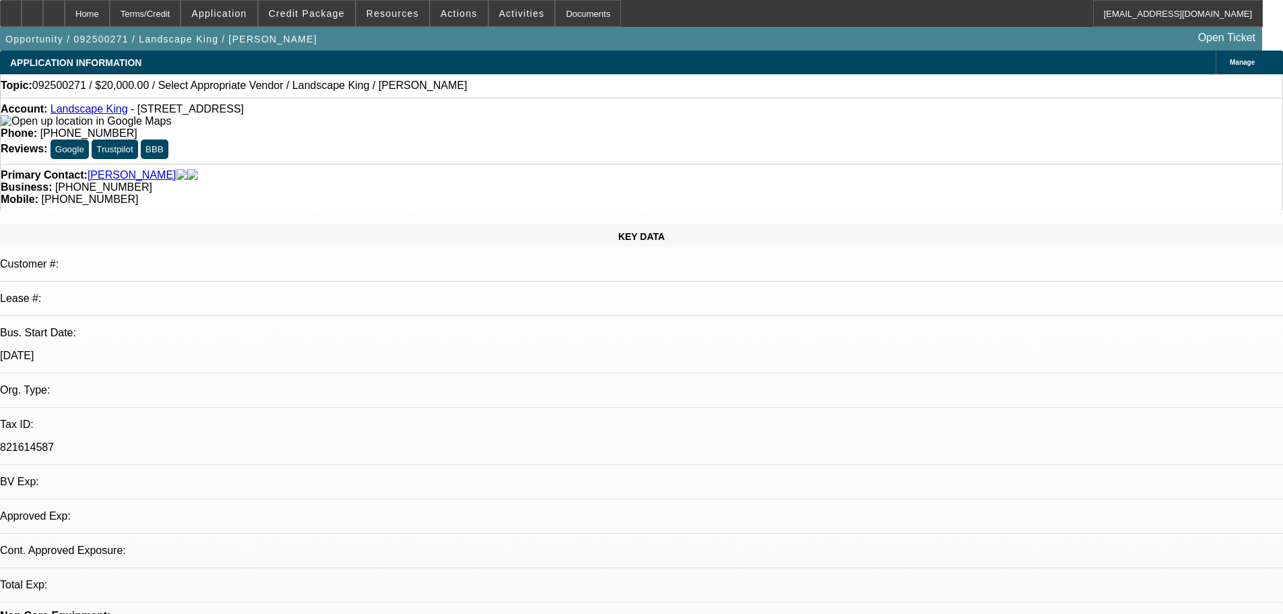
select select "0"
select select "2"
select select "0"
select select "6"
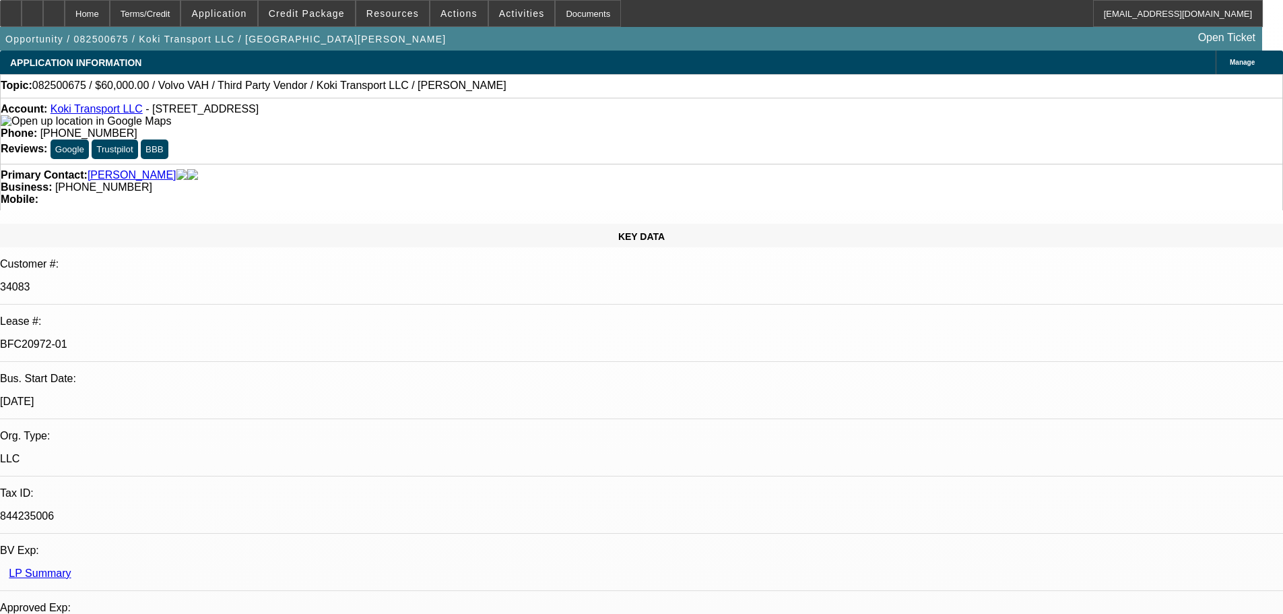
select select "0.2"
select select "2"
select select "0"
select select "6"
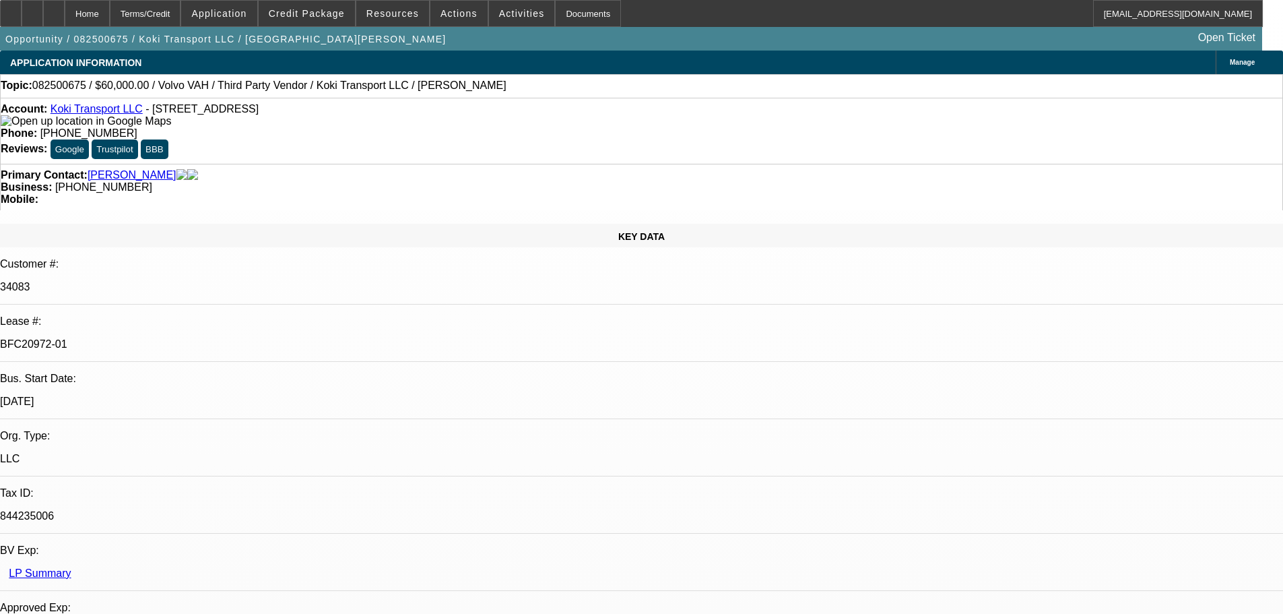
select select "0"
select select "2"
select select "0.1"
select select "4"
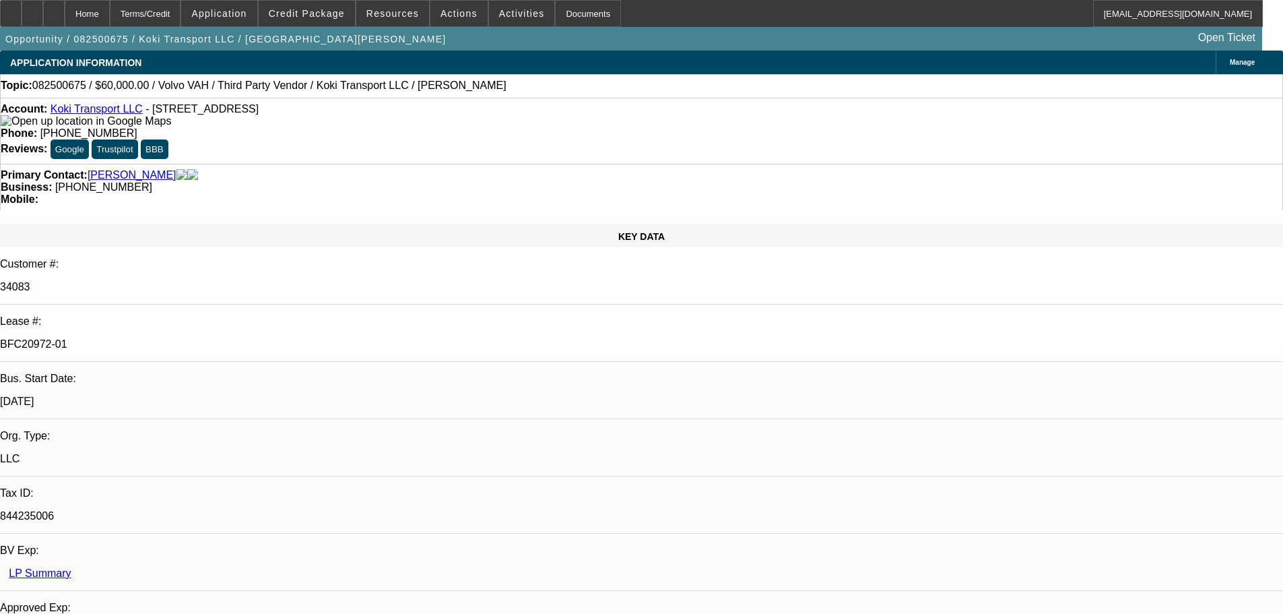
select select "0.2"
select select "2"
select select "0.1"
select select "4"
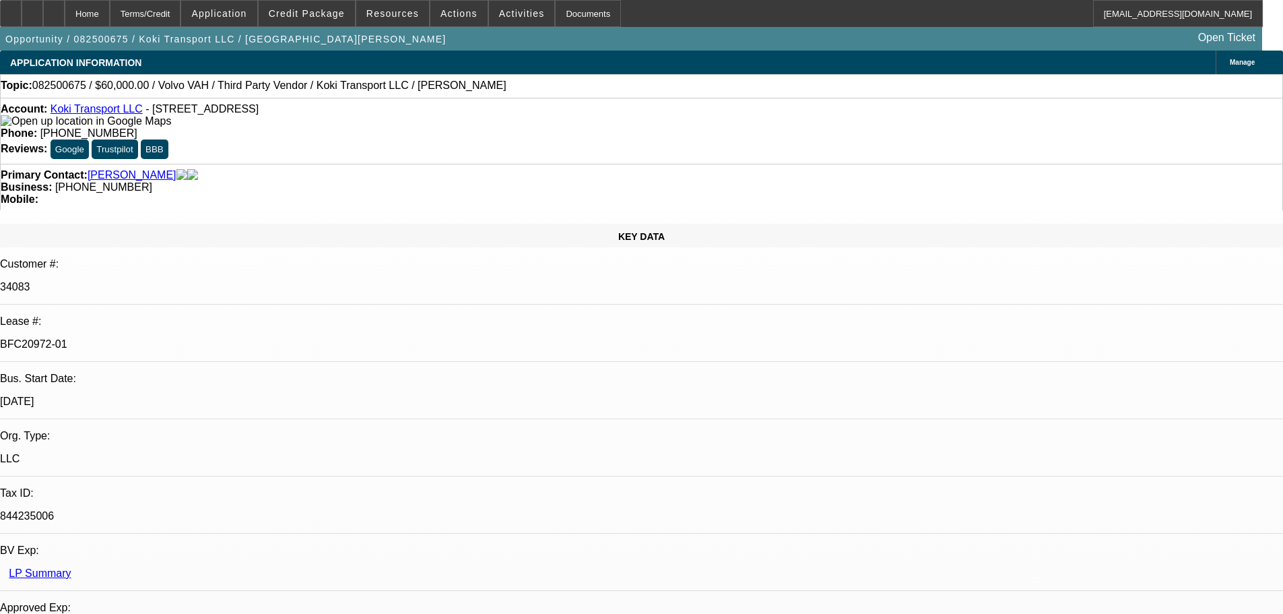
select select "0.15"
select select "2"
select select "0.1"
select select "4"
